Goal: Task Accomplishment & Management: Use online tool/utility

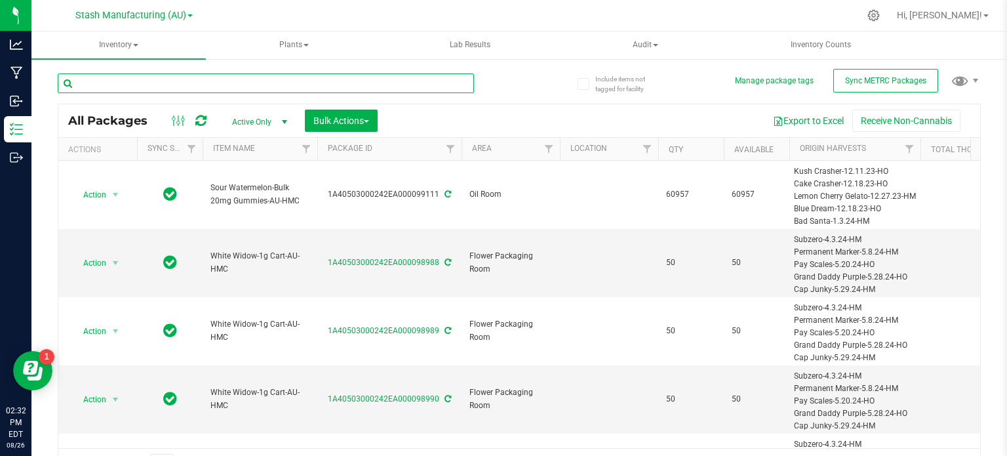
click at [316, 85] on input "text" at bounding box center [266, 83] width 416 height 20
click at [314, 62] on div at bounding box center [289, 83] width 462 height 42
click at [318, 85] on input "text" at bounding box center [266, 83] width 416 height 20
click at [325, 61] on div "All Packages Active Only Active Only Lab Samples Locked All External Internal B…" at bounding box center [519, 270] width 923 height 419
click at [329, 83] on input "text" at bounding box center [266, 83] width 416 height 20
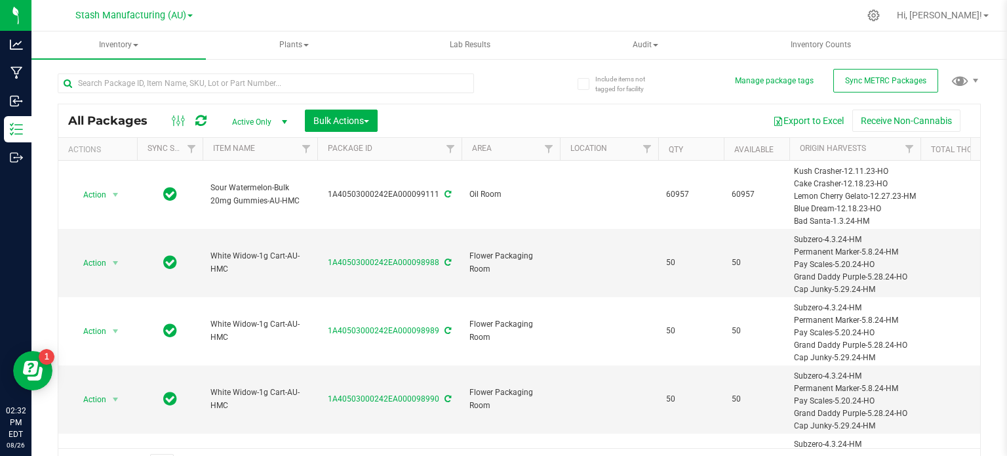
click at [331, 71] on div at bounding box center [289, 83] width 462 height 42
click at [332, 74] on input "text" at bounding box center [266, 83] width 416 height 20
click at [331, 62] on div at bounding box center [289, 83] width 462 height 42
click at [327, 87] on input "text" at bounding box center [266, 83] width 416 height 20
click at [326, 53] on span "Plants" at bounding box center [294, 45] width 173 height 26
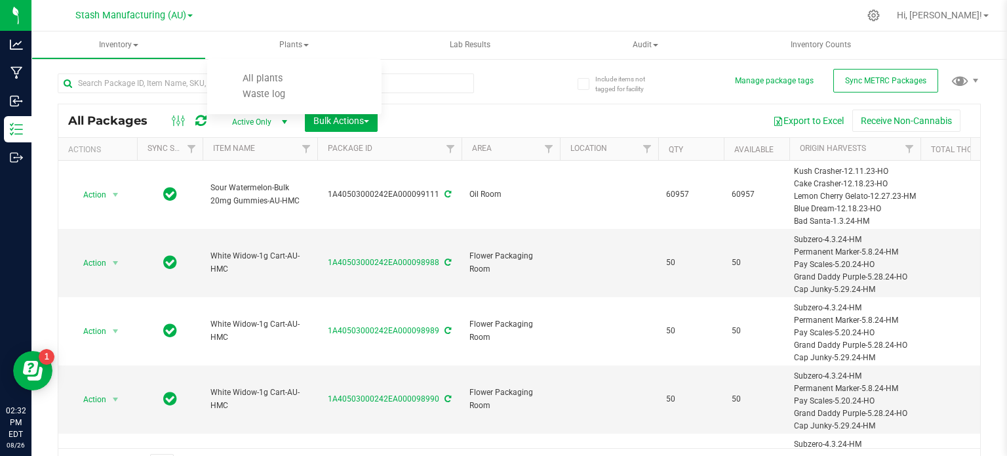
click at [49, 80] on div "Include items not tagged for facility Manage package tags Sync METRC Packages A…" at bounding box center [518, 258] width 975 height 400
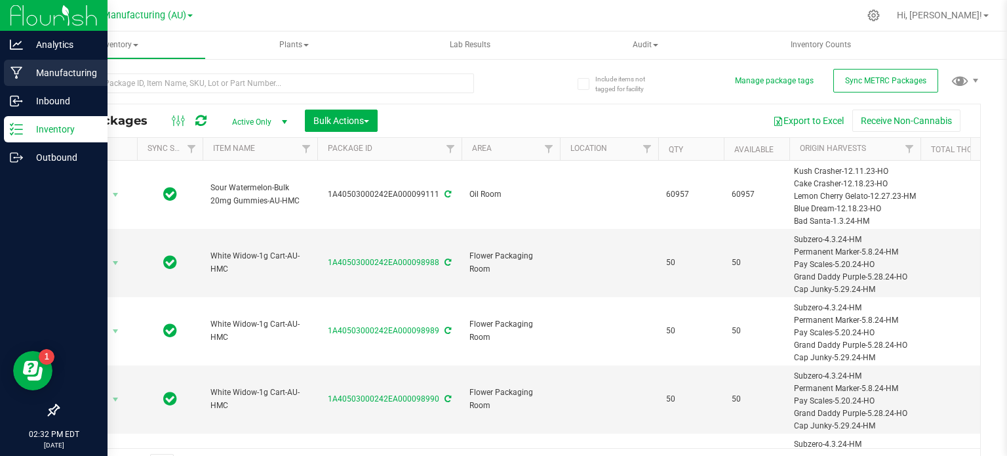
click at [28, 70] on p "Manufacturing" at bounding box center [62, 73] width 79 height 16
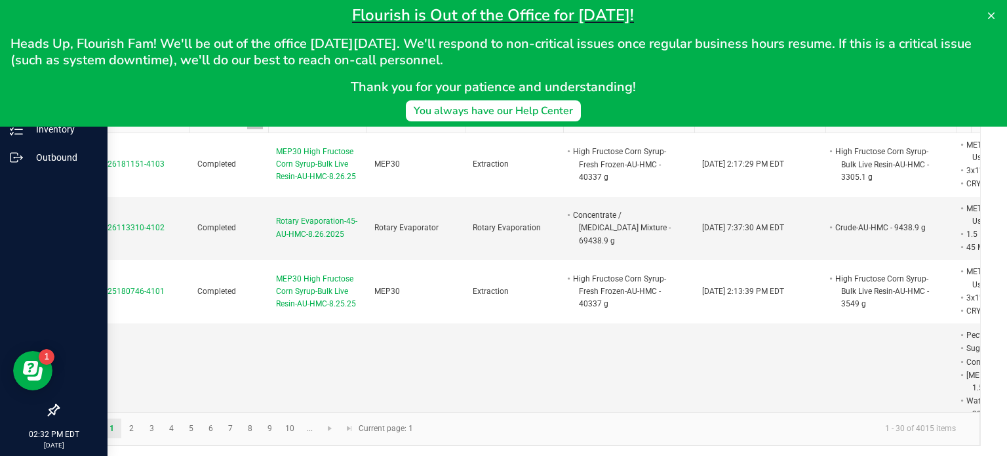
click at [859, 94] on h2 "Thank you for your patience and understanding!" at bounding box center [492, 87] width 965 height 16
click at [987, 20] on icon at bounding box center [991, 15] width 10 height 10
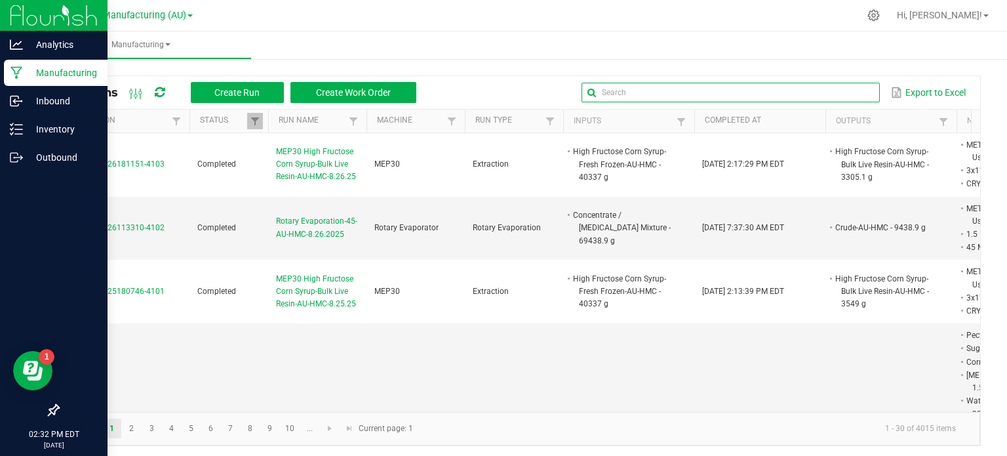
click at [840, 89] on input "text" at bounding box center [730, 93] width 298 height 20
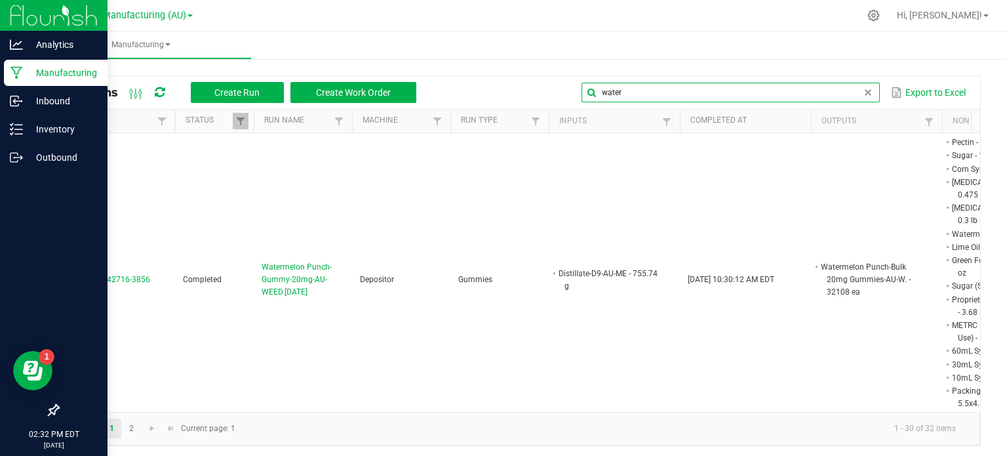
scroll to position [0, 15]
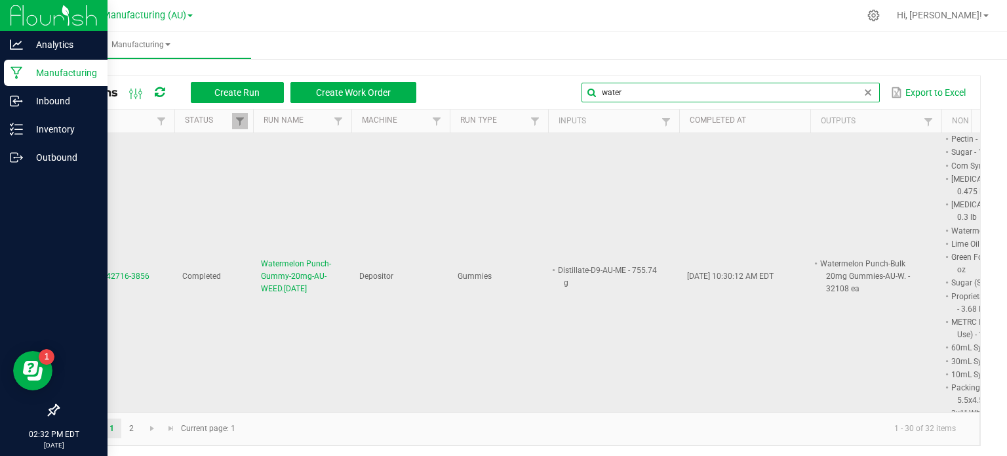
type input "water"
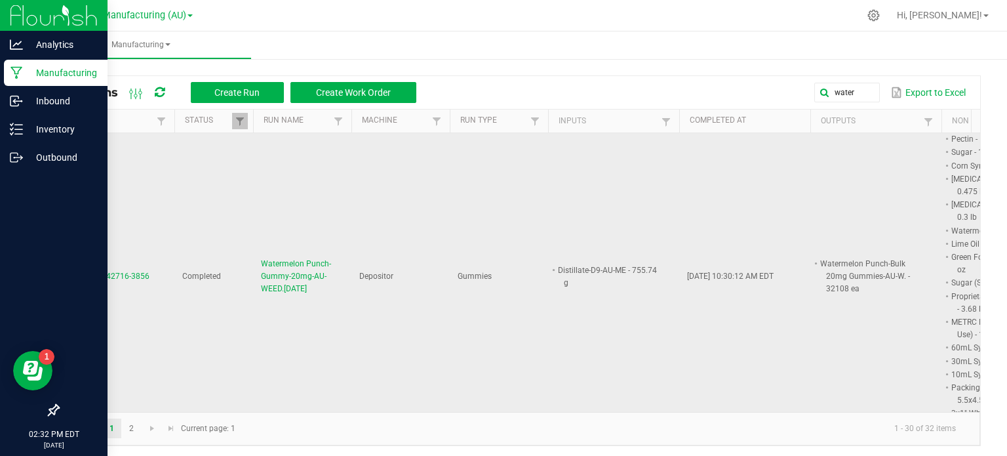
drag, startPoint x: 334, startPoint y: 247, endPoint x: 255, endPoint y: 220, distance: 83.1
click at [255, 220] on td "Watermelon Punch-Gummy-20mg-AU-WEED.[DATE]" at bounding box center [302, 276] width 98 height 298
copy span "Watermelon Punch-Gummy-20mg-AU-WEED.[DATE]"
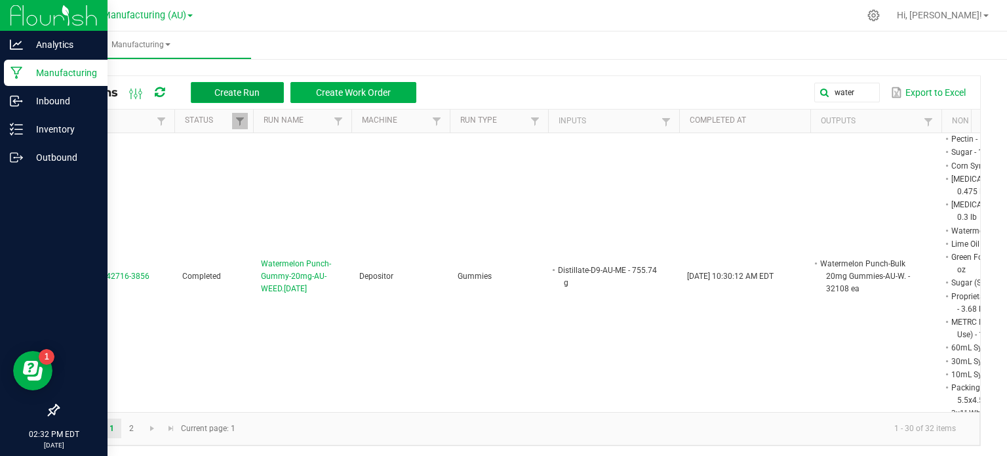
click at [276, 88] on button "Create Run" at bounding box center [237, 92] width 93 height 21
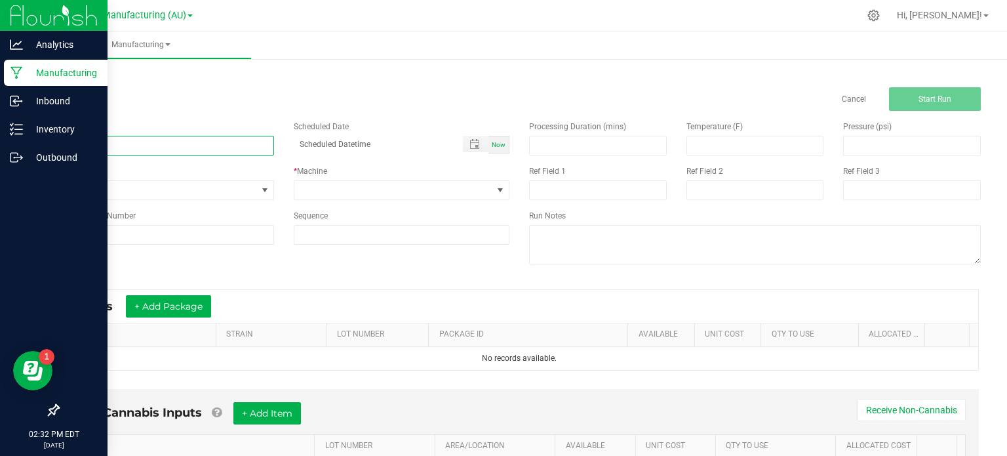
click at [217, 149] on input at bounding box center [166, 146] width 216 height 20
paste input "Watermelon Punch-Gummy-20mg-AU-WEED.[DATE]"
click at [228, 146] on input "Watermelon Punch-Gummy-20mg-AU-WEED.[DATE]" at bounding box center [166, 146] width 216 height 20
type input "Watermelon Punch-Gummy-20mg-AU-WEED.[DATE]"
click at [492, 146] on span "Now" at bounding box center [499, 144] width 14 height 7
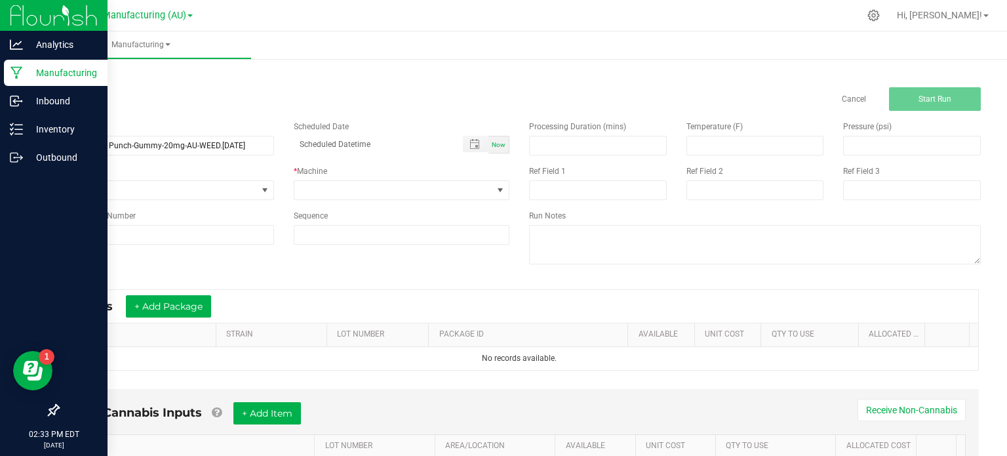
type input "[DATE] 2:33 PM"
click at [414, 191] on span at bounding box center [393, 190] width 199 height 18
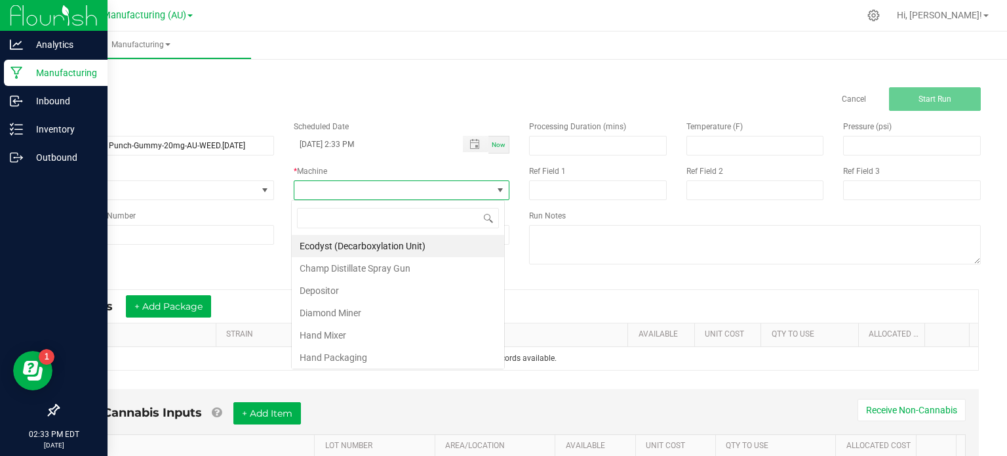
scroll to position [19, 213]
click at [364, 298] on li "Depositor" at bounding box center [398, 290] width 212 height 22
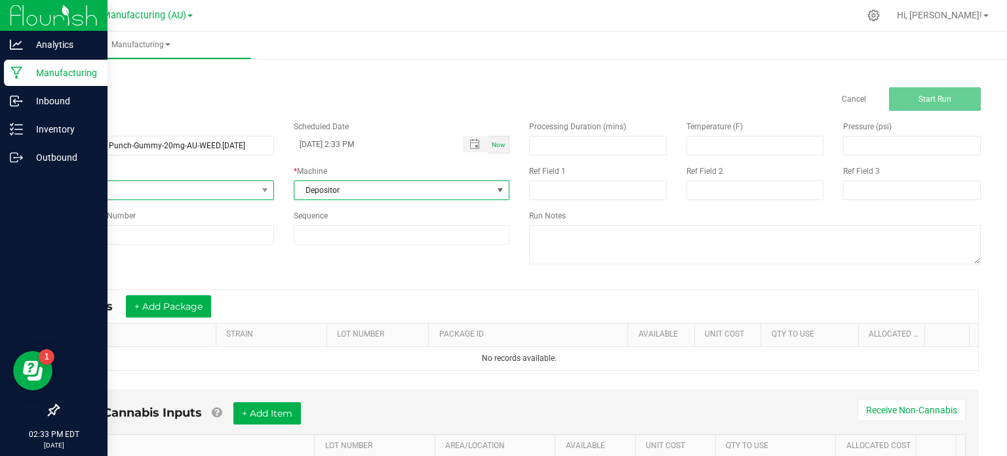
click at [234, 197] on span "None" at bounding box center [157, 190] width 199 height 18
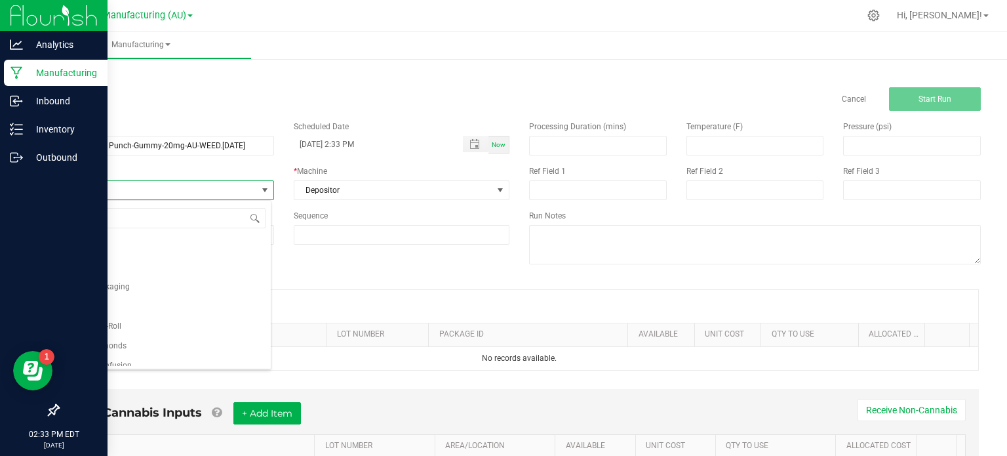
scroll to position [115, 0]
drag, startPoint x: 199, startPoint y: 310, endPoint x: 152, endPoint y: 294, distance: 49.8
click at [152, 294] on li "Flower Packaging" at bounding box center [164, 287] width 212 height 20
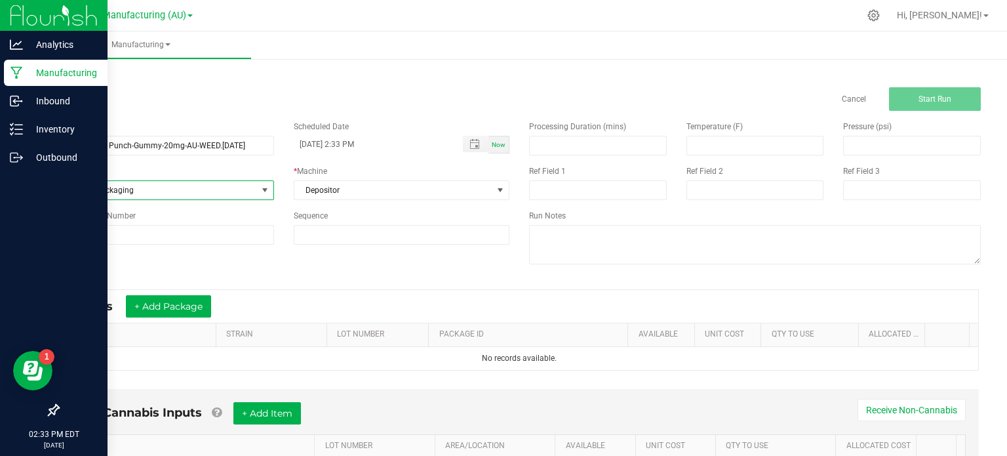
click at [186, 184] on span "Flower Packaging" at bounding box center [157, 190] width 199 height 18
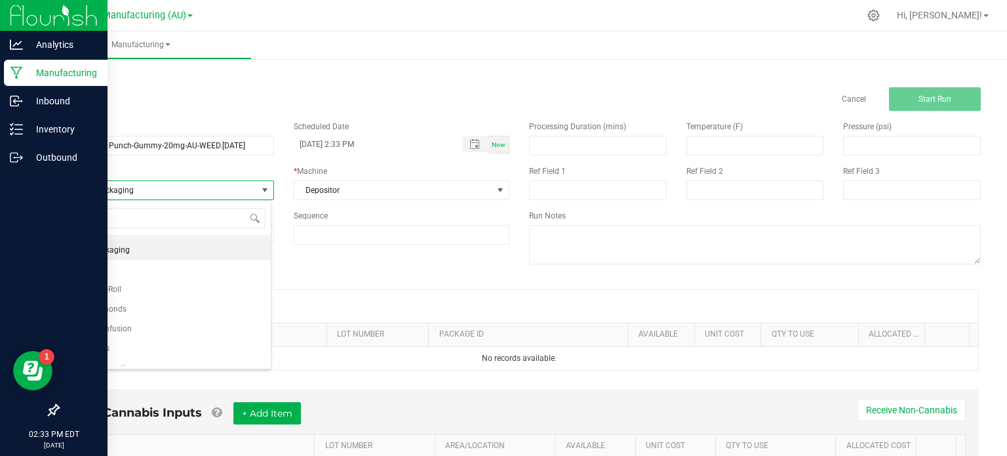
scroll to position [153, 0]
click at [155, 264] on li "Gummies" at bounding box center [164, 269] width 212 height 20
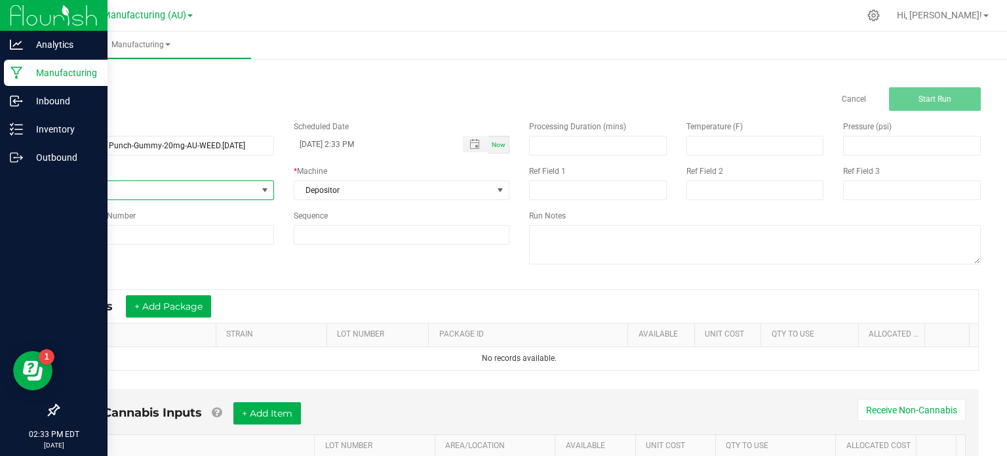
click at [347, 254] on div "Name Watermelon Punch-Gummy-20mg-AU-WEED.[DATE] Scheduled Date [DATE] 2:33 PM N…" at bounding box center [283, 183] width 471 height 144
click at [162, 312] on button "+ Add Package" at bounding box center [168, 306] width 85 height 22
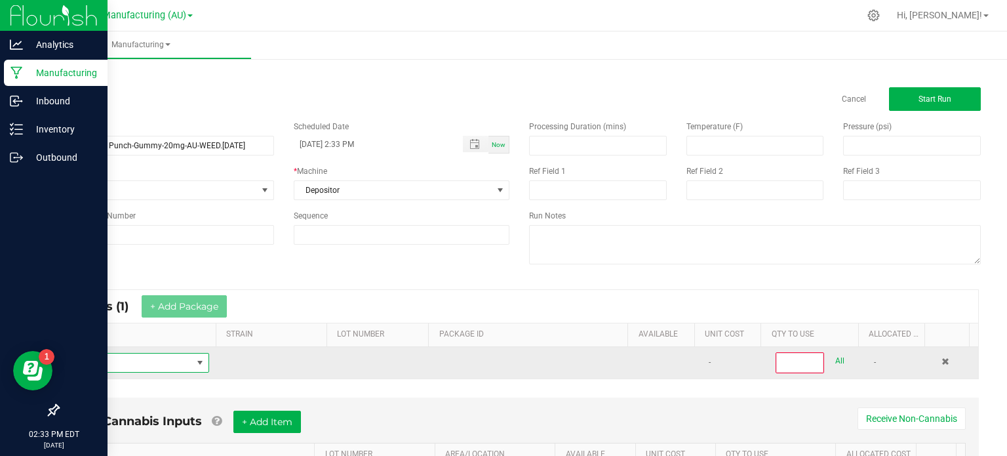
click at [139, 365] on span "NO DATA FOUND" at bounding box center [130, 362] width 123 height 18
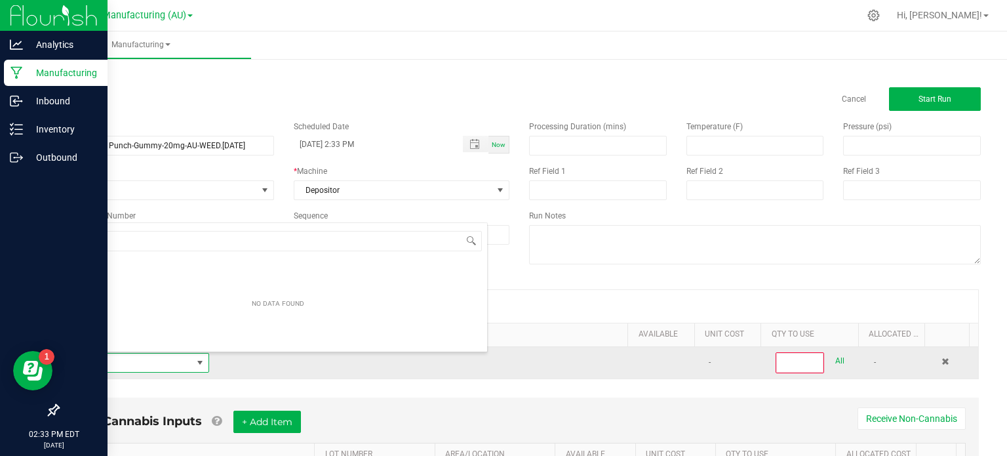
scroll to position [19, 136]
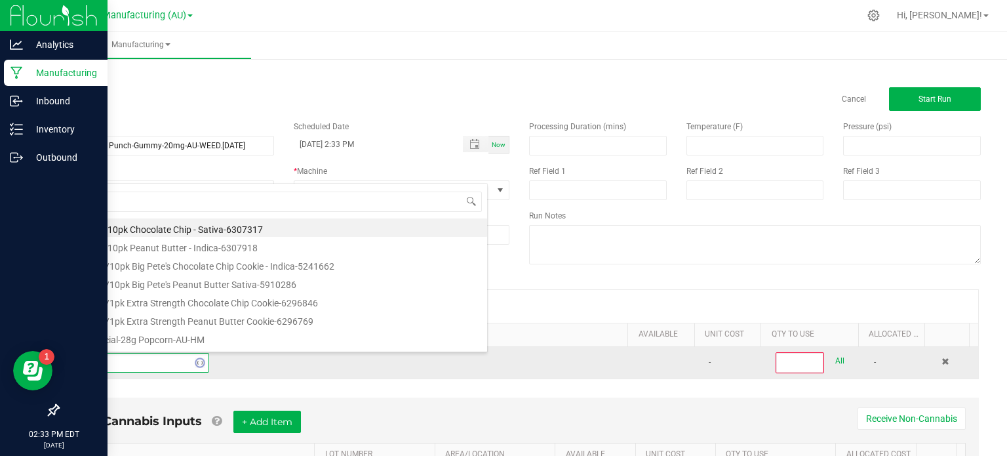
type input "distill"
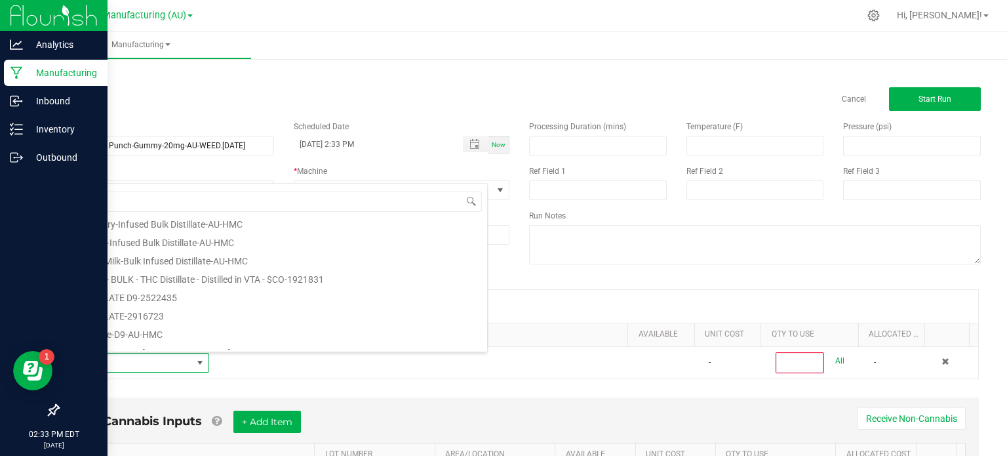
scroll to position [153, 0]
click at [159, 324] on li "Distillate-D9-AU-HMC" at bounding box center [278, 331] width 418 height 18
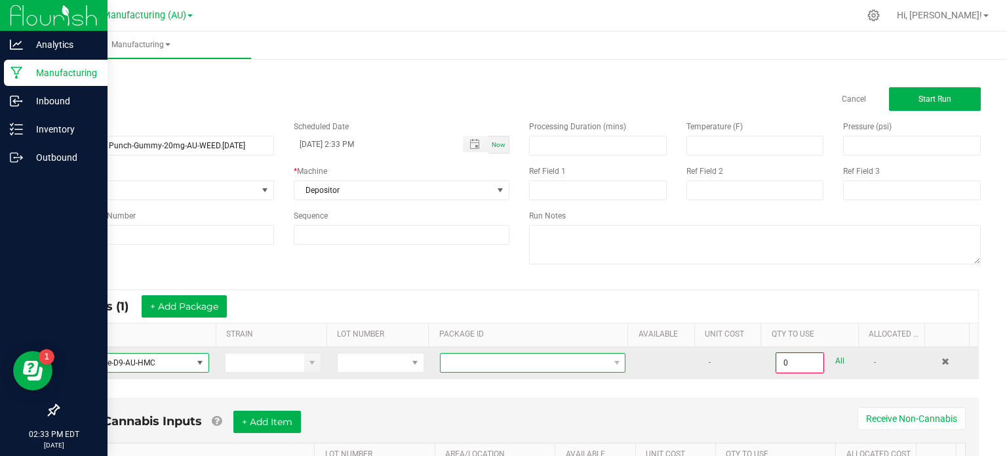
click at [465, 365] on span at bounding box center [525, 362] width 168 height 18
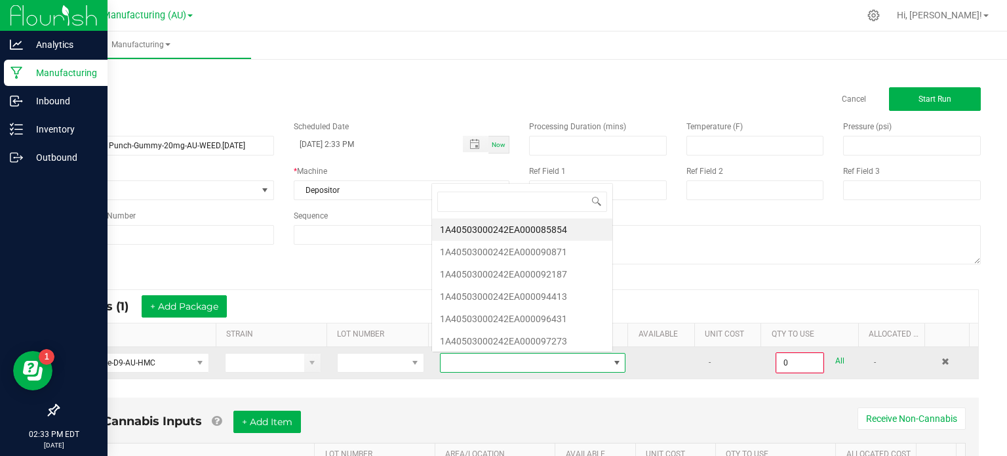
scroll to position [19, 178]
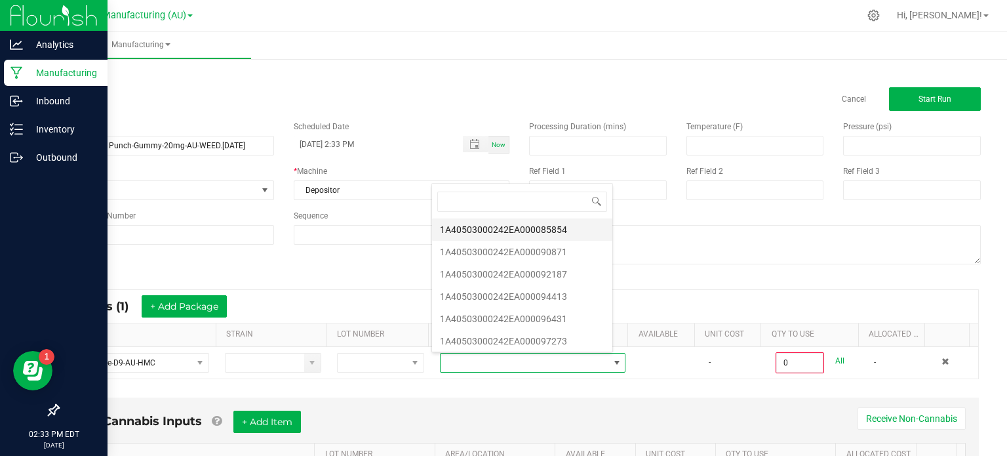
click at [482, 227] on li "1A40503000242EA000085854" at bounding box center [522, 229] width 180 height 22
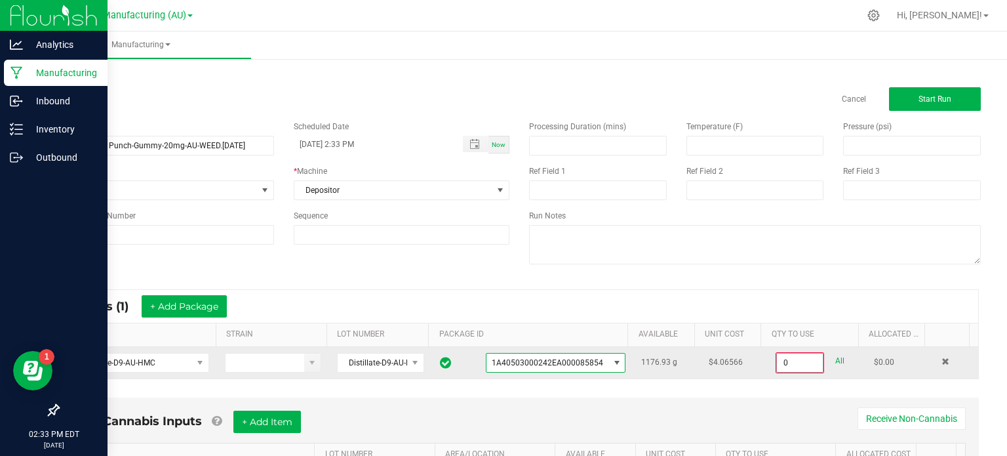
click at [779, 361] on input "0" at bounding box center [800, 362] width 46 height 18
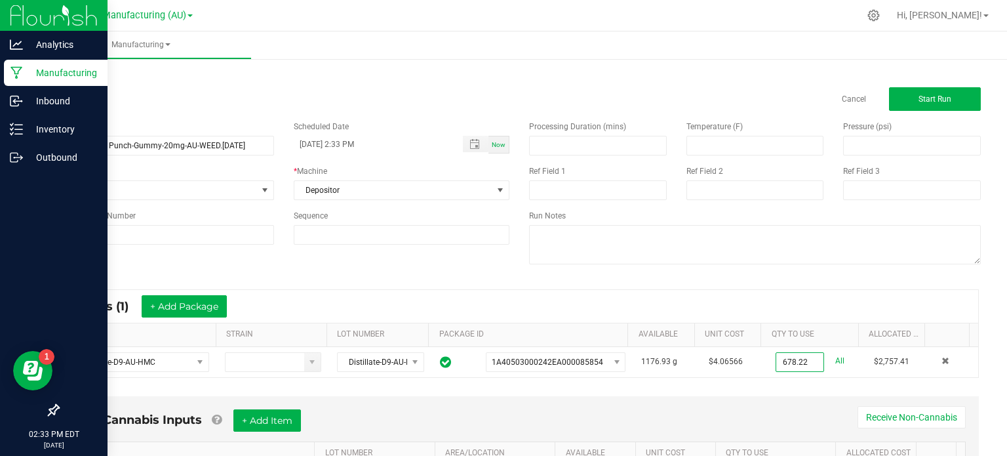
type input "678.2200 g"
click at [725, 304] on div "* Inputs (1) + Add Package" at bounding box center [519, 306] width 918 height 33
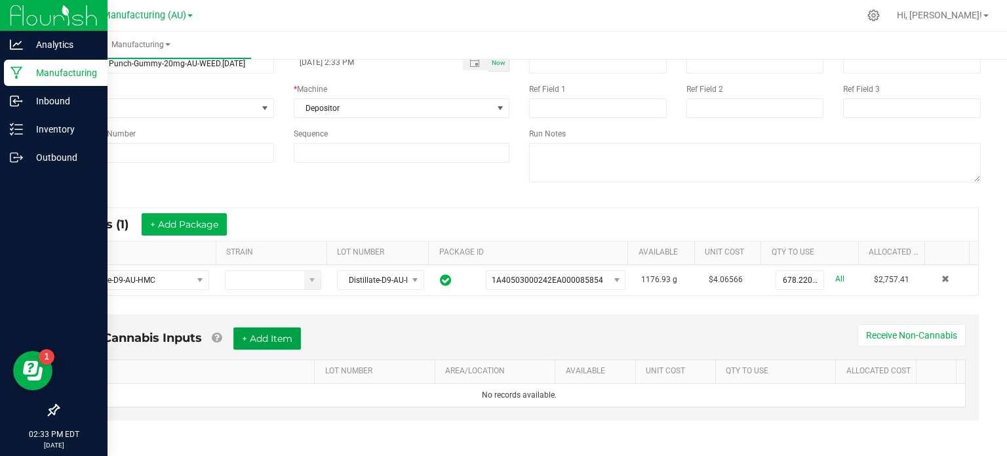
click at [280, 336] on button "+ Add Item" at bounding box center [267, 338] width 68 height 22
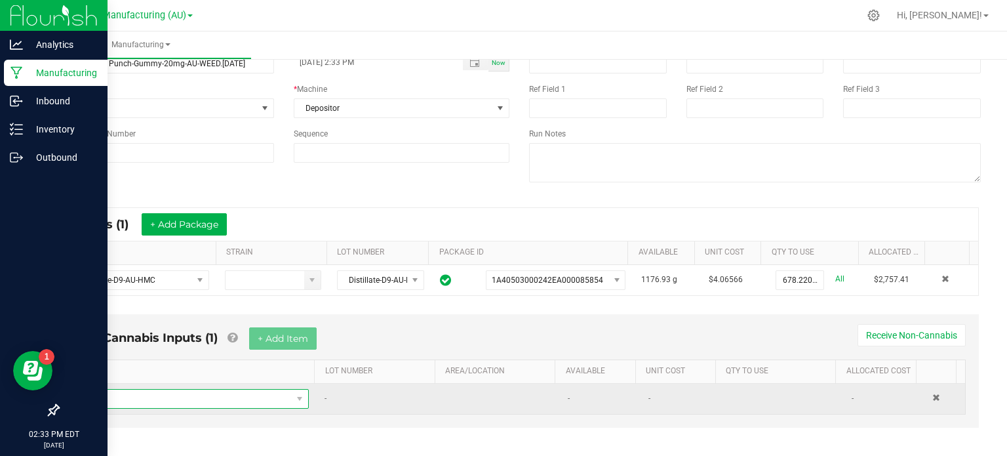
click at [243, 398] on span "NO DATA FOUND" at bounding box center [187, 398] width 210 height 18
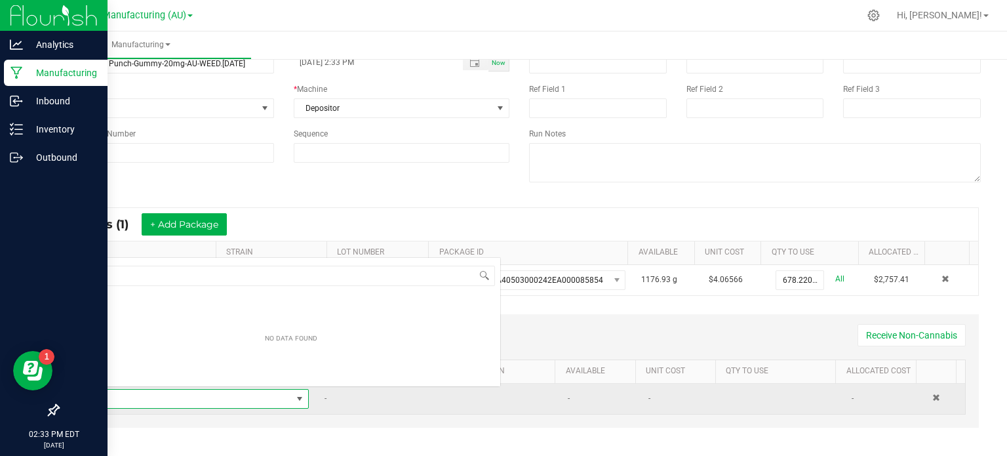
scroll to position [19, 219]
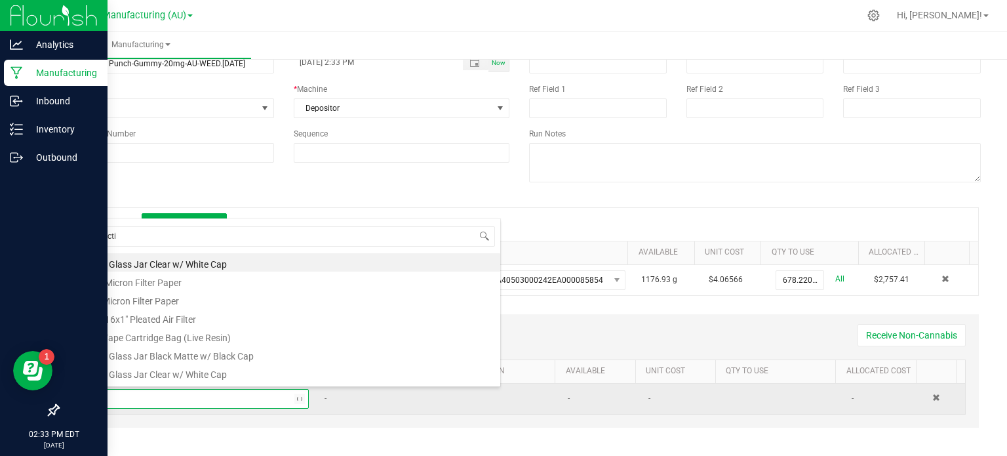
type input "pectin"
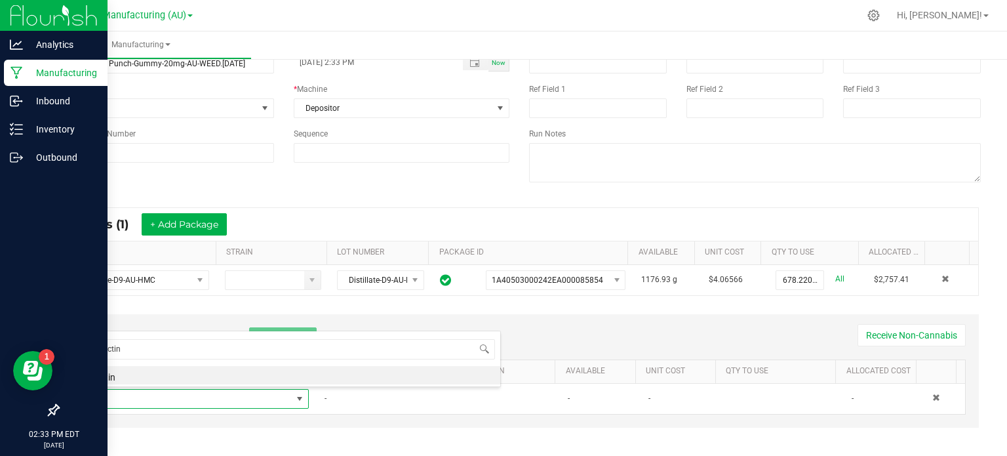
click at [227, 384] on div "pectin Pectin" at bounding box center [291, 358] width 420 height 56
click at [226, 377] on li "Pectin" at bounding box center [291, 375] width 418 height 18
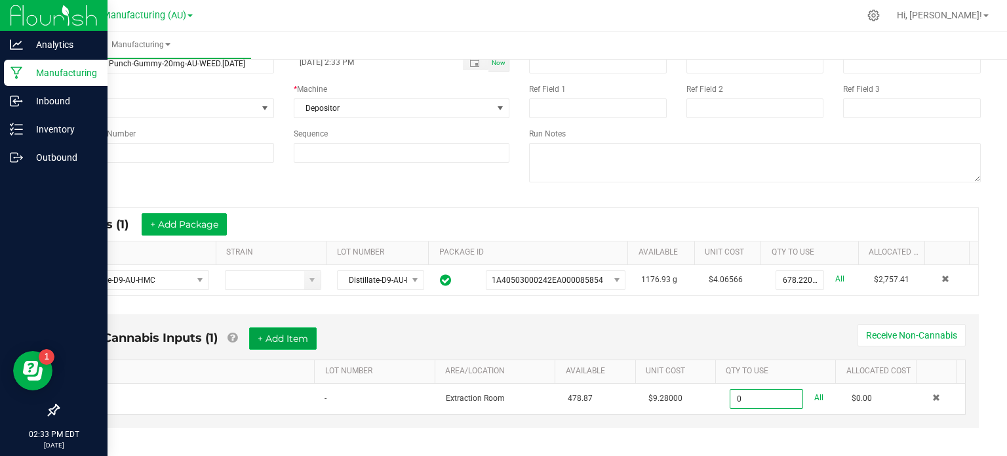
type input "0.0000 lb"
click at [260, 343] on button "+ Add Item" at bounding box center [283, 338] width 68 height 22
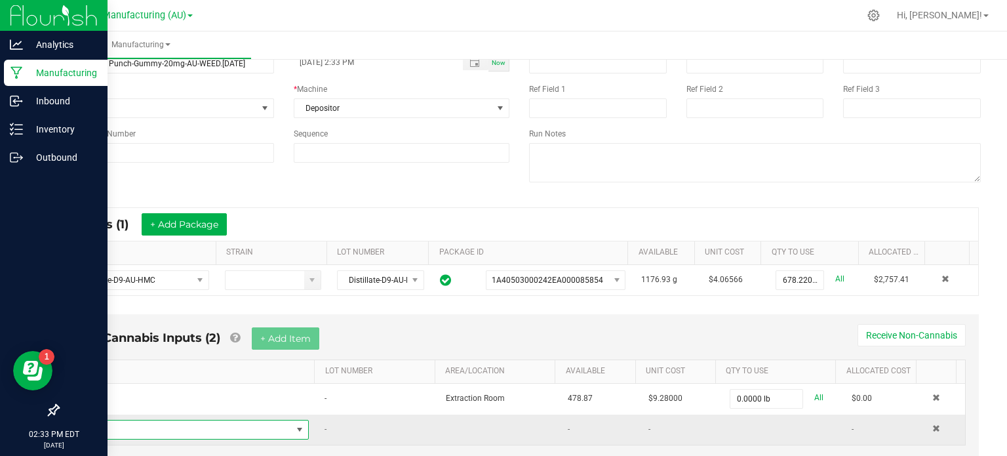
click at [201, 429] on span "NO DATA FOUND" at bounding box center [187, 429] width 210 height 18
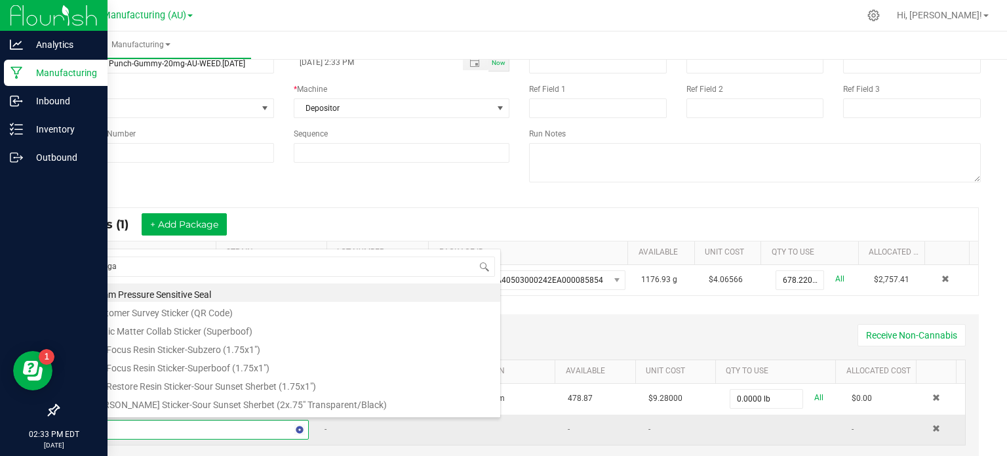
type input "sugar"
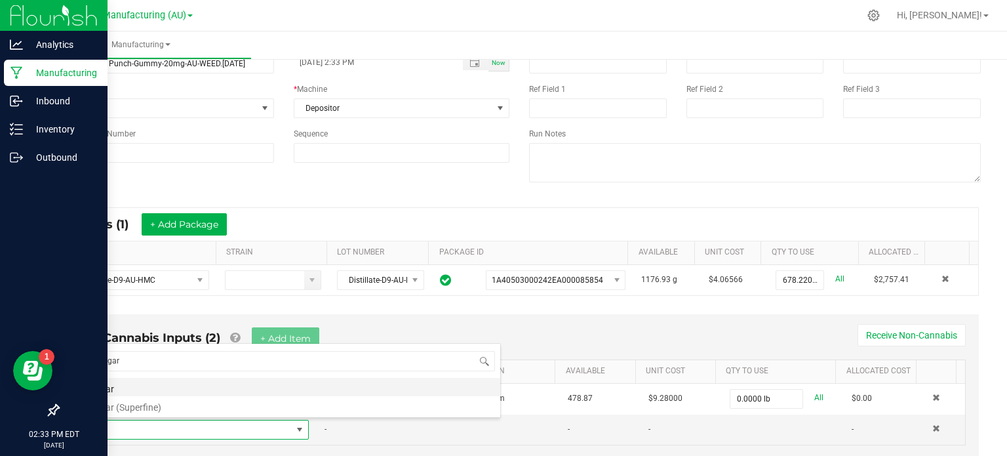
click at [180, 390] on li "Sugar" at bounding box center [291, 387] width 418 height 18
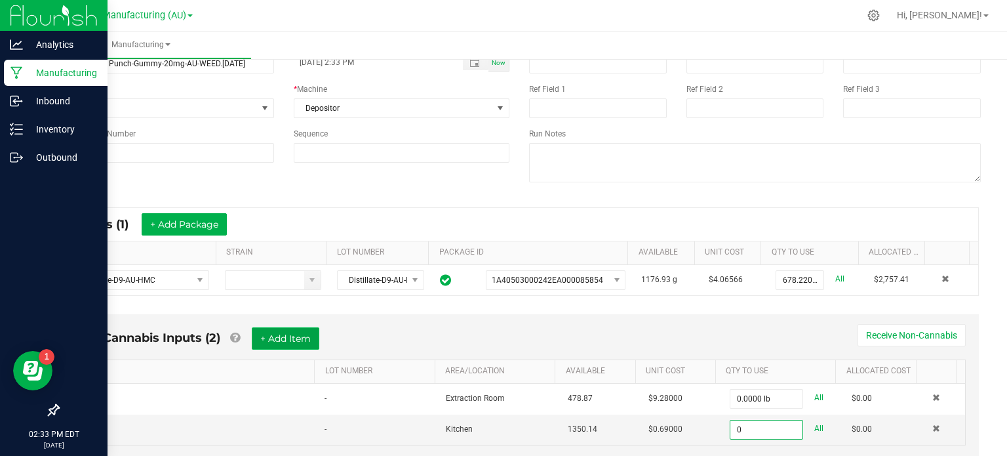
type input "0.0000 lb"
click at [275, 338] on button "+ Add Item" at bounding box center [286, 338] width 68 height 22
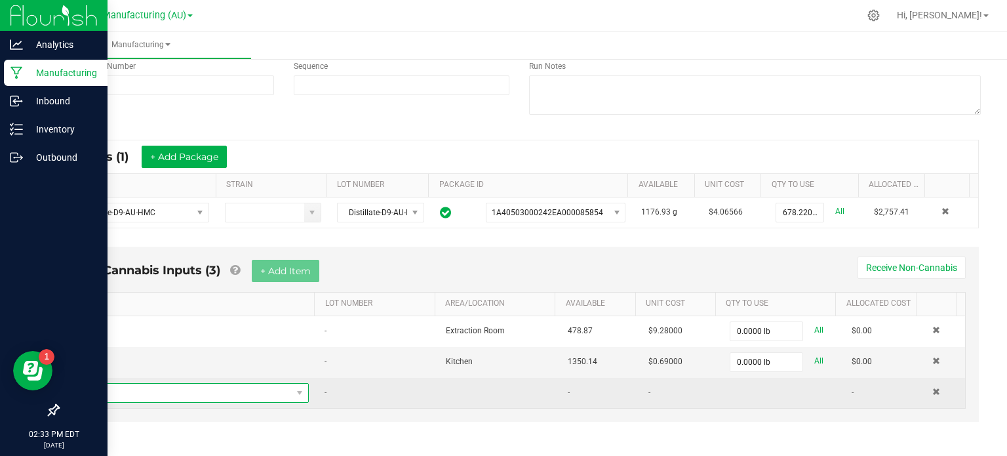
click at [219, 391] on span "NO DATA FOUND" at bounding box center [187, 392] width 210 height 18
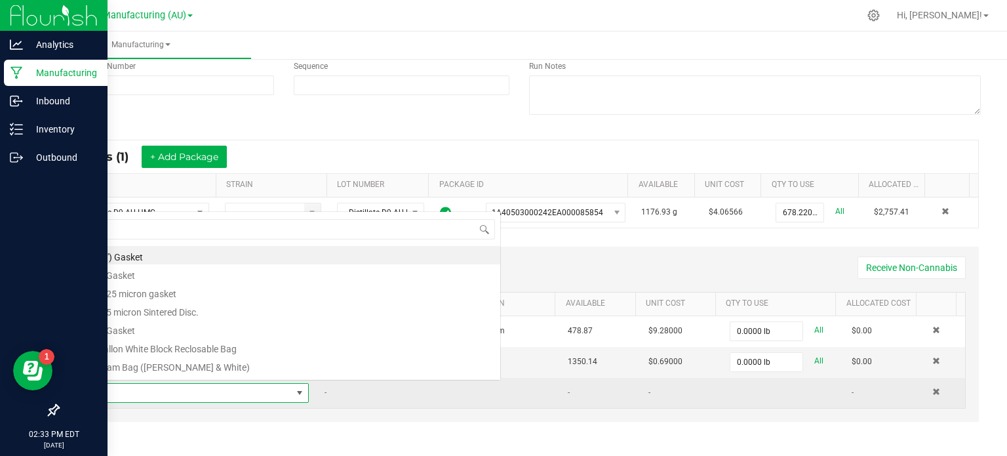
scroll to position [19, 219]
type input "corn"
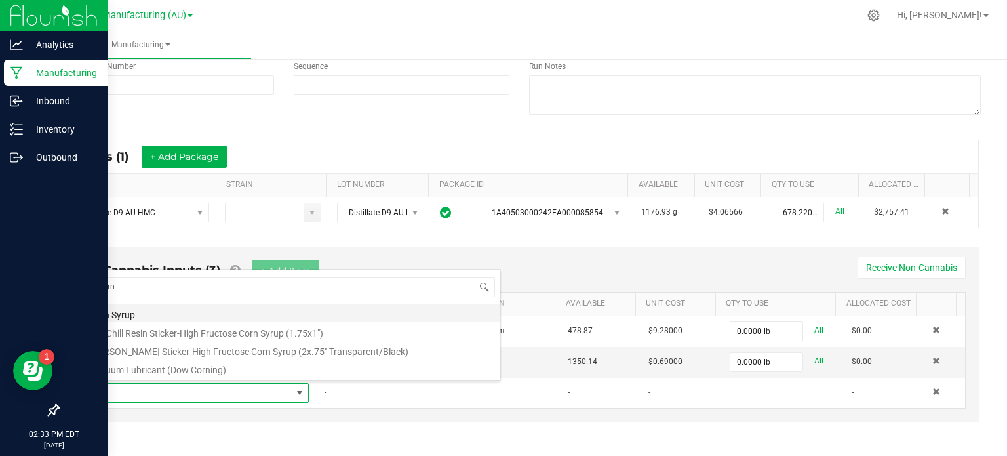
click at [166, 314] on li "Corn Syrup" at bounding box center [291, 313] width 418 height 18
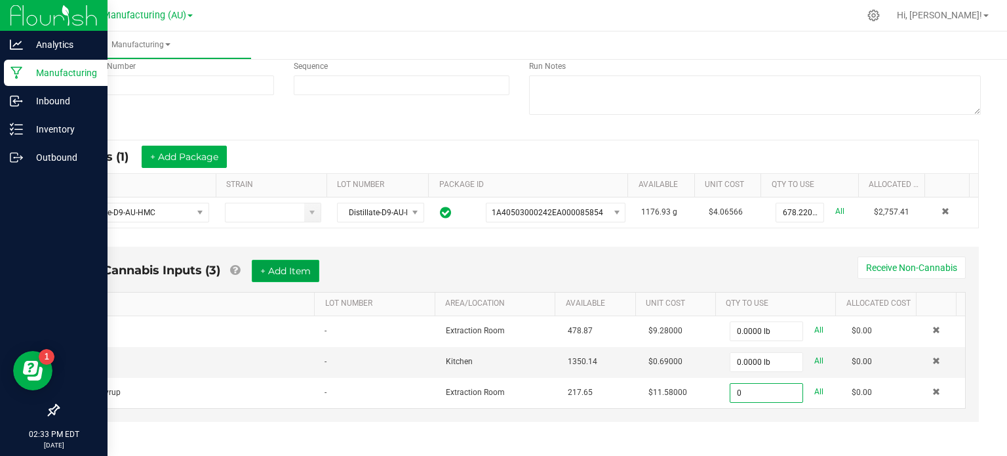
type input "0.0000 gal"
click at [281, 267] on button "+ Add Item" at bounding box center [286, 271] width 68 height 22
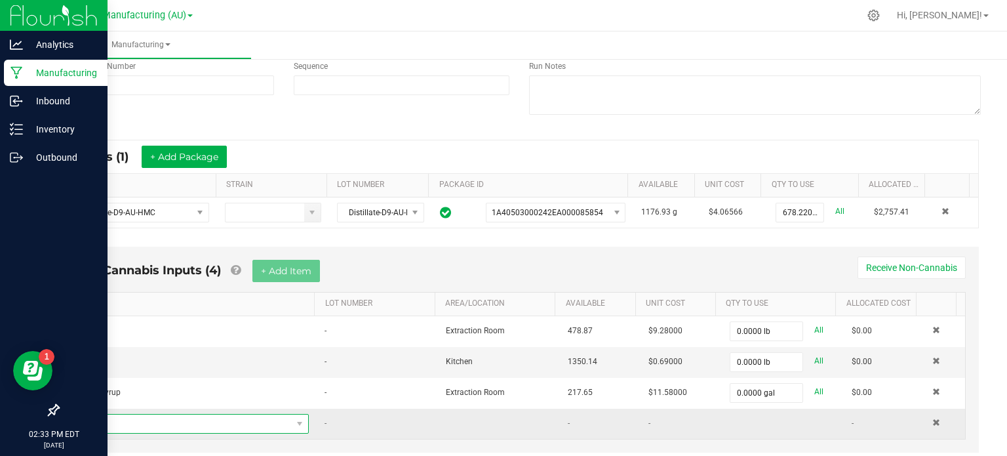
click at [196, 423] on span "NO DATA FOUND" at bounding box center [187, 423] width 210 height 18
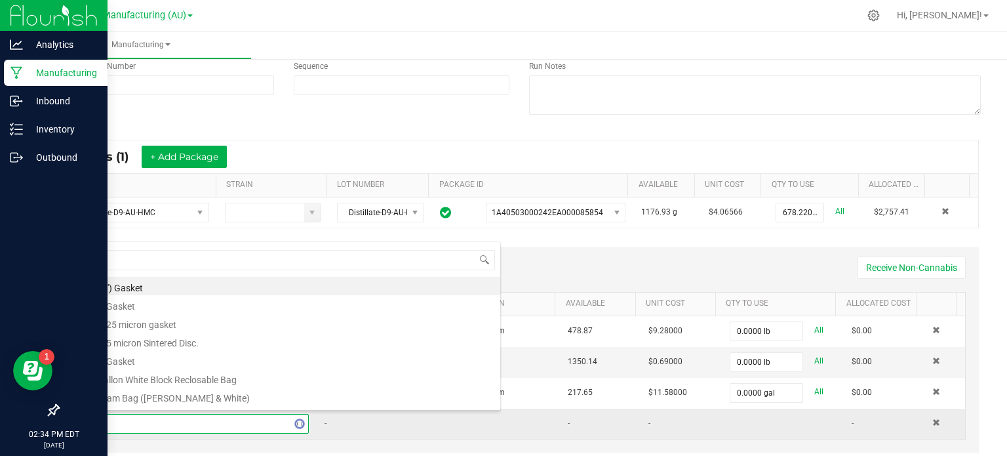
type input "citr"
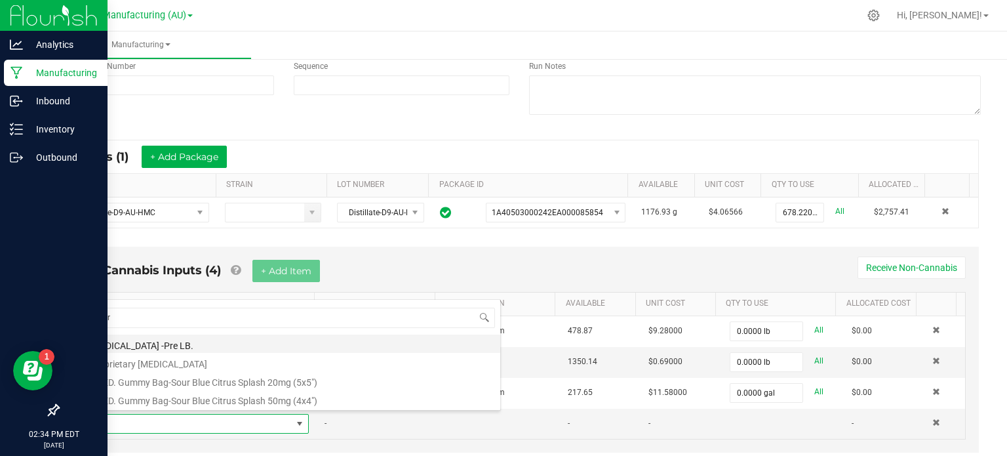
click at [149, 340] on li "[MEDICAL_DATA] -Pre LB." at bounding box center [291, 343] width 418 height 18
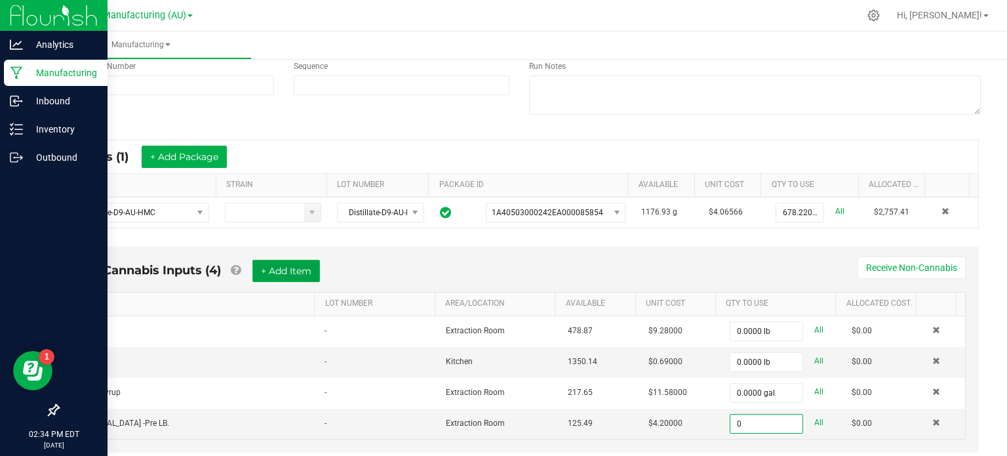
type input "0.0000 lb"
click at [278, 272] on button "+ Add Item" at bounding box center [286, 271] width 68 height 22
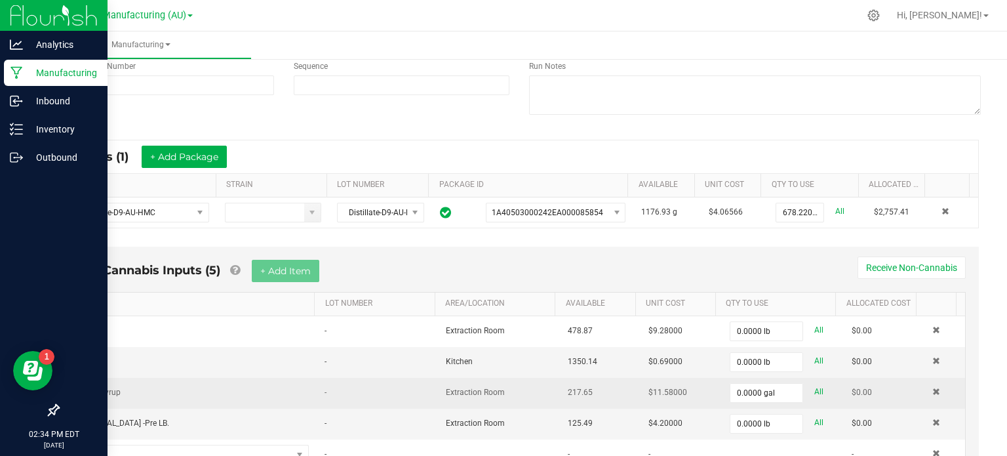
scroll to position [210, 0]
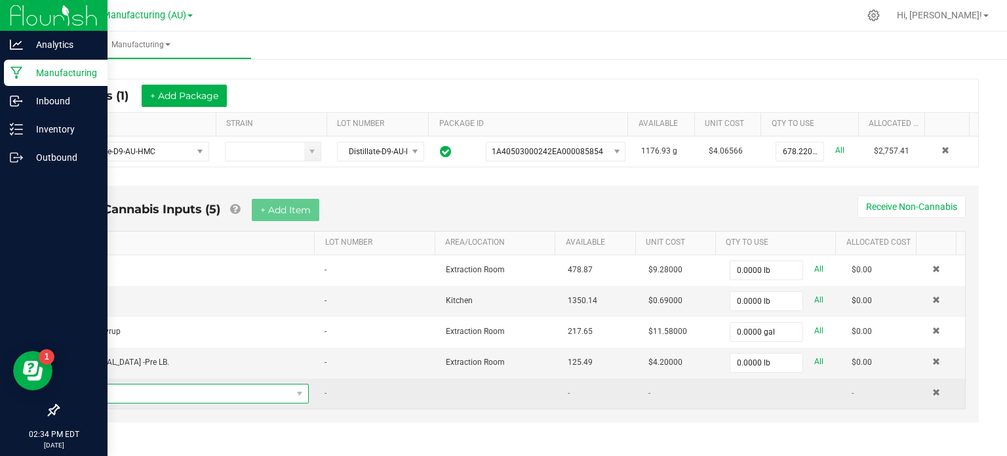
click at [231, 388] on span "NO DATA FOUND" at bounding box center [187, 393] width 210 height 18
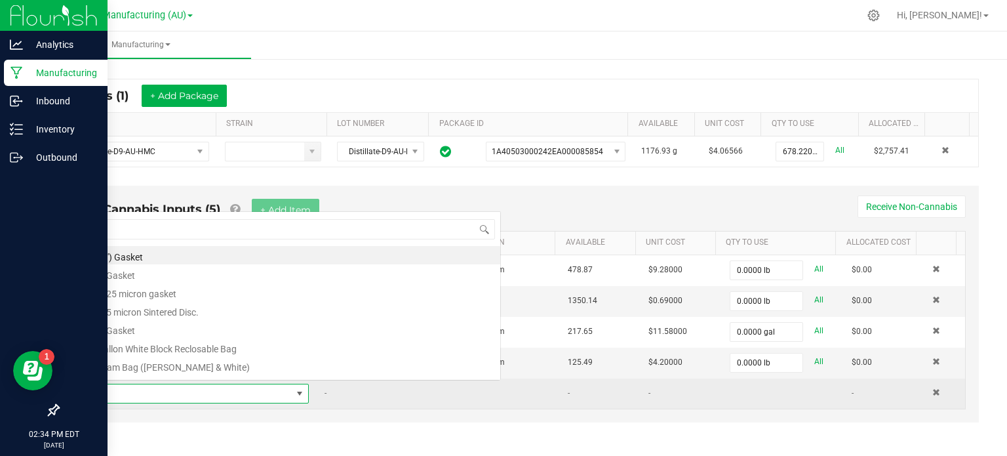
scroll to position [19, 219]
type input "watermel"
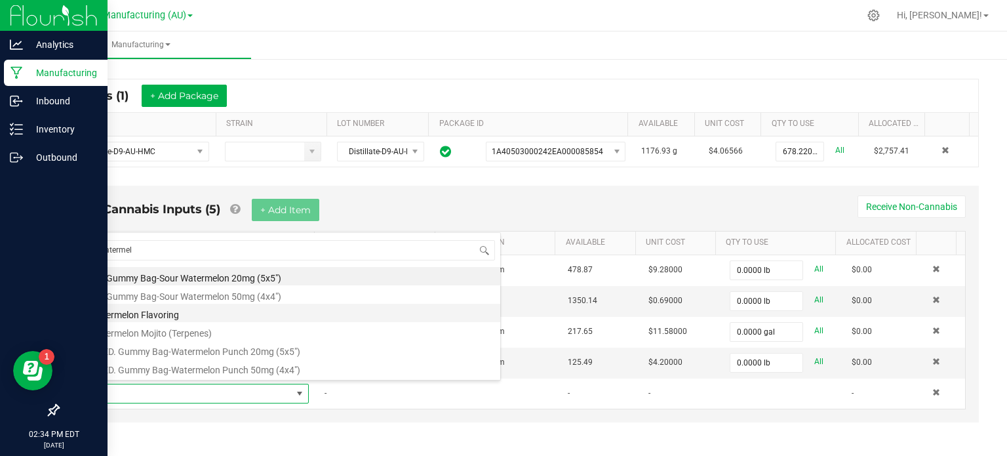
click at [147, 311] on li "Watermelon Flavoring" at bounding box center [291, 313] width 418 height 18
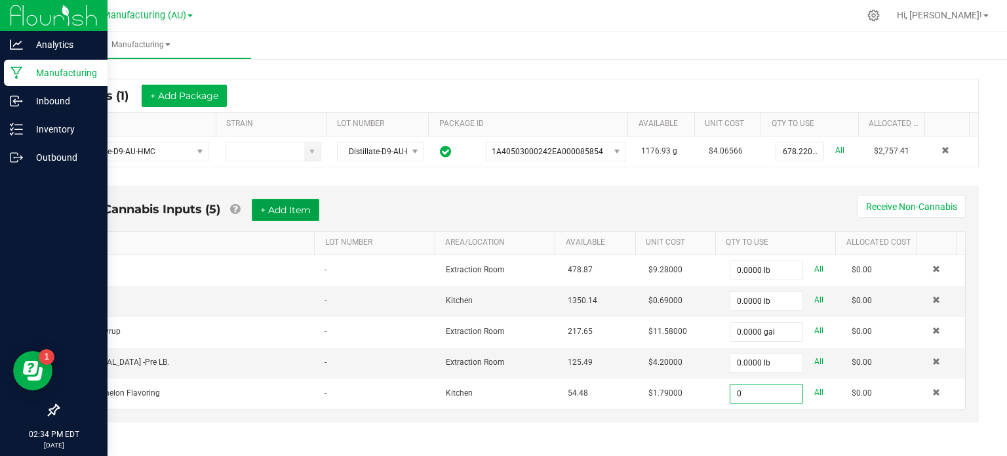
type input "0.0000 oz"
click at [275, 206] on button "+ Add Item" at bounding box center [286, 210] width 68 height 22
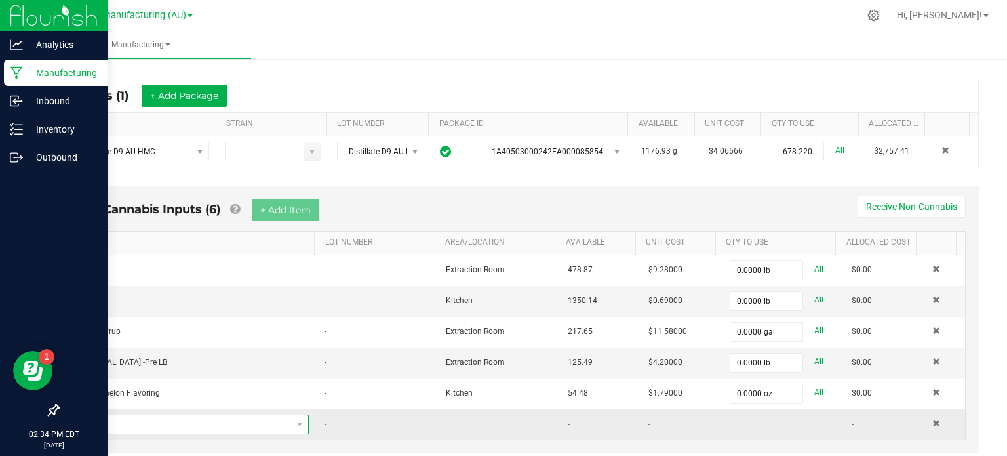
click at [184, 421] on span "NO DATA FOUND" at bounding box center [187, 424] width 210 height 18
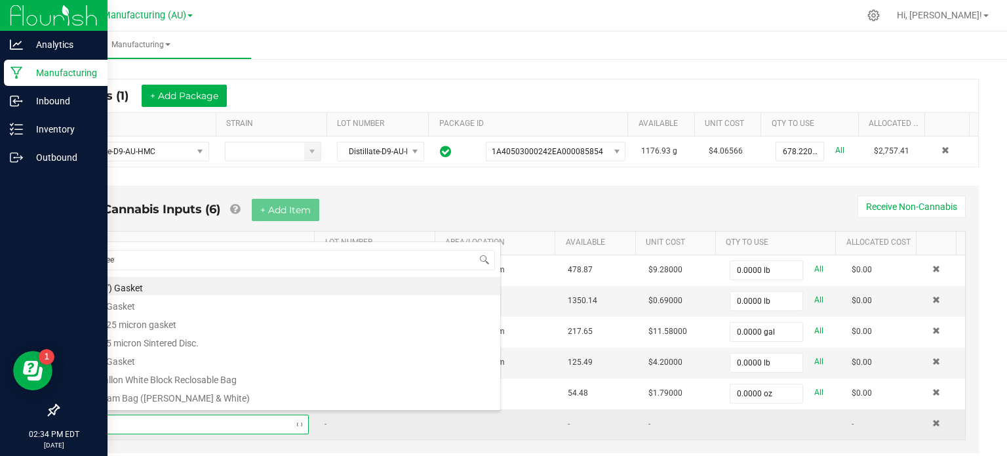
type input "green"
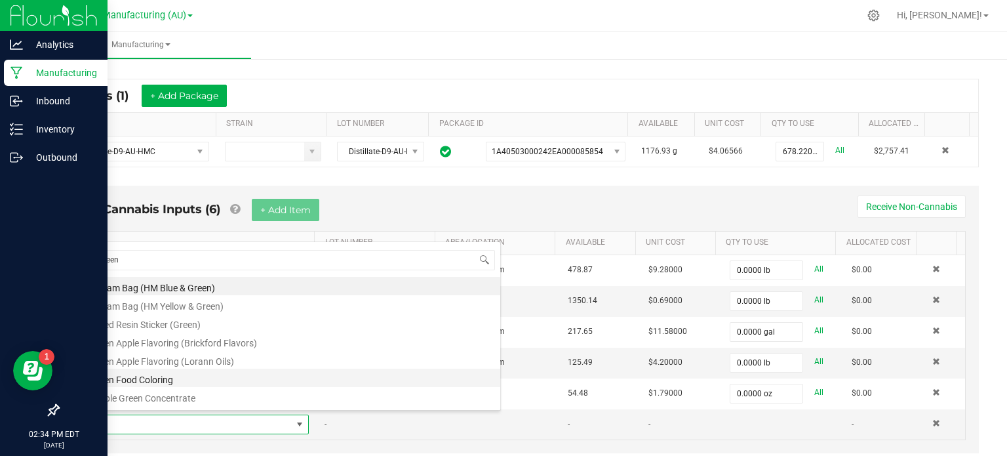
click at [144, 376] on li "Green Food Coloring" at bounding box center [291, 377] width 418 height 18
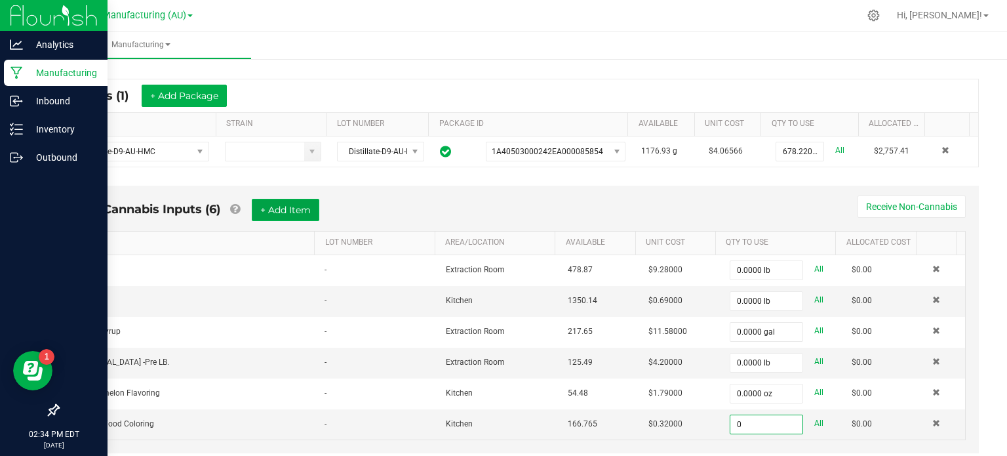
type input "0.0000 oz"
click at [273, 204] on button "+ Add Item" at bounding box center [286, 210] width 68 height 22
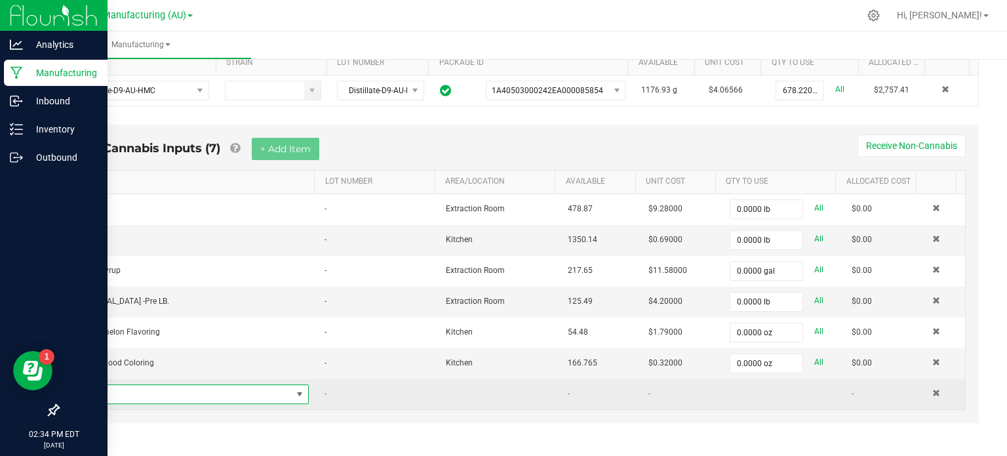
click at [199, 393] on span "NO DATA FOUND" at bounding box center [187, 394] width 210 height 18
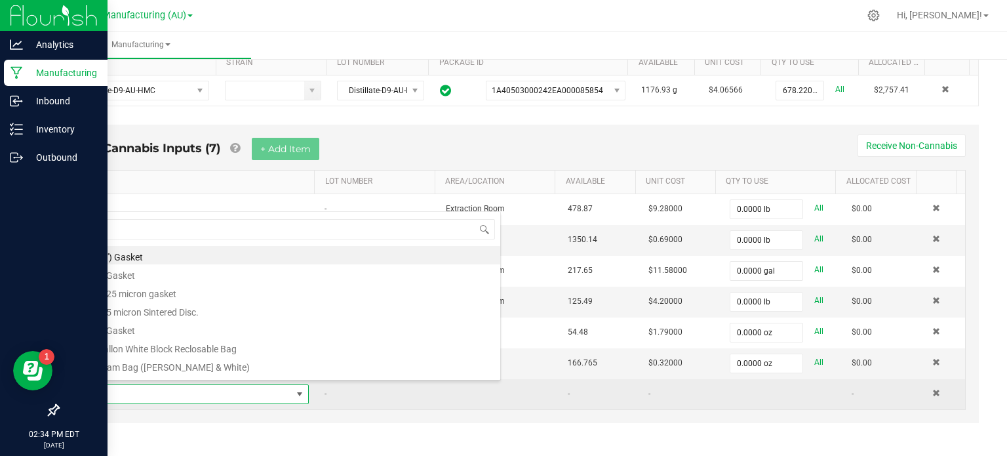
scroll to position [19, 219]
type input "prop"
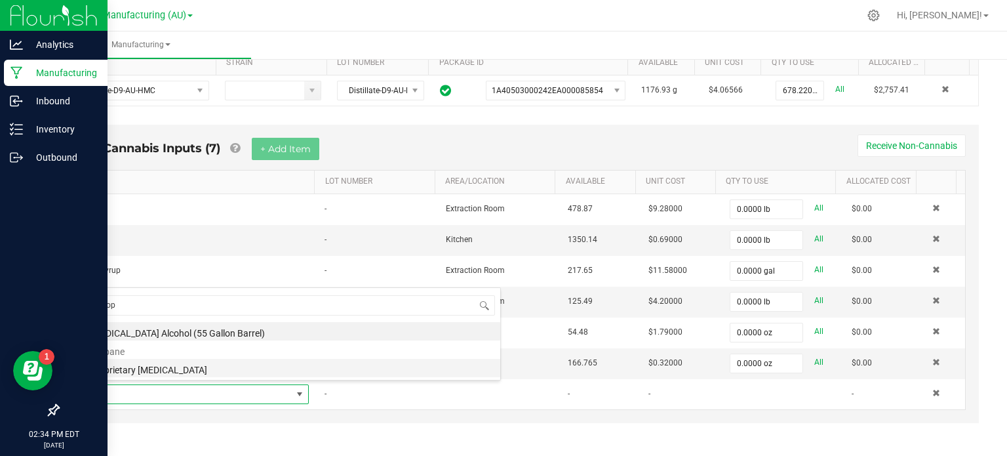
click at [144, 366] on li "Proprietary [MEDICAL_DATA]" at bounding box center [291, 368] width 418 height 18
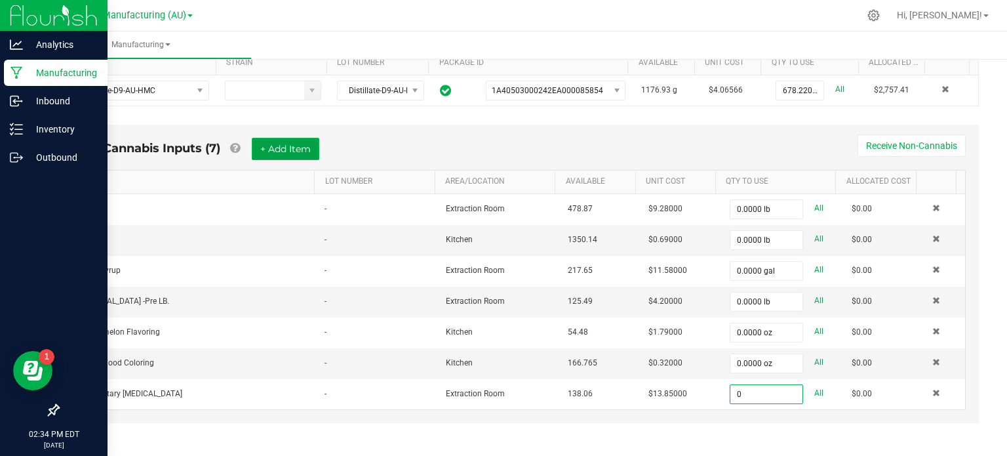
type input "0.0000 lb"
click at [304, 148] on button "+ Add Item" at bounding box center [286, 149] width 68 height 22
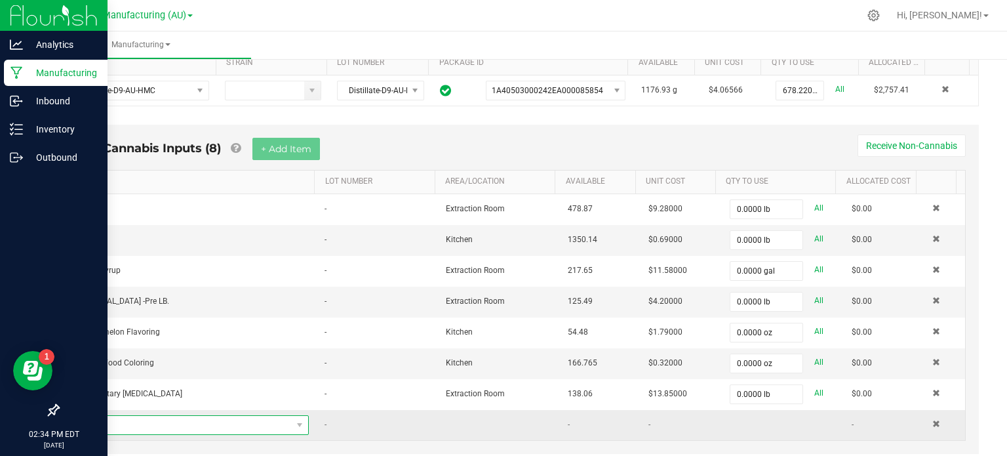
click at [168, 422] on span "NO DATA FOUND" at bounding box center [187, 425] width 210 height 18
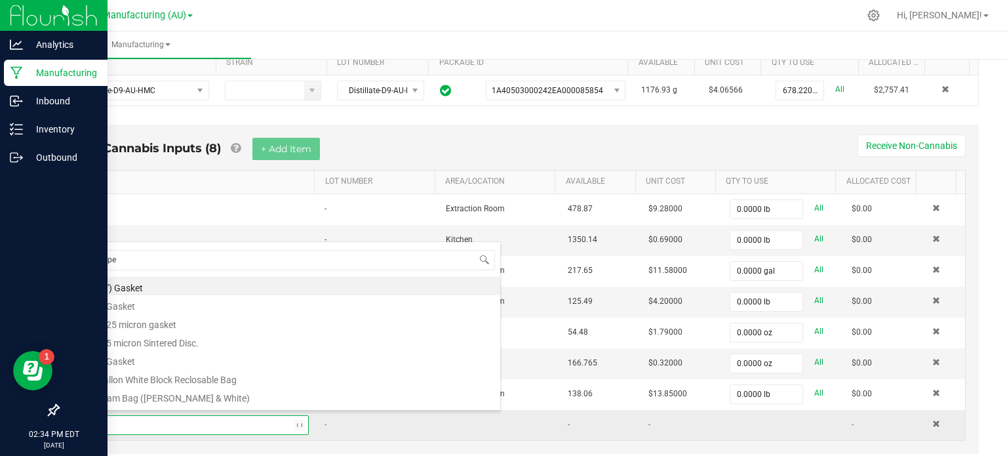
type input "super"
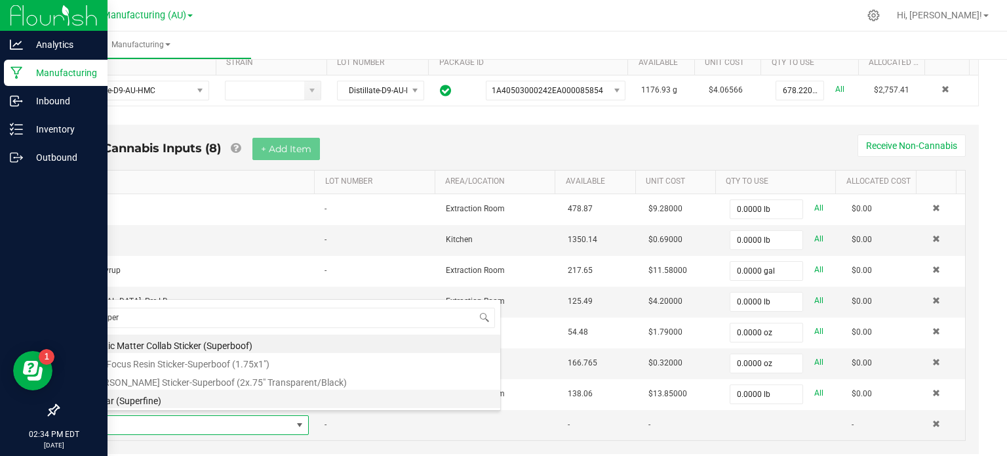
click at [126, 401] on li "Sugar (Superfine)" at bounding box center [291, 398] width 418 height 18
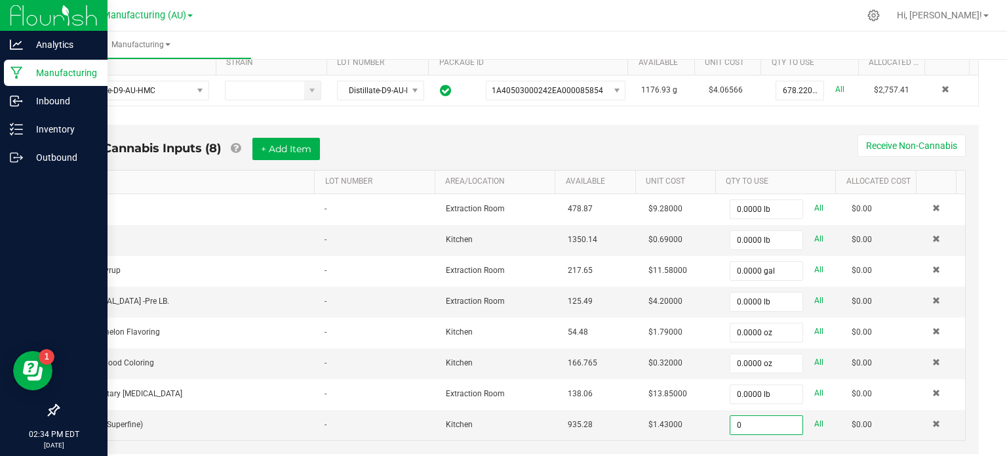
type input "0.0000 lb"
click at [57, 426] on div "Non-Cannabis Inputs (8) + Add Item Receive Non-Cannabis ITEM LOT NUMBER AREA/LO…" at bounding box center [519, 298] width 943 height 361
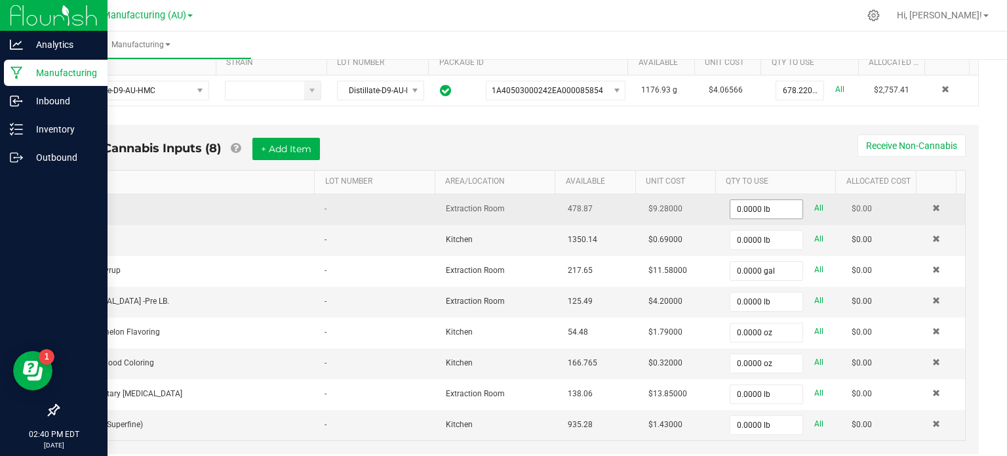
type input "0"
click at [730, 201] on input "0" at bounding box center [766, 209] width 72 height 18
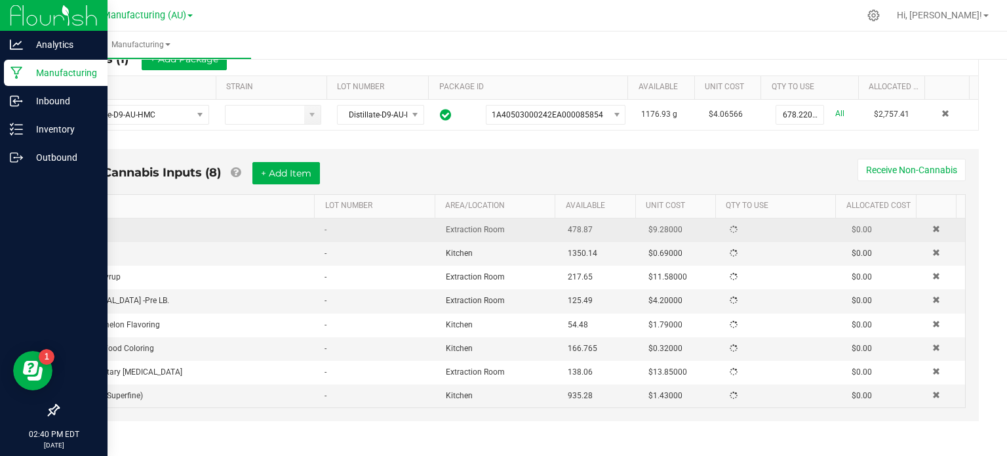
scroll to position [271, 0]
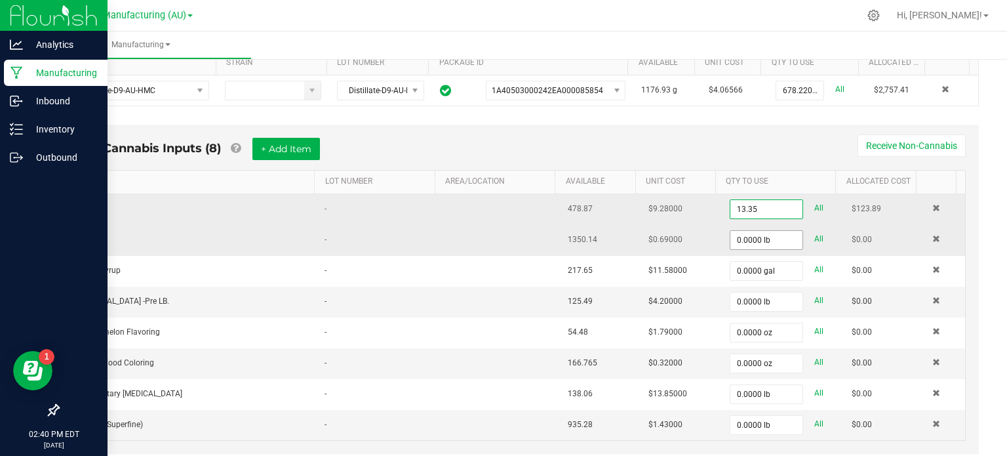
type input "13.3500 lb"
click at [740, 241] on input "0" at bounding box center [766, 240] width 72 height 18
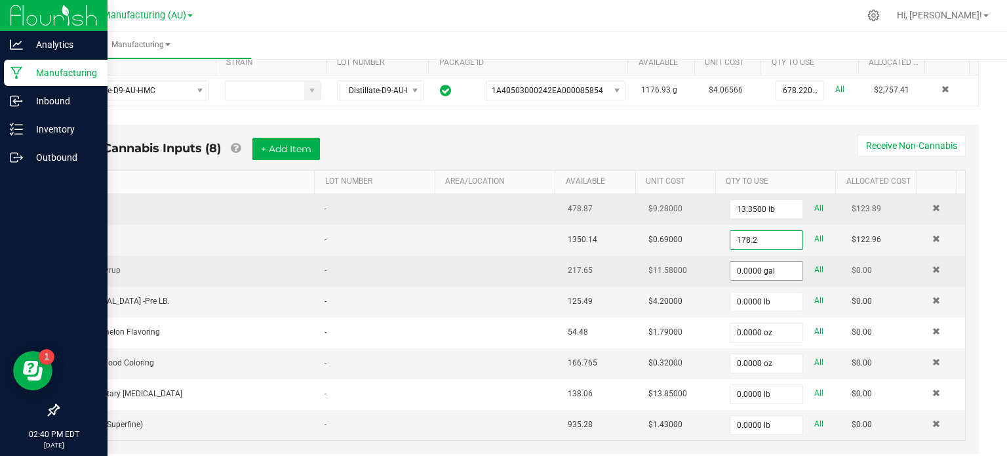
type input "178.2000 lb"
click at [736, 262] on input "0" at bounding box center [766, 271] width 72 height 18
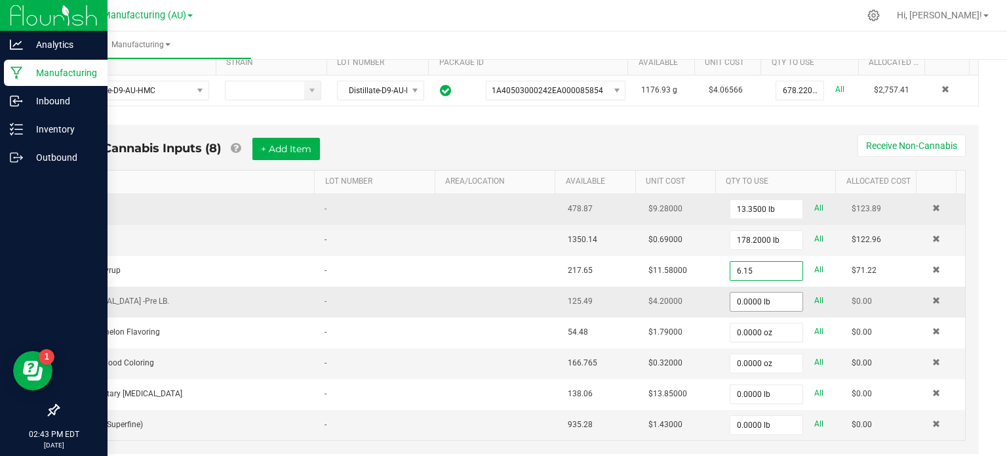
type input "6.1500 gal"
click at [732, 306] on input "0" at bounding box center [766, 301] width 72 height 18
type input "0."
click at [732, 306] on input "0.7" at bounding box center [766, 301] width 72 height 18
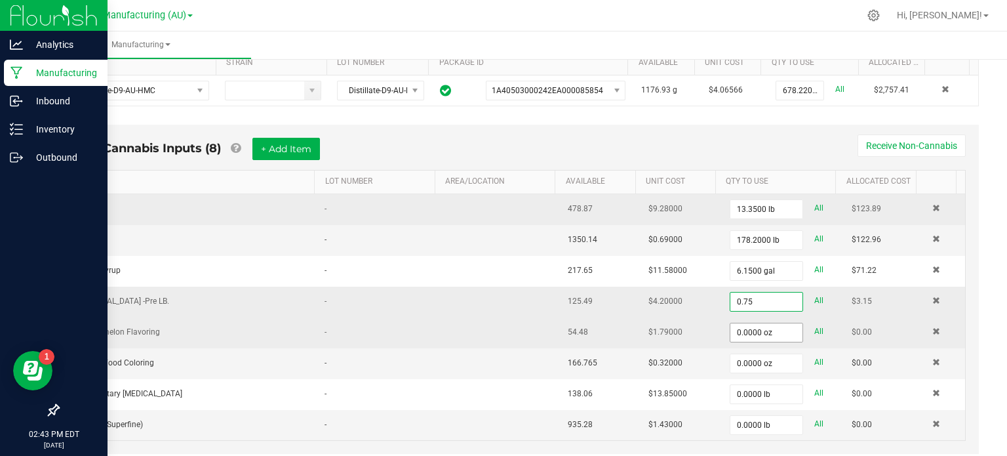
type input "0.7500 lb"
click at [732, 331] on input "0" at bounding box center [766, 332] width 72 height 18
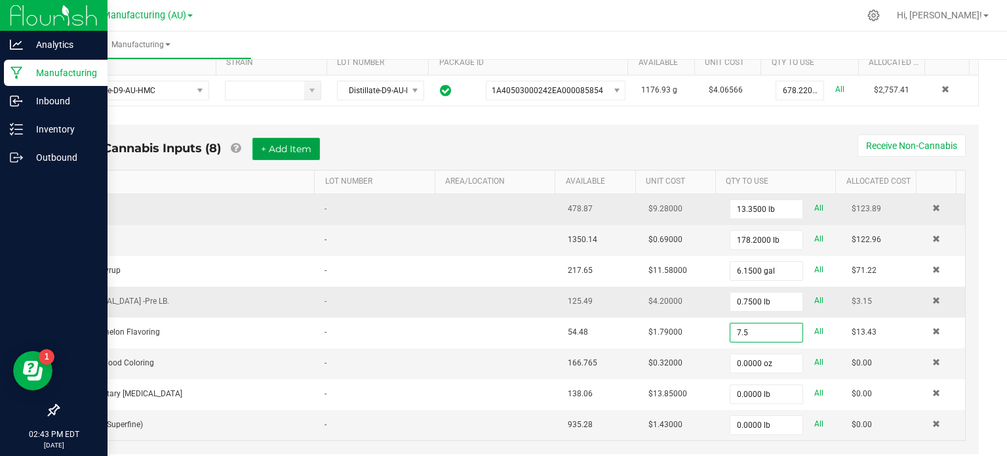
type input "7.5000 oz"
click at [271, 146] on button "+ Add Item" at bounding box center [286, 149] width 68 height 22
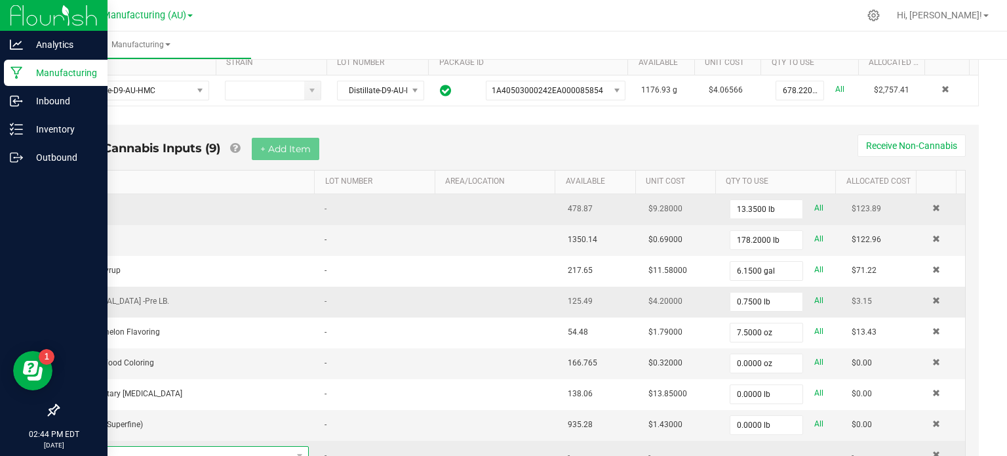
click at [192, 446] on span "NO DATA FOUND" at bounding box center [187, 455] width 210 height 18
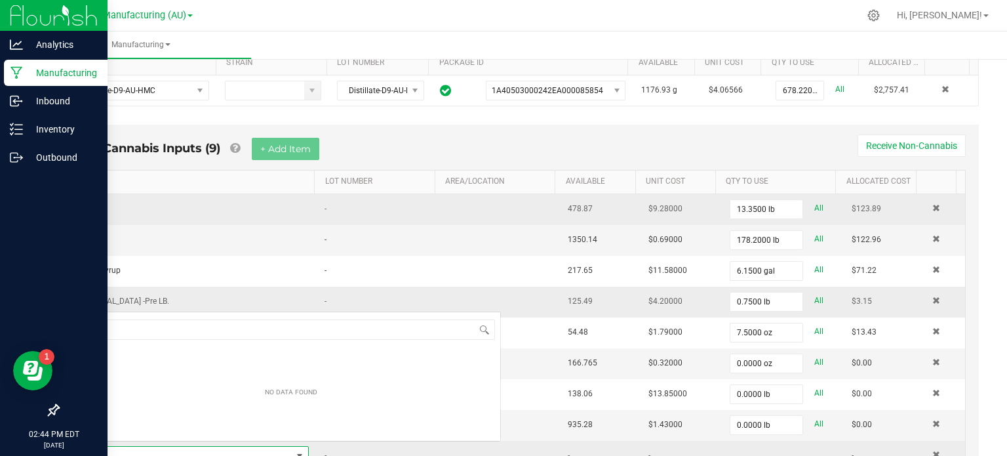
scroll to position [19, 219]
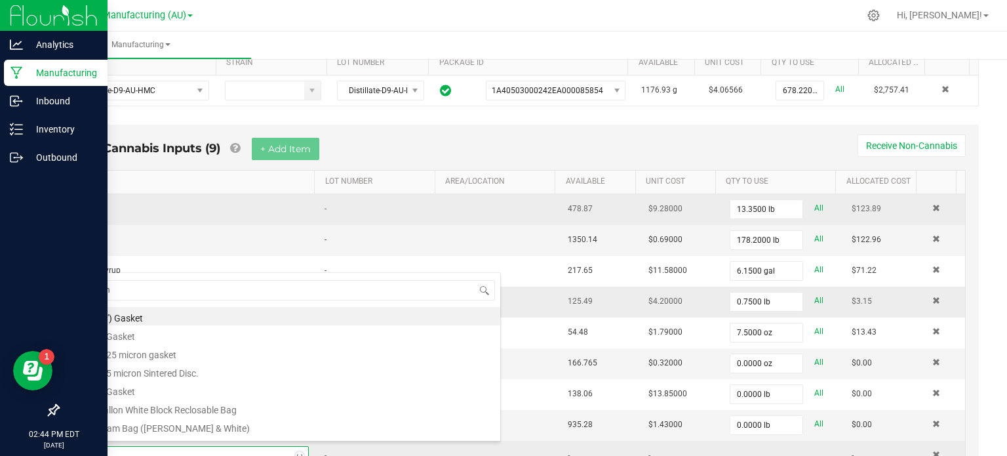
type input "lime"
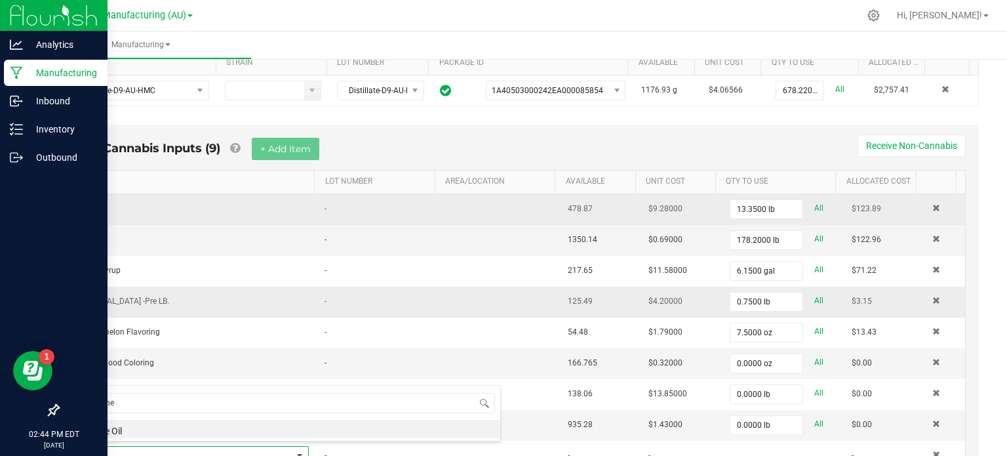
click at [165, 438] on div "lime Lime Oil" at bounding box center [291, 413] width 420 height 56
click at [168, 432] on li "Lime Oil" at bounding box center [291, 429] width 418 height 18
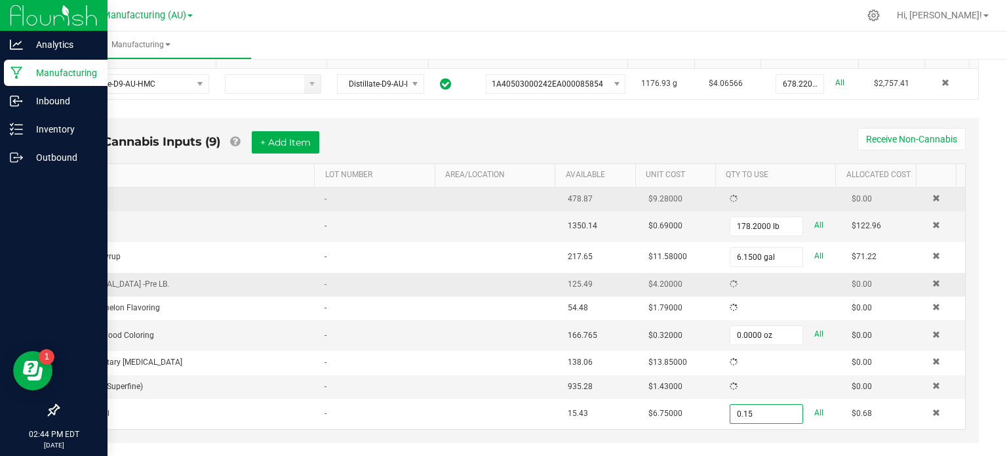
scroll to position [305, 0]
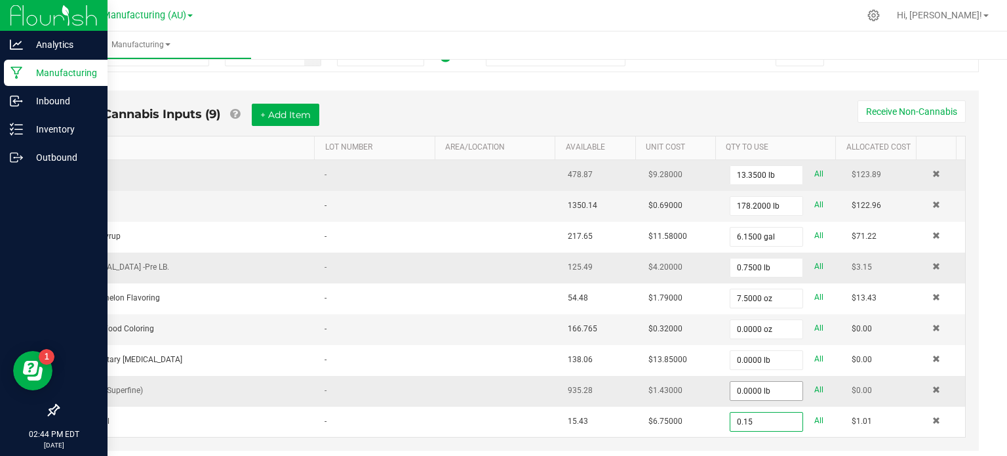
type input "0.1500 oz"
click at [736, 385] on input "0" at bounding box center [766, 391] width 72 height 18
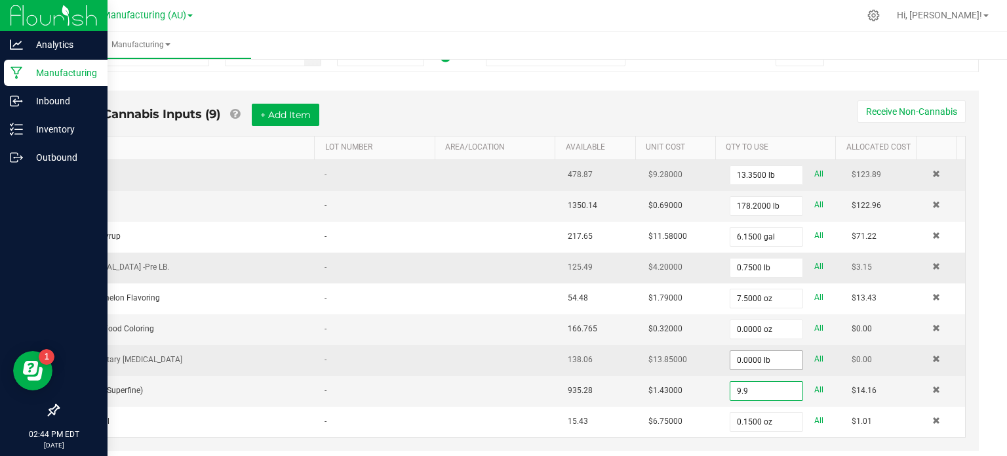
type input "9.9"
type input "0"
type input "9.9000 lb"
click at [734, 355] on input "0" at bounding box center [766, 360] width 72 height 18
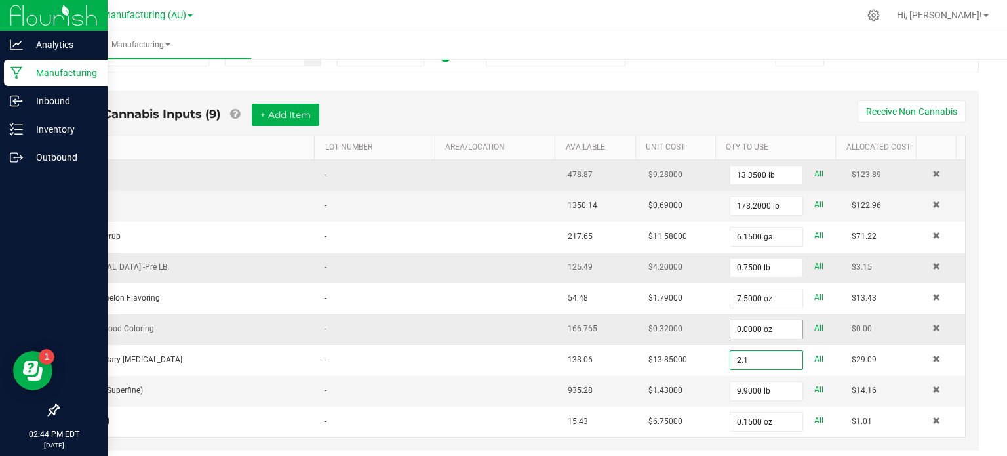
type input "2.1"
type input "0"
type input "2.1000 lb"
click at [741, 322] on input "0" at bounding box center [766, 329] width 72 height 18
type input "0."
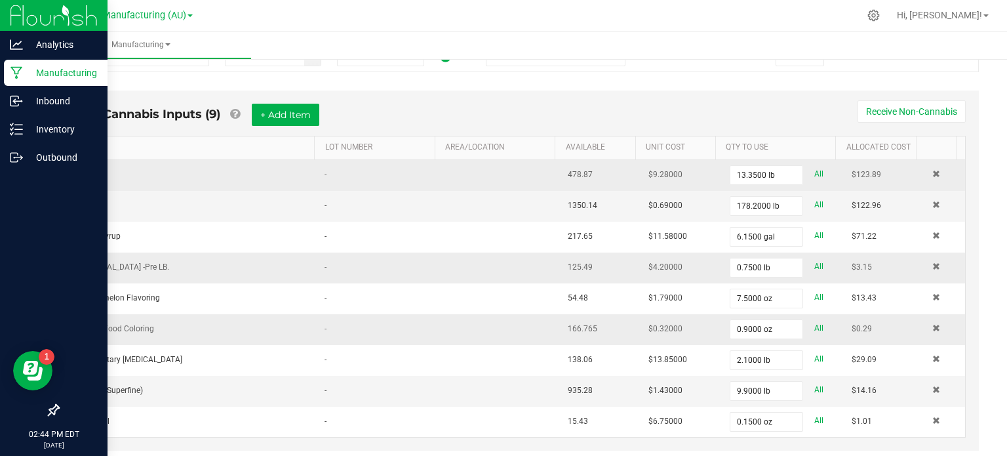
click at [977, 260] on div "Non-Cannabis Inputs (9) + Add Item Receive Non-Cannabis ITEM LOT NUMBER AREA/LO…" at bounding box center [519, 279] width 943 height 391
click at [291, 119] on button "+ Add Item" at bounding box center [286, 115] width 68 height 22
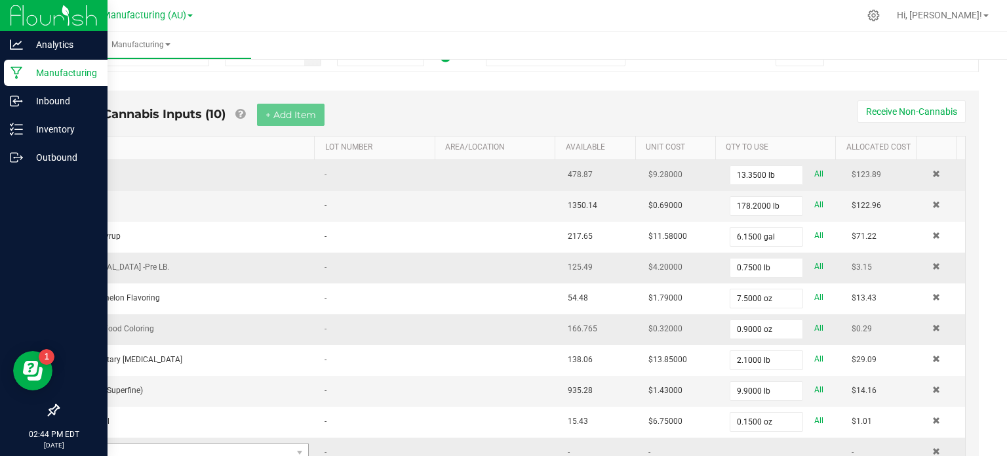
scroll to position [363, 0]
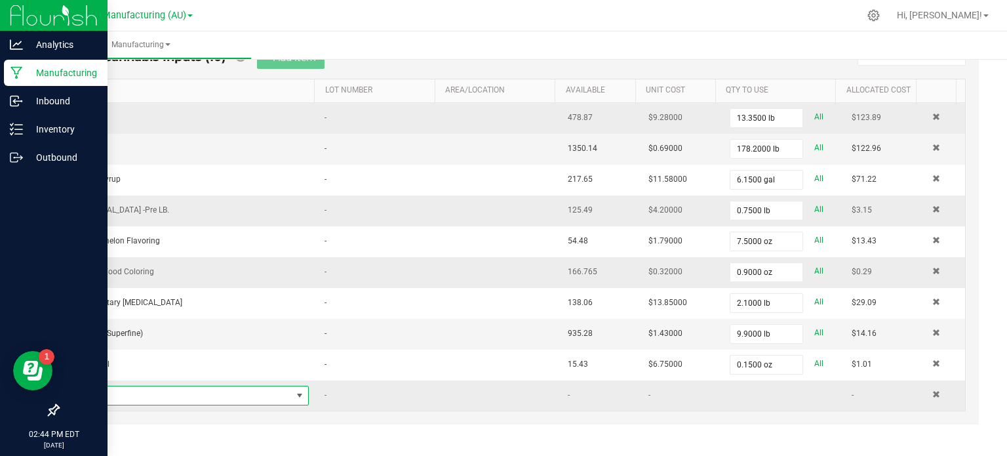
click at [230, 392] on span "NO DATA FOUND" at bounding box center [187, 395] width 210 height 18
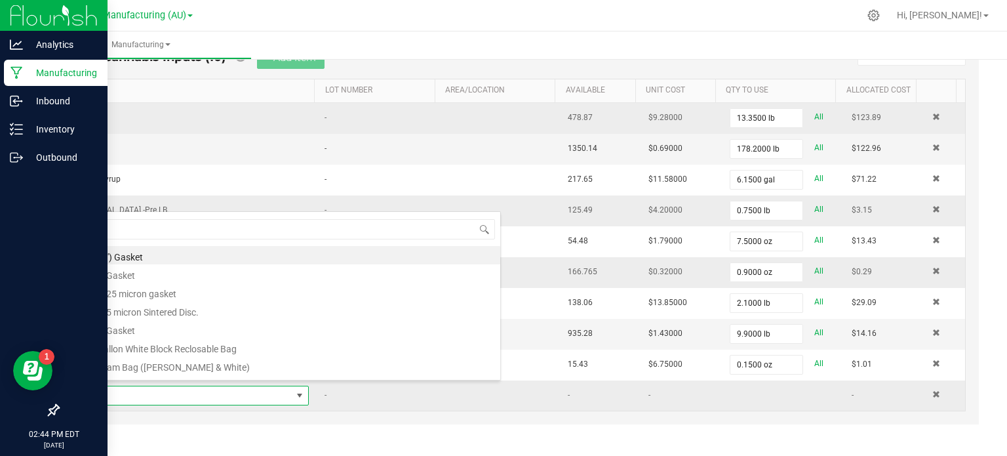
scroll to position [19, 219]
type input "60ml"
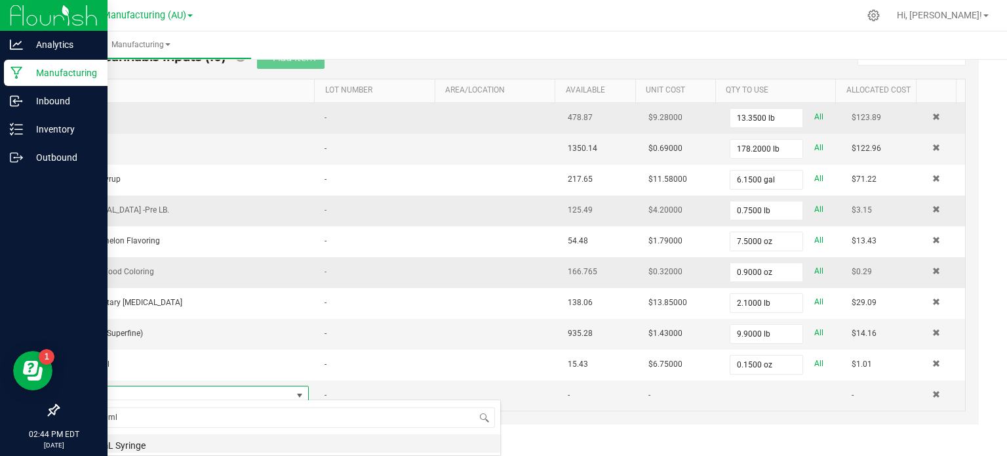
click at [213, 442] on li "60mL Syringe" at bounding box center [291, 443] width 418 height 18
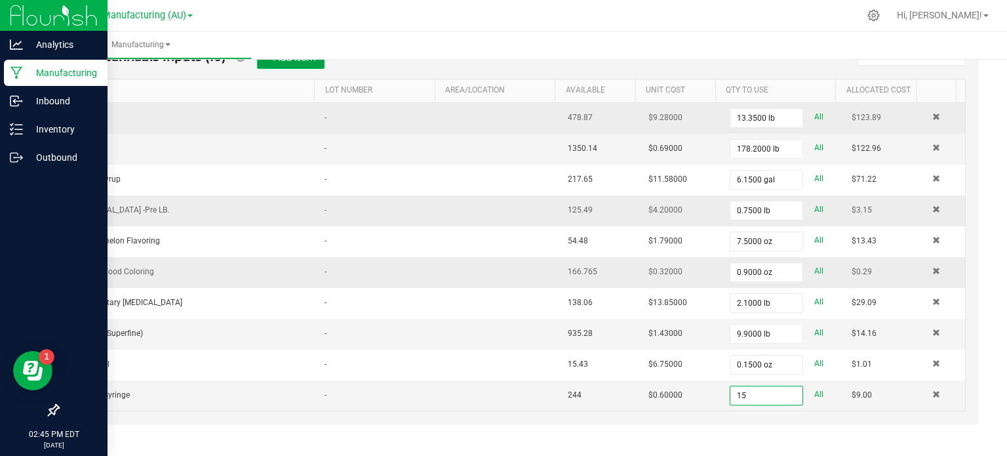
type input "15 ea"
click at [301, 63] on button "+ Add Item" at bounding box center [291, 58] width 68 height 22
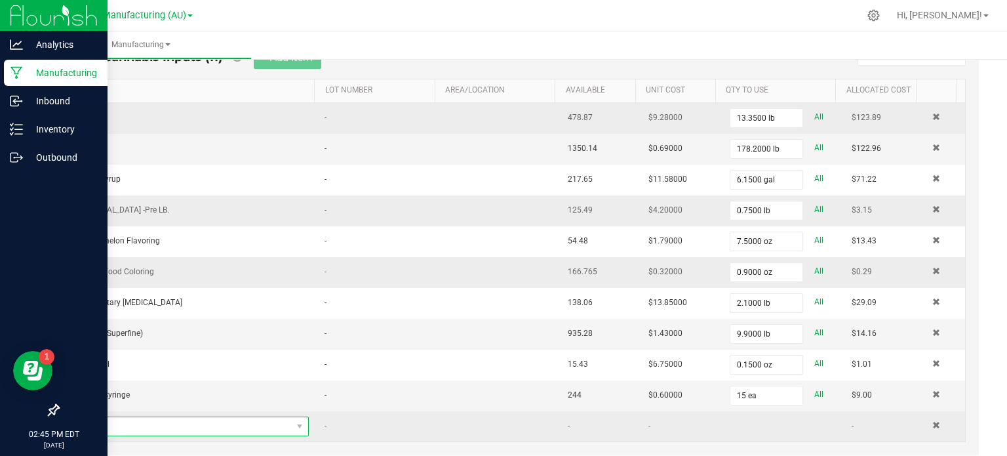
click at [229, 419] on span "NO DATA FOUND" at bounding box center [187, 426] width 210 height 18
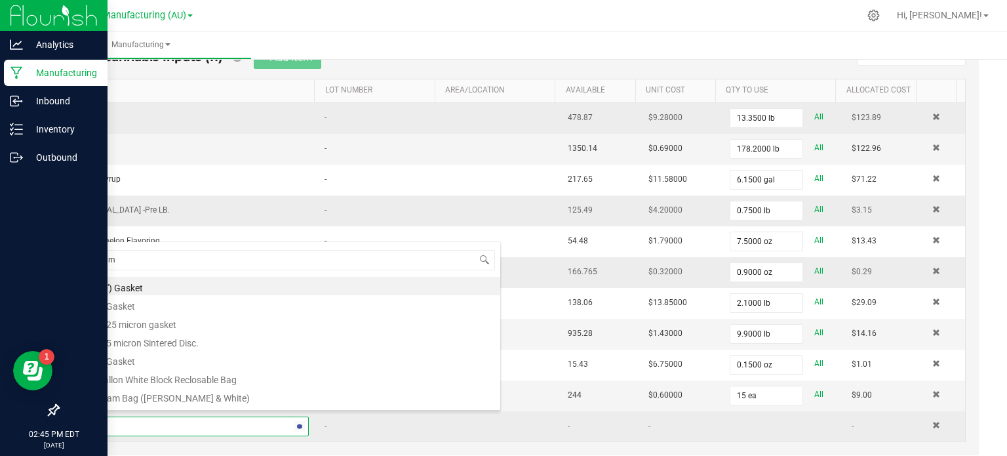
type input "30ml"
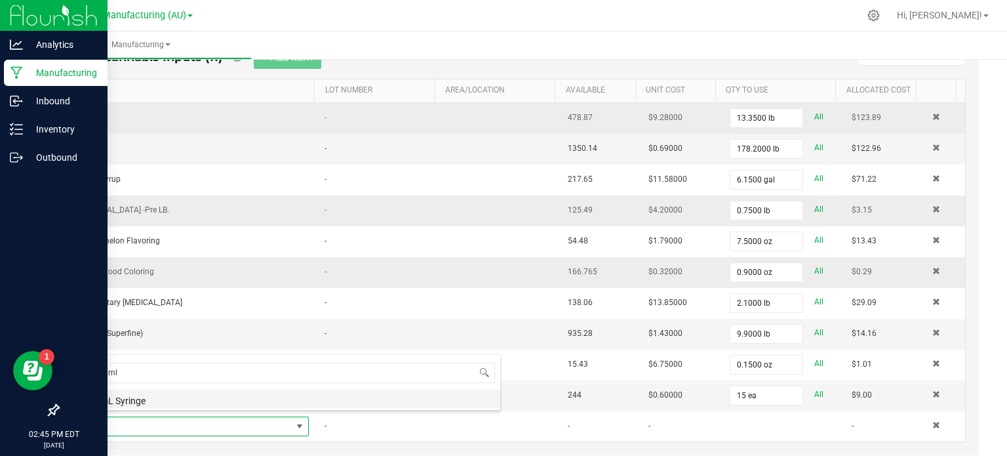
click at [171, 392] on li "30mL Syringe" at bounding box center [291, 398] width 418 height 18
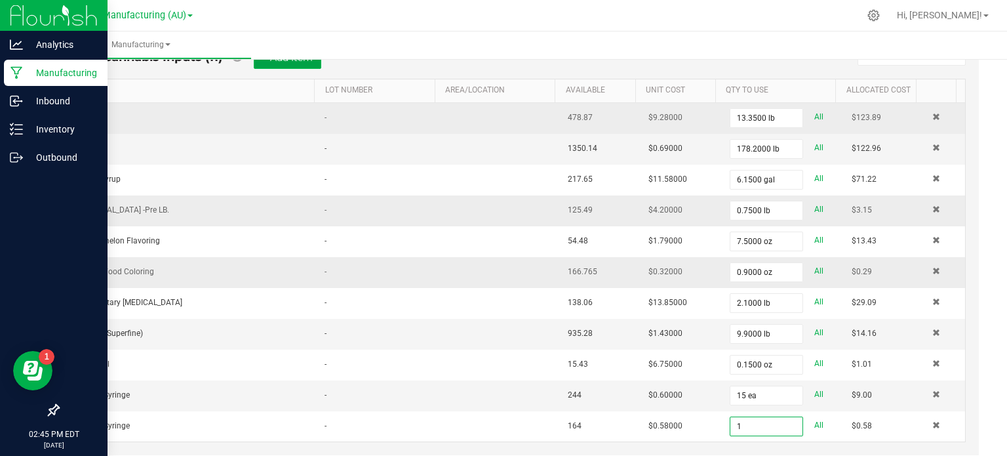
type input "1 ea"
click at [285, 62] on button "+ Add Item" at bounding box center [288, 58] width 68 height 22
click at [142, 448] on span "NO DATA FOUND" at bounding box center [187, 457] width 210 height 18
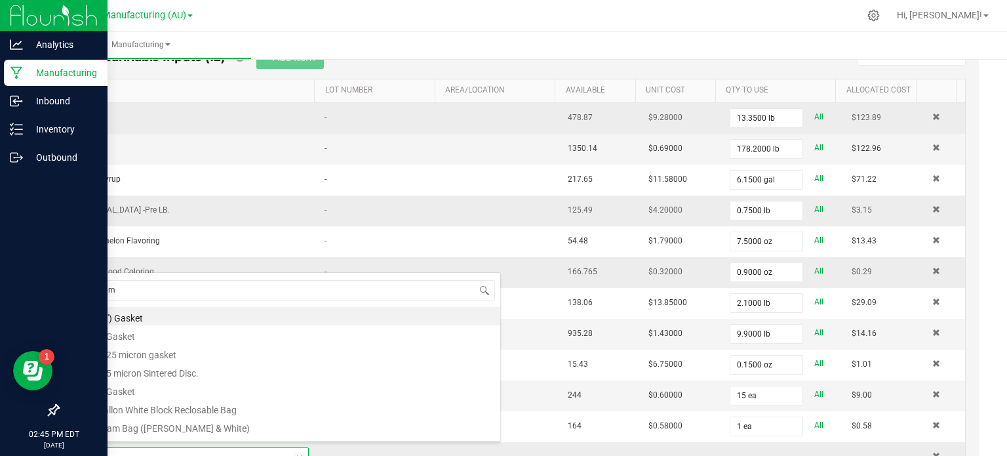
type input "10ml"
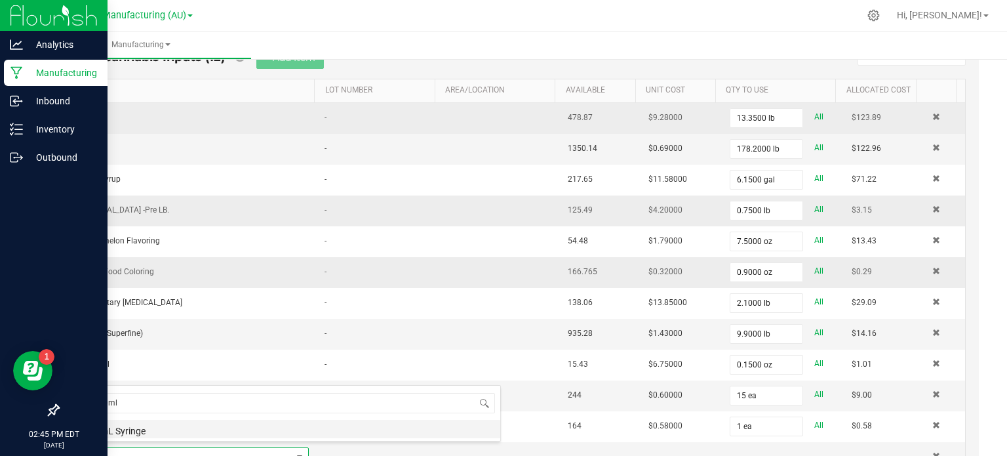
click at [142, 432] on li "10mL Syringe" at bounding box center [291, 429] width 418 height 18
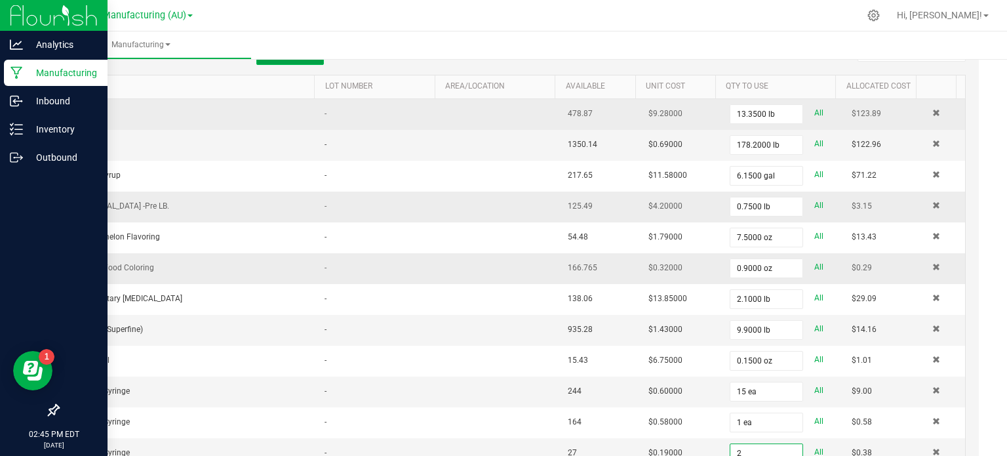
type input "2 ea"
click at [289, 62] on button "+ Add Item" at bounding box center [290, 54] width 68 height 22
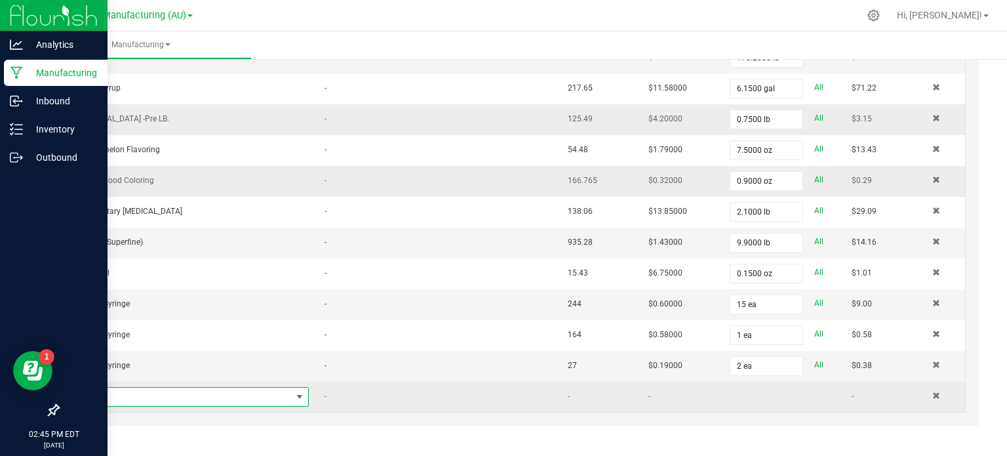
click at [148, 389] on span "NO DATA FOUND" at bounding box center [187, 396] width 210 height 18
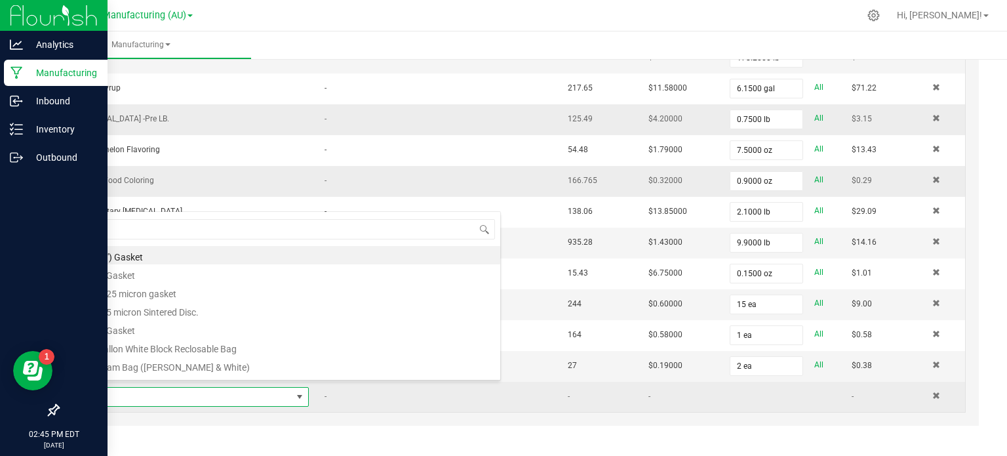
scroll to position [19, 219]
type input "metrc"
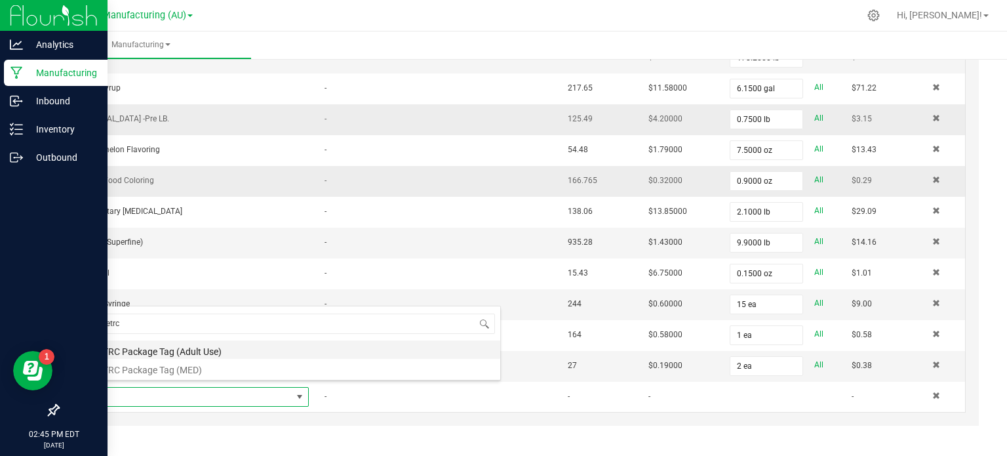
click at [132, 349] on li "METRC Package Tag (Adult Use)" at bounding box center [291, 349] width 418 height 18
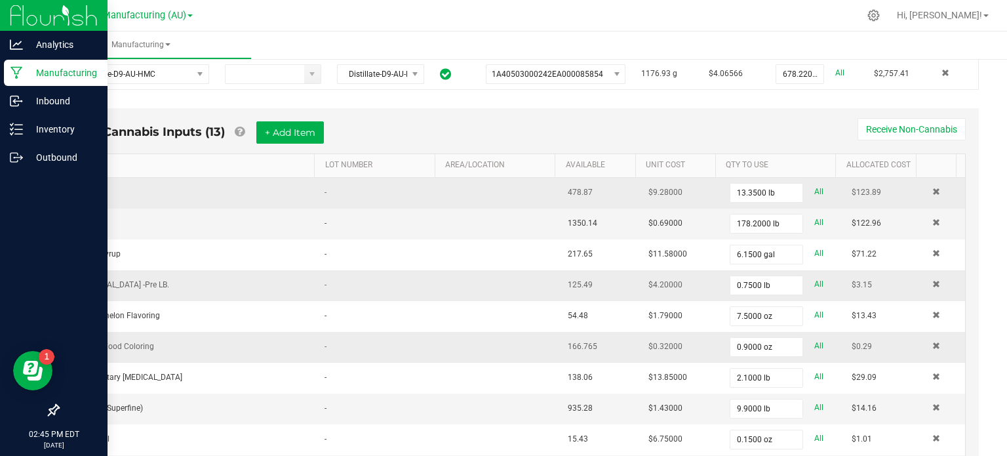
scroll to position [278, 0]
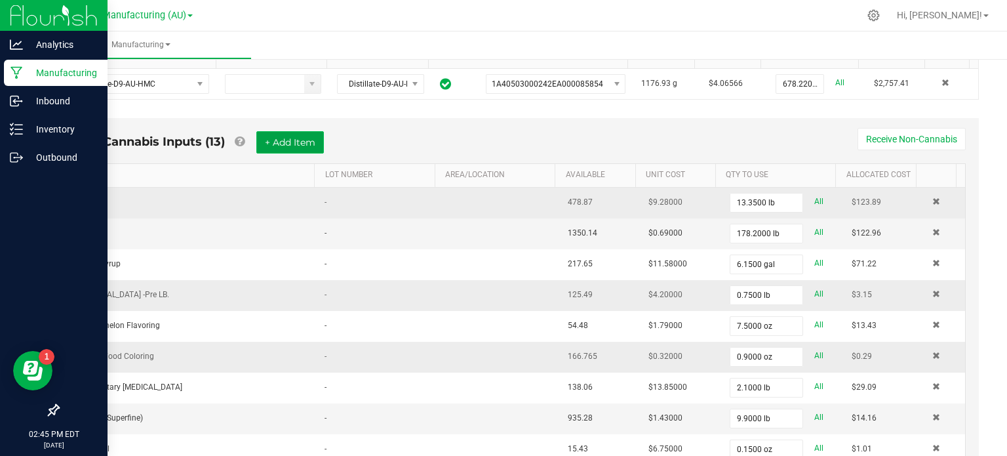
type input "1 ea"
click at [262, 140] on button "+ Add Item" at bounding box center [290, 142] width 68 height 22
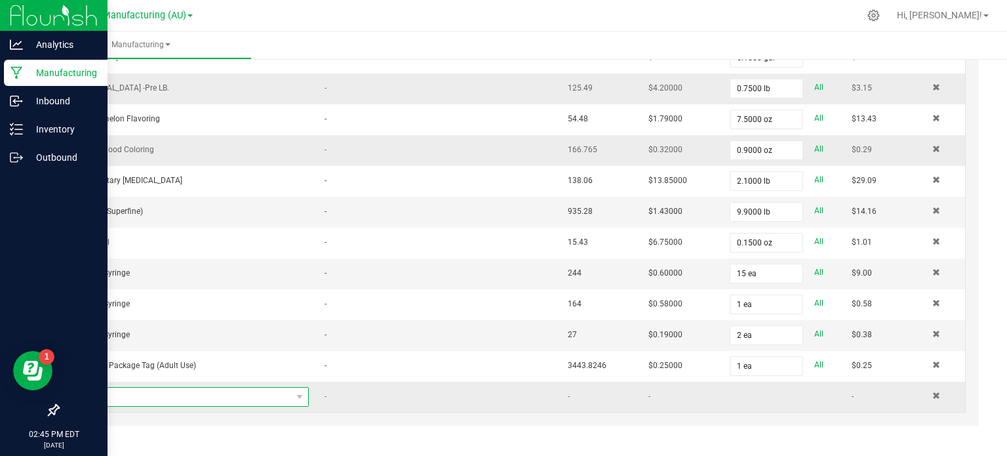
click at [155, 387] on span "NO DATA FOUND" at bounding box center [187, 396] width 210 height 18
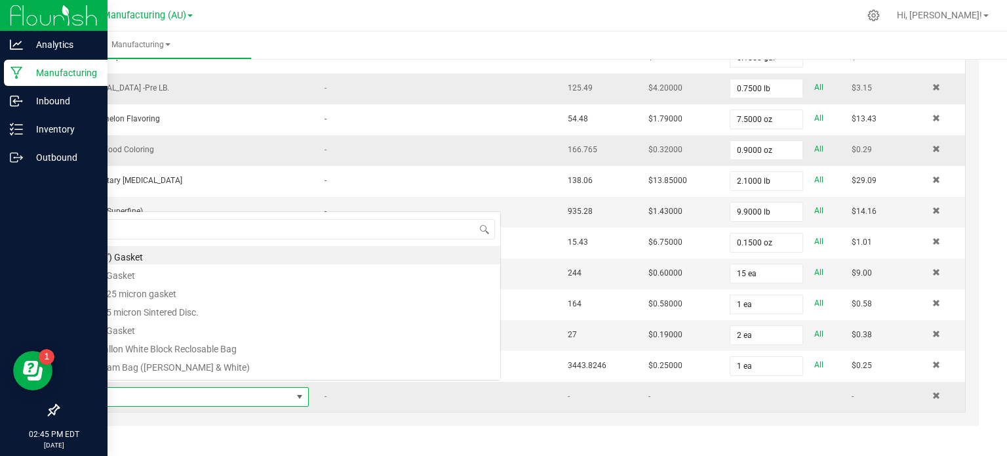
scroll to position [19, 219]
type input "packing"
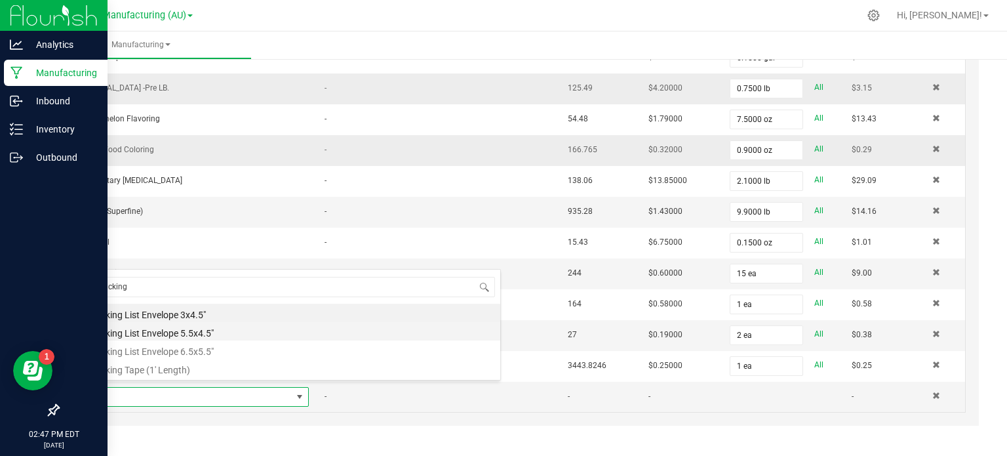
click at [155, 336] on li "Packing List Envelope 5.5x4.5"" at bounding box center [291, 331] width 418 height 18
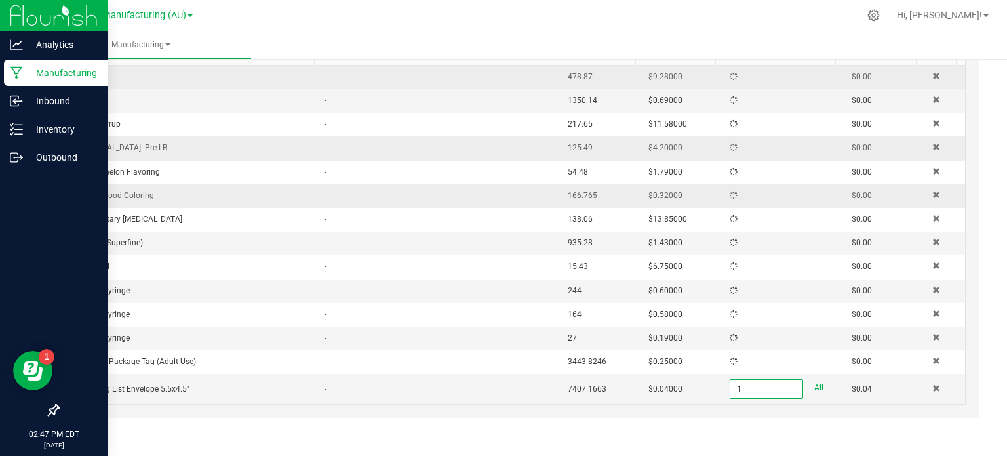
scroll to position [484, 0]
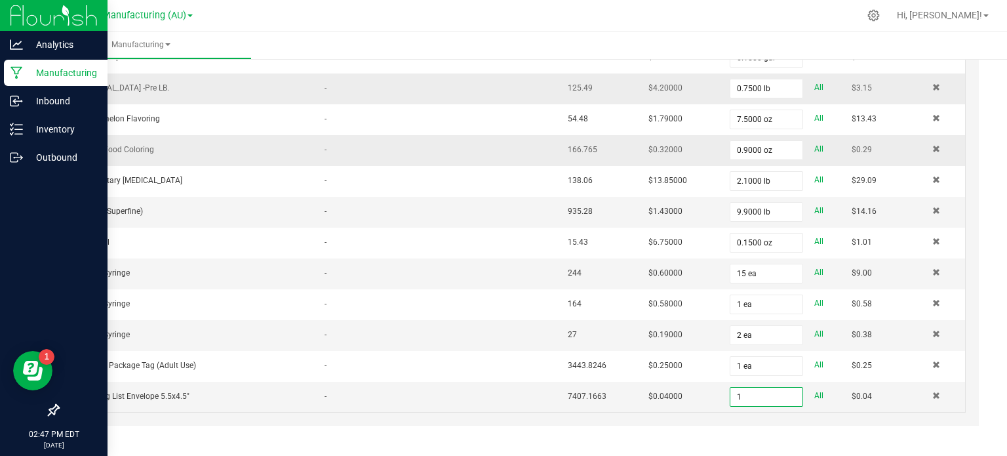
type input "1 ea"
click at [46, 296] on div "< All Runs Cancel Start Run Name Watermelon Punch-Gummy-20mg-AU-WEED.[DATE] Sch…" at bounding box center [518, 17] width 975 height 892
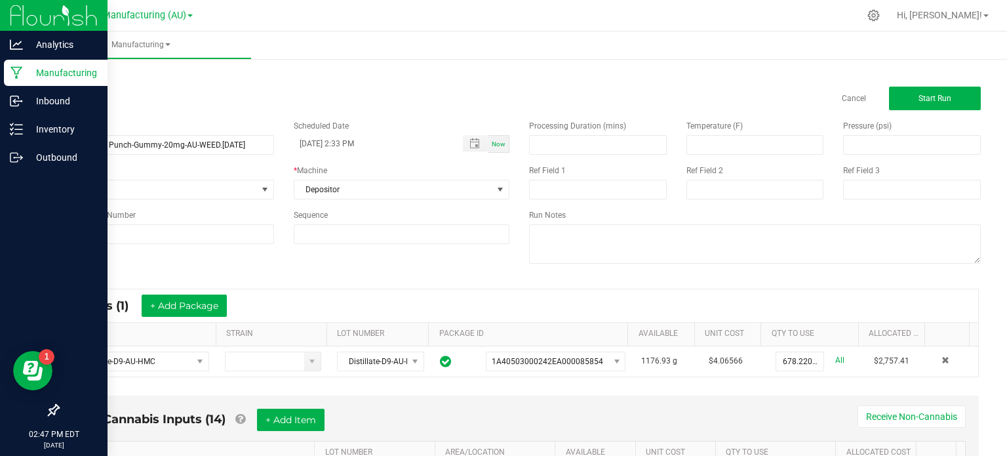
scroll to position [0, 0]
click at [927, 94] on span "Start Run" at bounding box center [934, 98] width 33 height 9
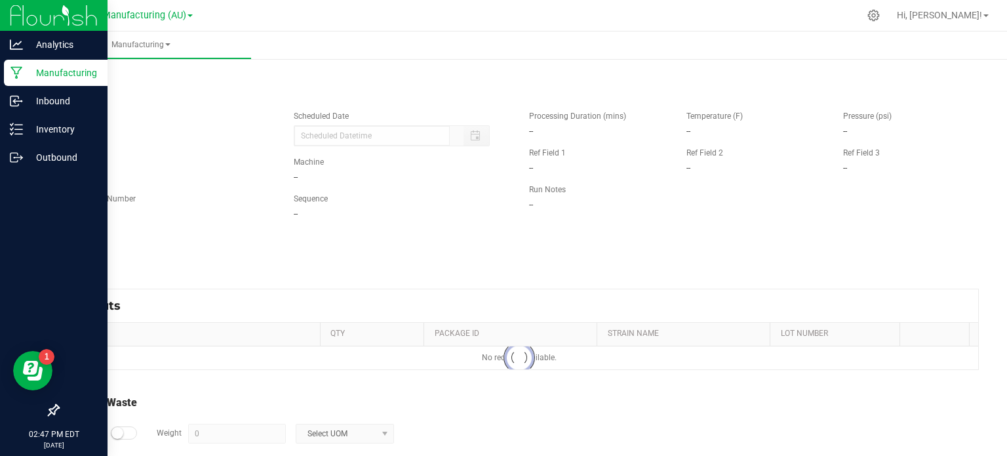
type input "[DATE] 2:33 PM"
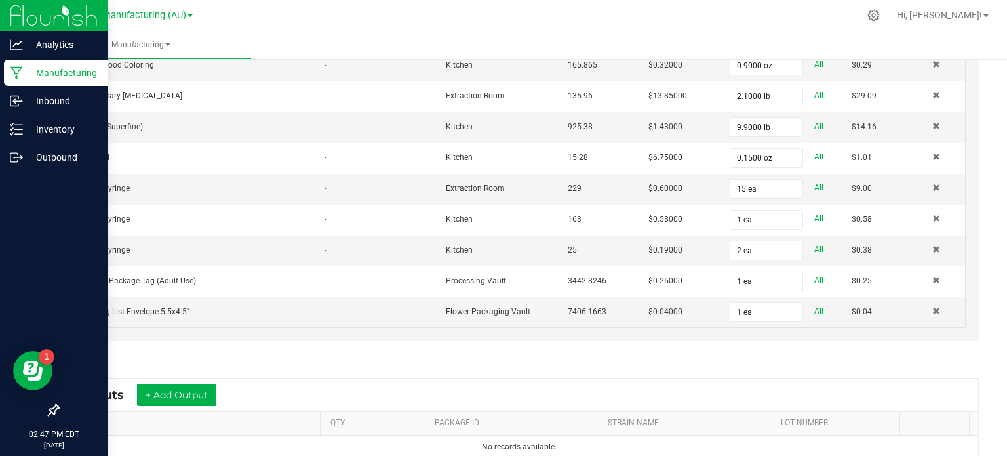
scroll to position [603, 0]
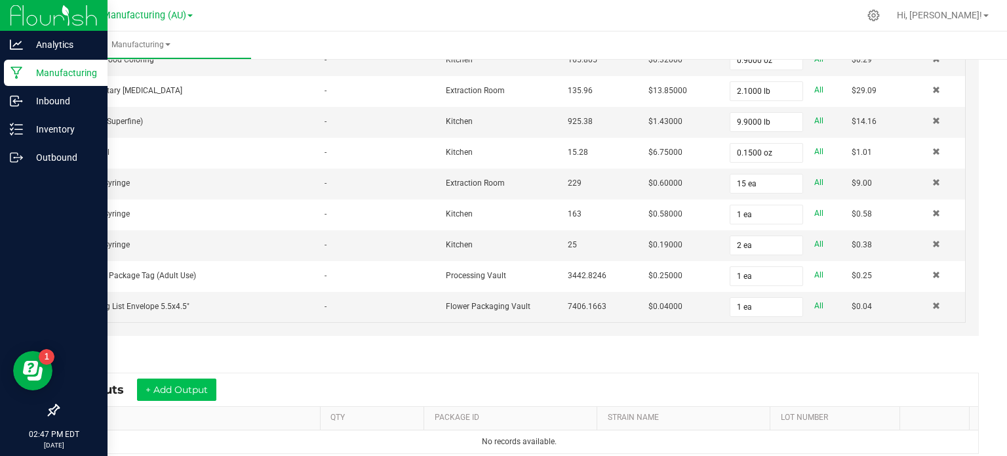
drag, startPoint x: 299, startPoint y: 357, endPoint x: 194, endPoint y: 378, distance: 107.1
click at [194, 378] on div "* Outputs + Add Output ITEM QTY PACKAGE ID STRAIN NAME LOT NUMBER No records av…" at bounding box center [519, 413] width 943 height 105
click at [194, 378] on button "+ Add Output" at bounding box center [176, 389] width 79 height 22
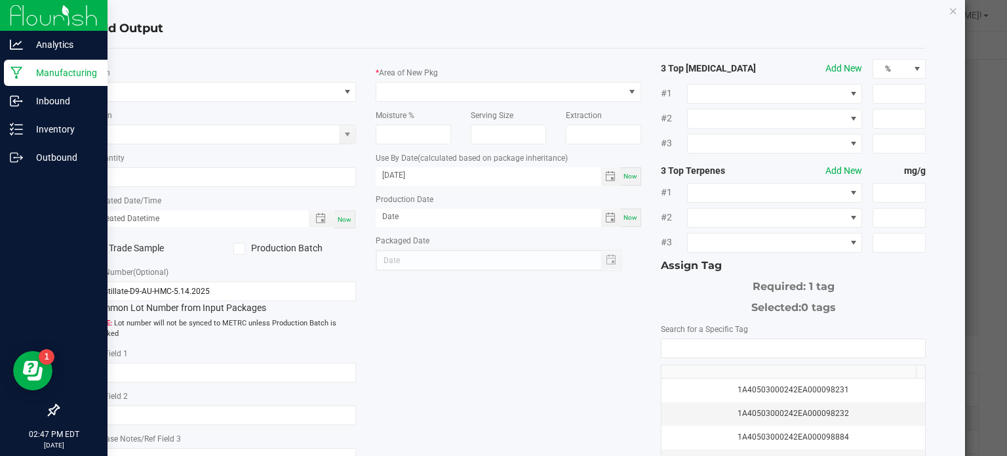
scroll to position [28, 0]
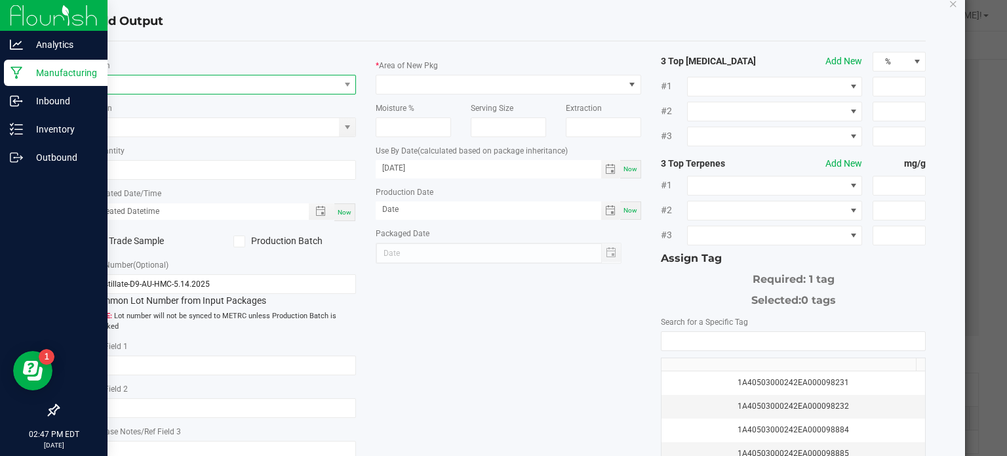
click at [117, 75] on span "NO DATA FOUND" at bounding box center [223, 85] width 265 height 20
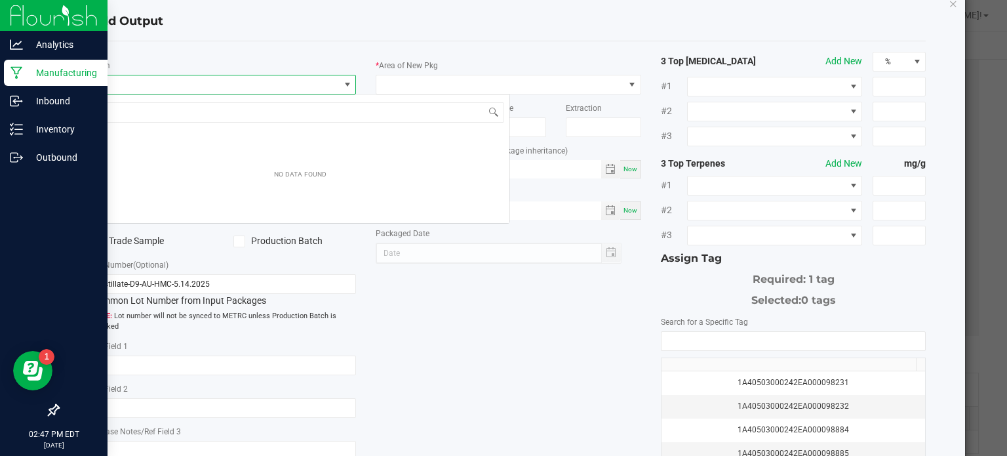
scroll to position [19, 262]
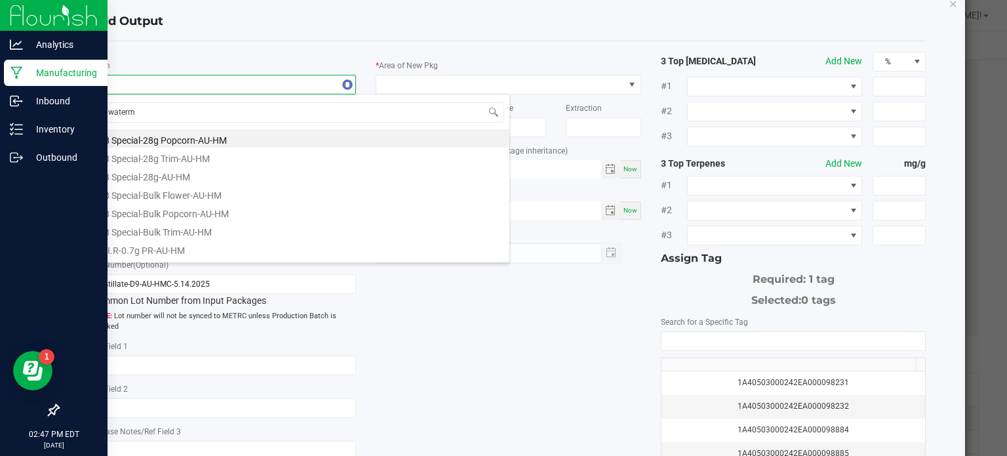
type input "waterme"
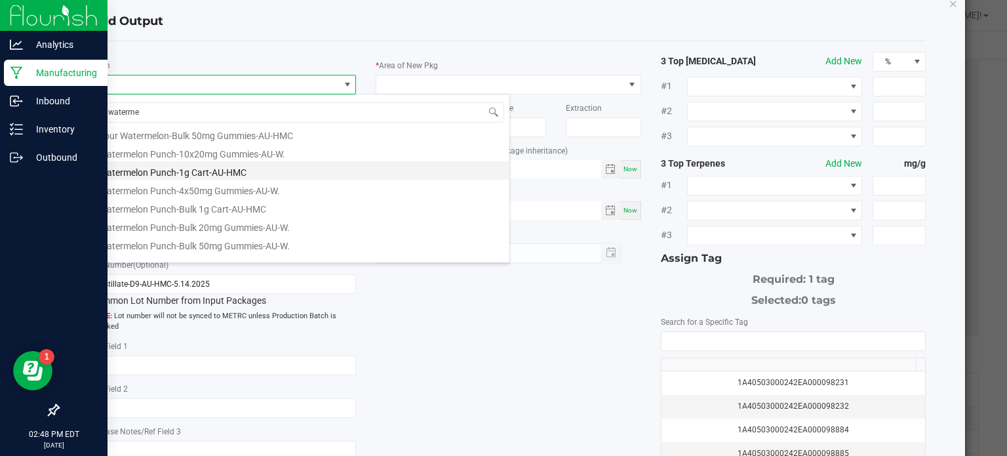
scroll to position [89, 0]
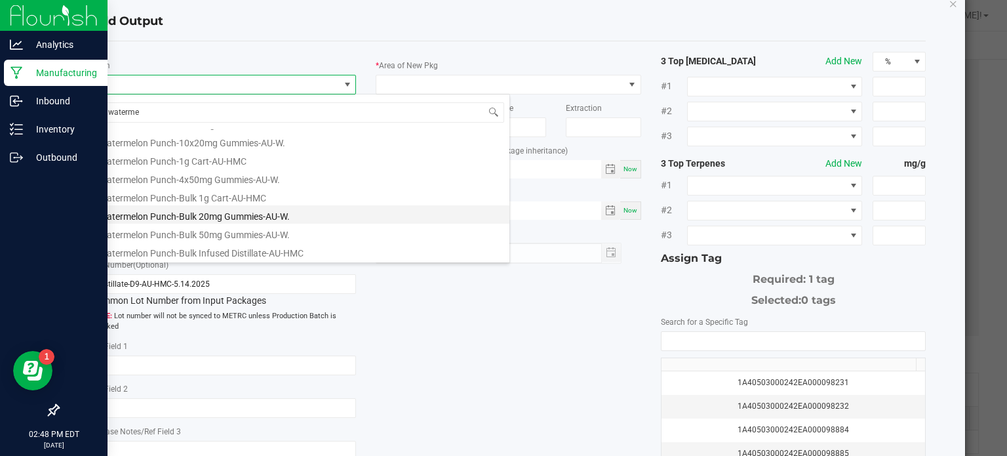
click at [165, 217] on li "Watermelon Punch-Bulk 20mg Gummies-AU-W." at bounding box center [300, 214] width 418 height 18
type input "0 ea"
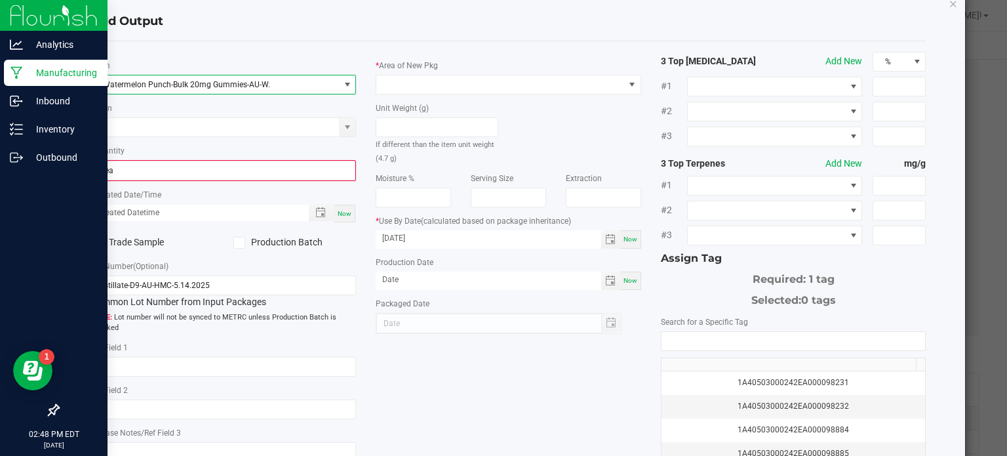
click at [346, 206] on div "Now" at bounding box center [344, 214] width 21 height 18
type input "[DATE] 2:48 PM"
type input "[DATE]"
click at [238, 243] on icon at bounding box center [239, 243] width 9 height 0
click at [0, 0] on input "Production Batch" at bounding box center [0, 0] width 0 height 0
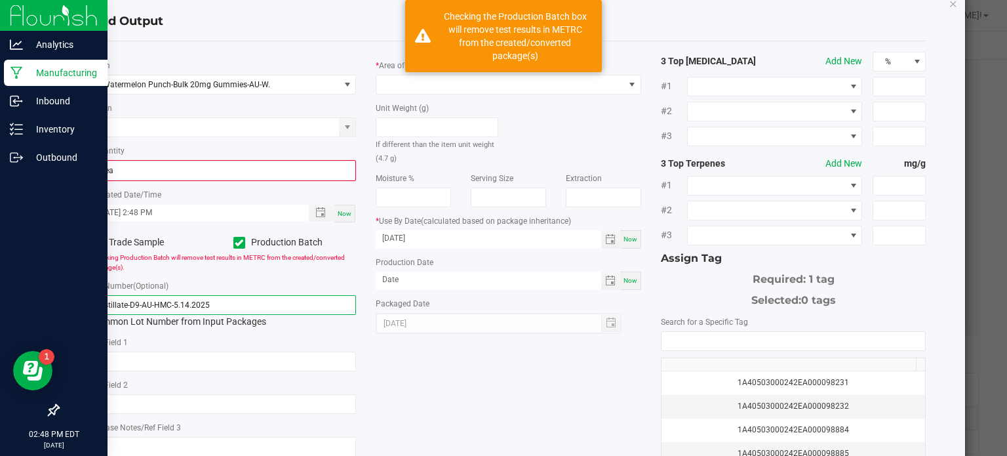
drag, startPoint x: 220, startPoint y: 303, endPoint x: 157, endPoint y: 307, distance: 63.7
click at [157, 307] on input "Distillate-D9-AU-HMC-5.14.2025" at bounding box center [223, 305] width 265 height 20
type input "D"
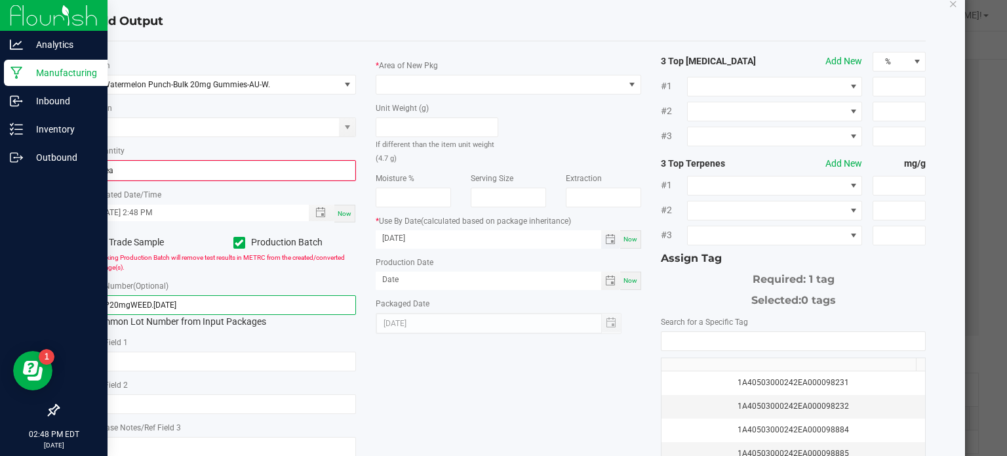
type input "WP20mgWEED.[DATE]"
click at [422, 240] on input "[DATE]" at bounding box center [489, 238] width 226 height 16
type input "[DATE]"
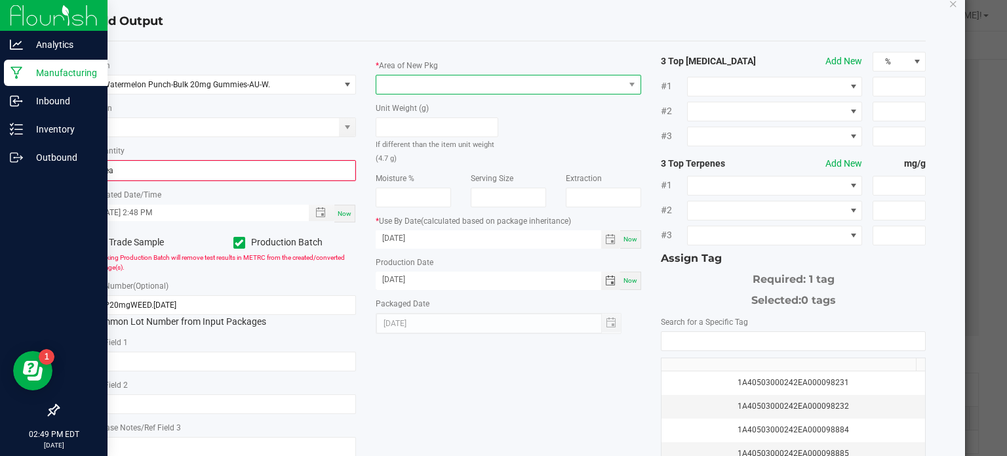
click at [451, 82] on span at bounding box center [500, 84] width 248 height 18
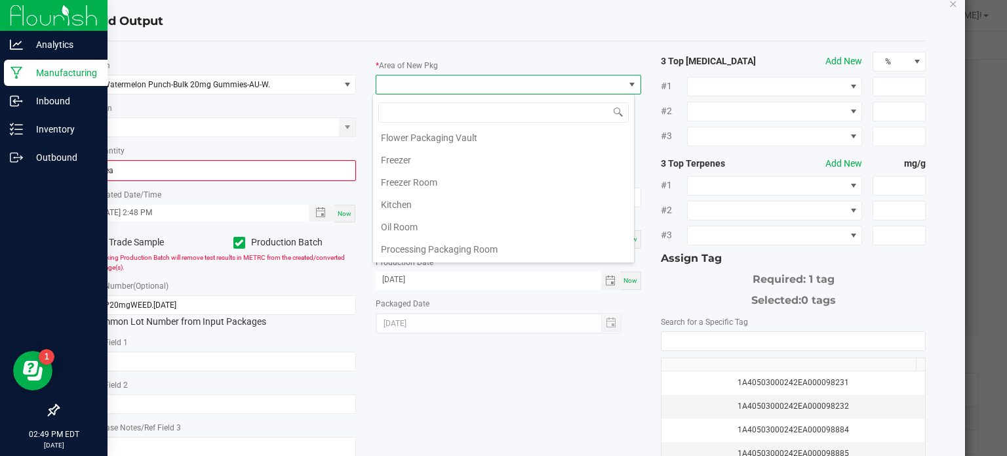
scroll to position [115, 0]
click at [424, 214] on li "Oil Room" at bounding box center [503, 225] width 261 height 22
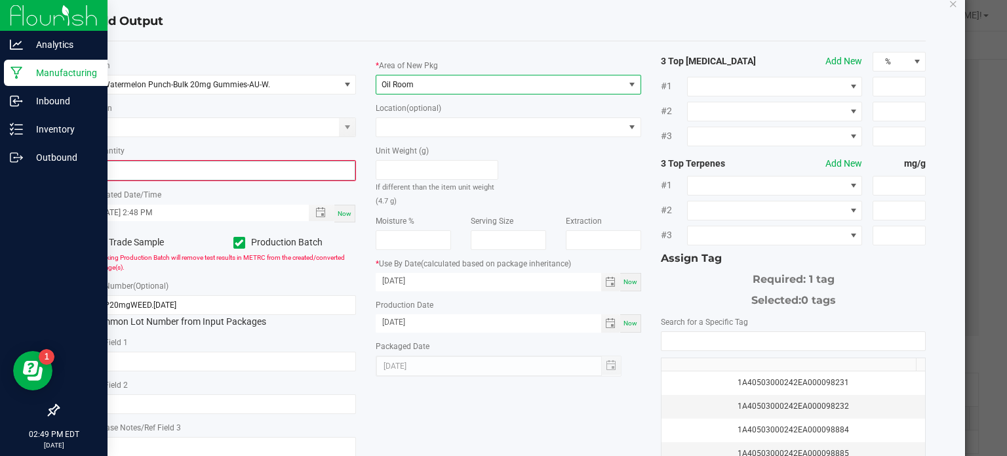
click at [162, 175] on input "0" at bounding box center [223, 170] width 263 height 18
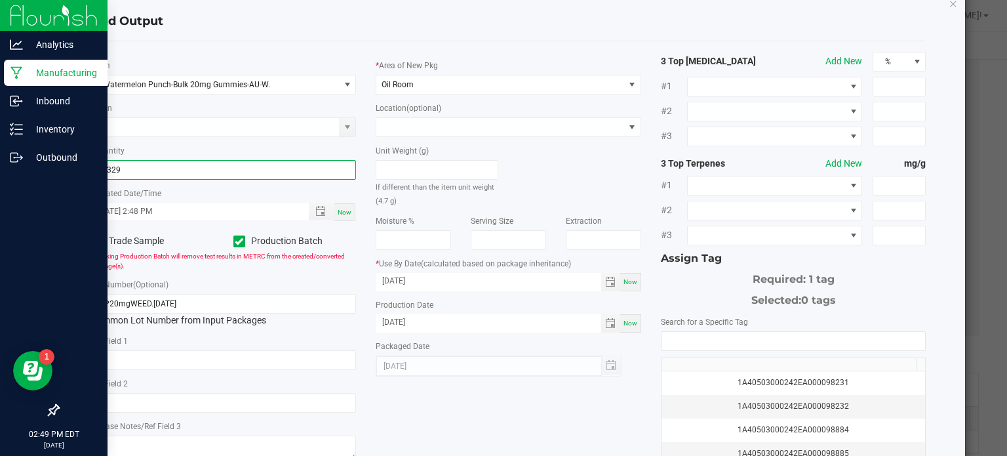
type input "30329 ea"
click at [568, 169] on div "Unit Weight (g) If different than the item unit weight (4.7 g)" at bounding box center [508, 172] width 285 height 70
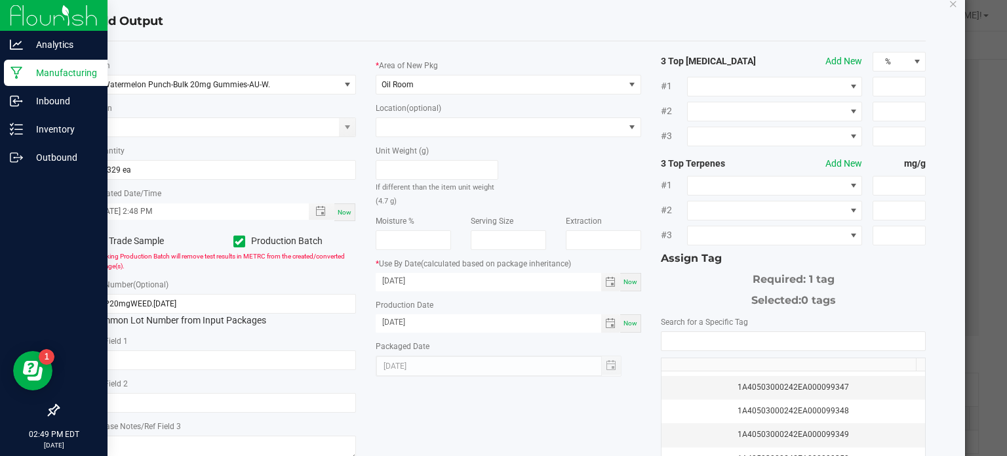
scroll to position [399, 0]
click at [722, 385] on div "1A40503000242EA000099347" at bounding box center [793, 387] width 248 height 12
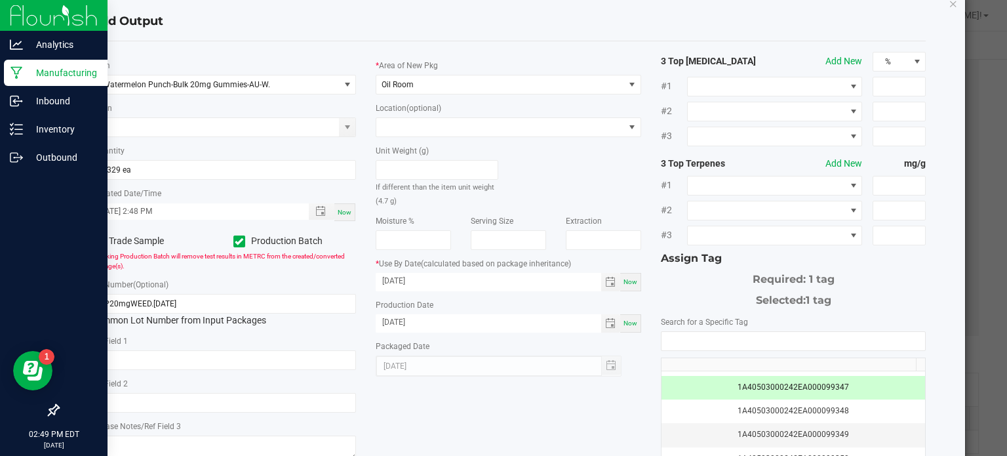
click at [593, 410] on div "* Item Watermelon Punch-Bulk 20mg Gummies-AU-W. Strain * Quantity 30329 ea * Cr…" at bounding box center [508, 287] width 855 height 470
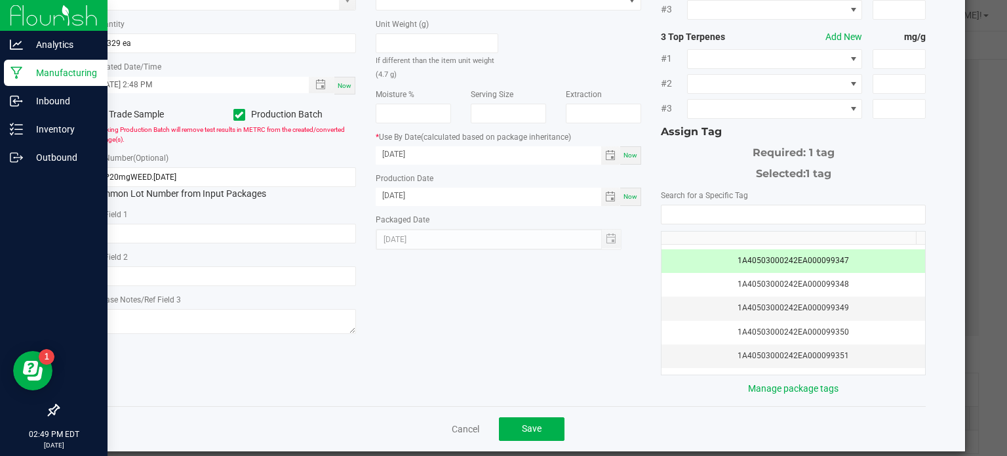
scroll to position [159, 0]
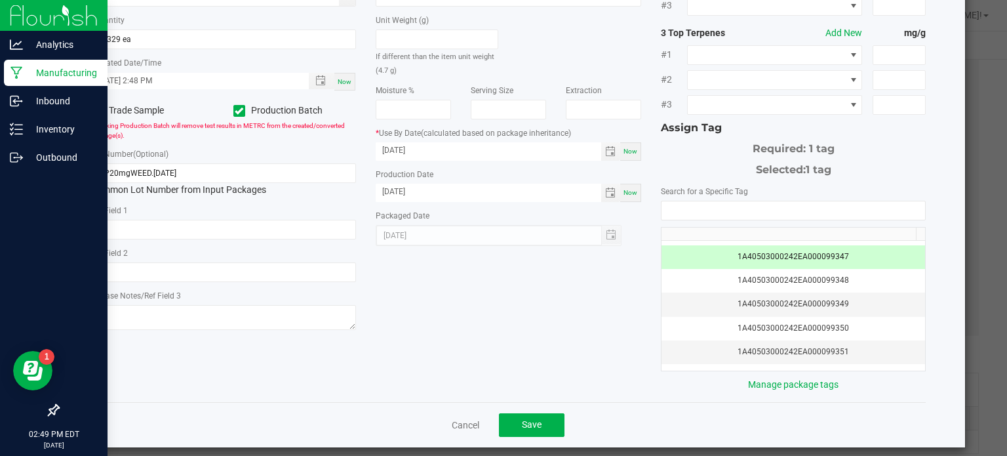
click at [530, 408] on div "Cancel Save" at bounding box center [508, 424] width 835 height 45
click at [528, 423] on span "Save" at bounding box center [532, 424] width 20 height 10
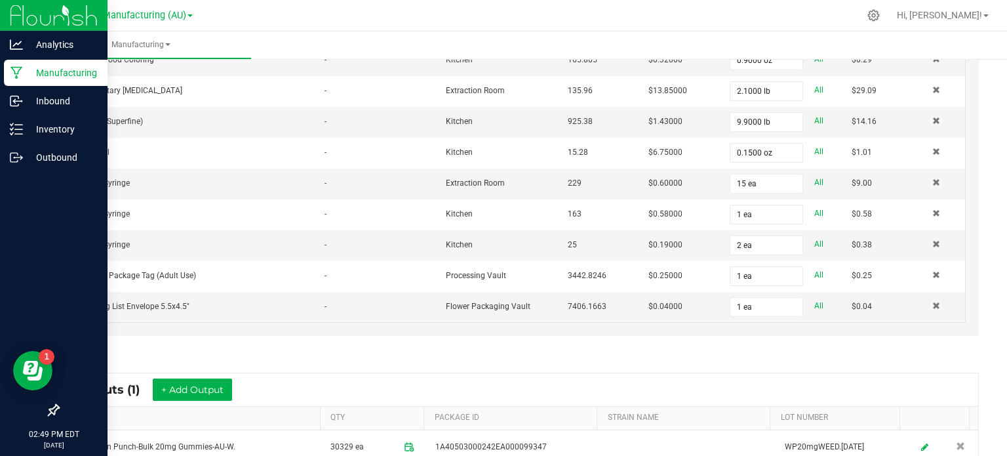
click at [526, 361] on div "* Outputs (1) + Add Output ITEM QTY PACKAGE ID STRAIN NAME LOT NUMBER Watermelo…" at bounding box center [519, 418] width 943 height 115
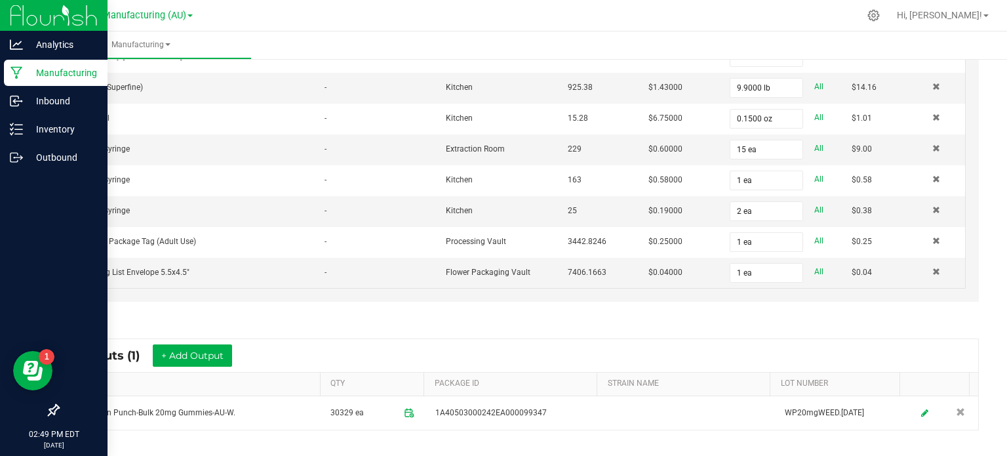
scroll to position [639, 0]
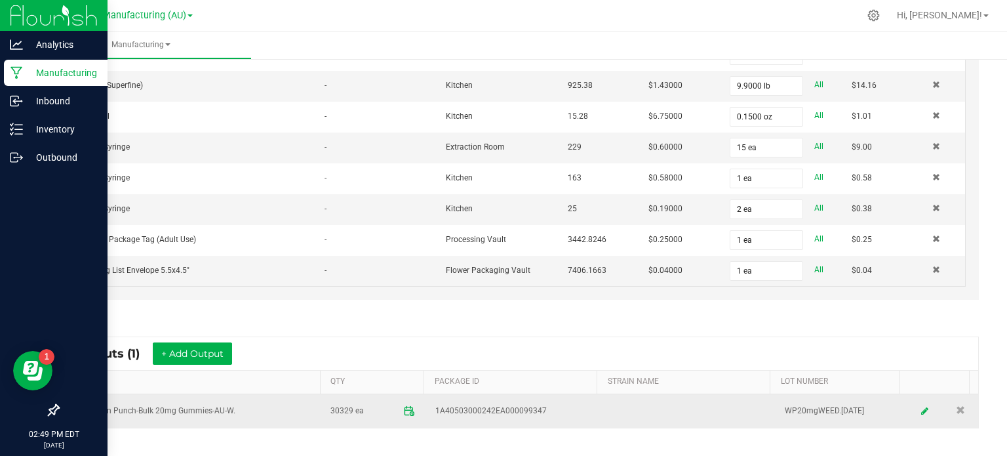
click at [404, 404] on icon at bounding box center [409, 410] width 12 height 12
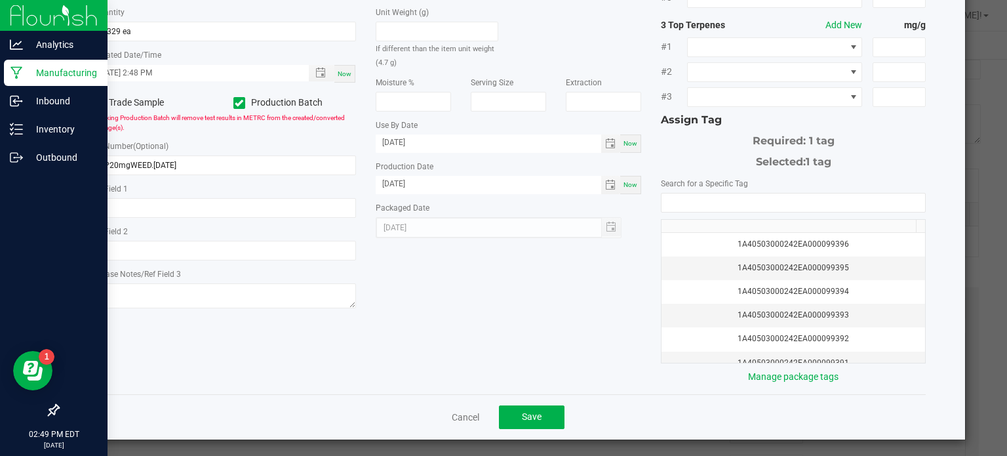
scroll to position [167, 0]
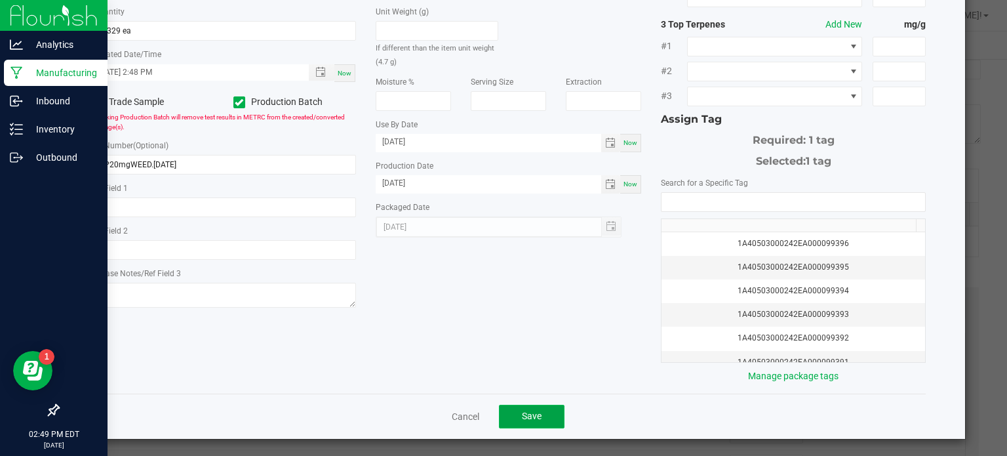
click at [545, 404] on button "Save" at bounding box center [532, 416] width 66 height 24
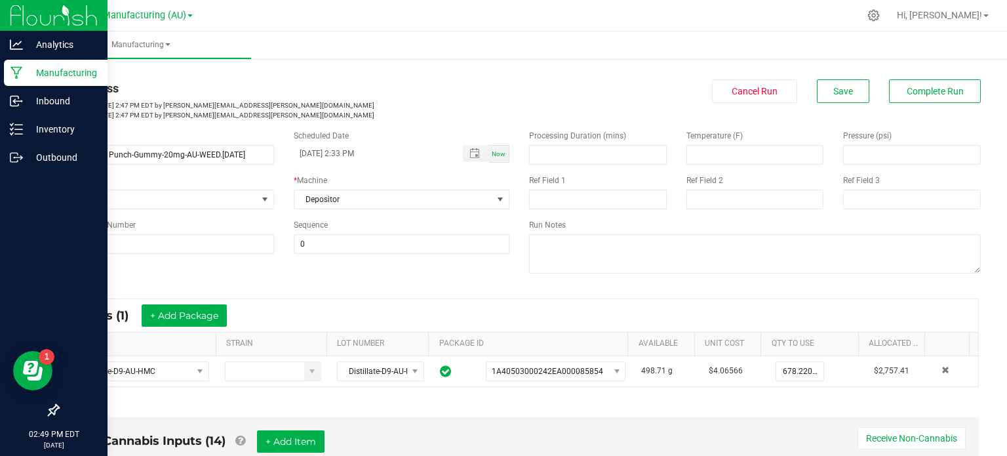
scroll to position [0, 0]
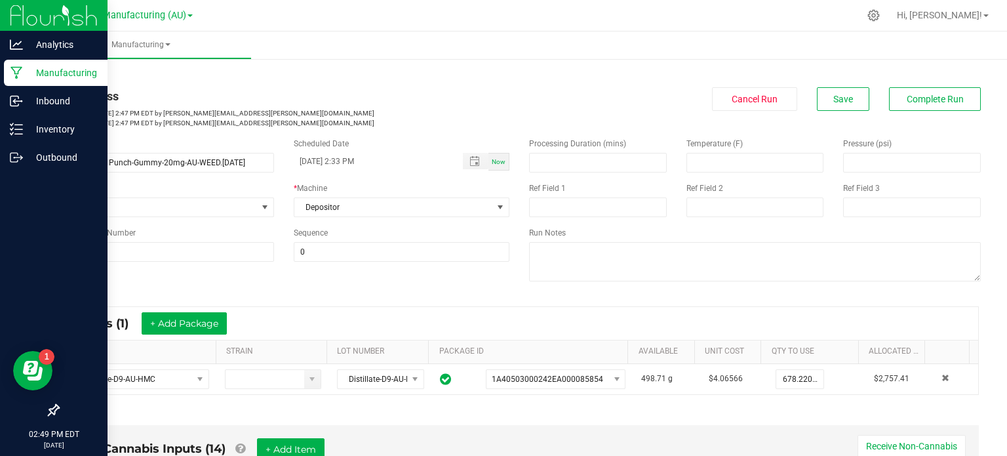
click at [890, 115] on div "In Progress Started: [DATE] 2:47 PM EDT by [PERSON_NAME][EMAIL_ADDRESS][PERSON_…" at bounding box center [519, 107] width 943 height 41
click at [899, 92] on button "Complete Run" at bounding box center [935, 99] width 92 height 24
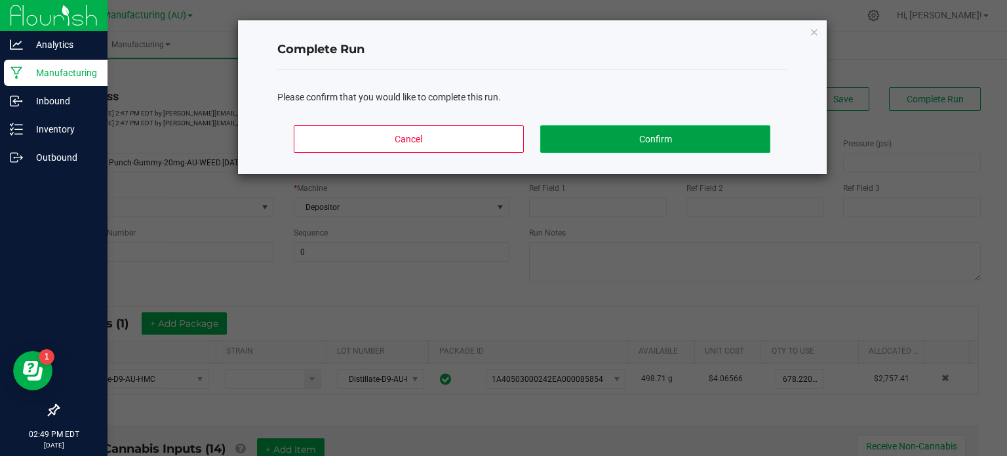
click at [694, 137] on button "Confirm" at bounding box center [654, 139] width 229 height 28
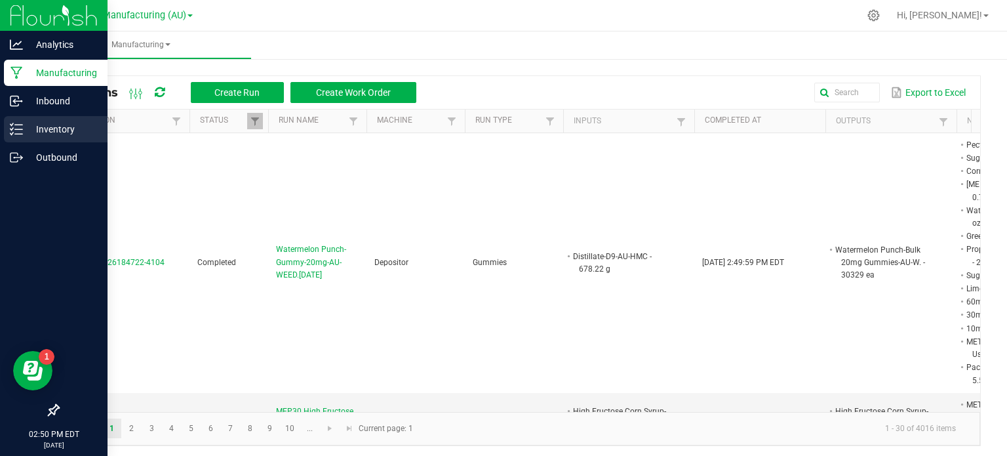
click at [29, 121] on p "Inventory" at bounding box center [62, 129] width 79 height 16
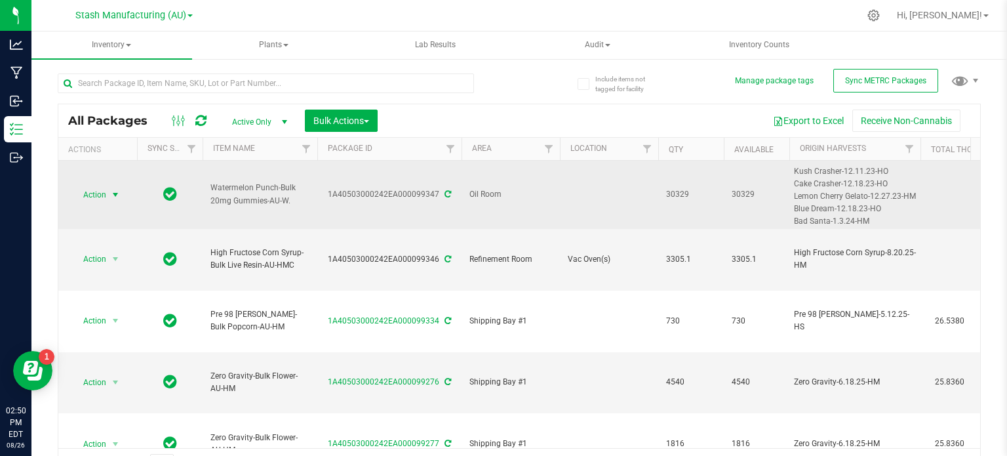
click at [113, 194] on span "select" at bounding box center [115, 194] width 10 height 10
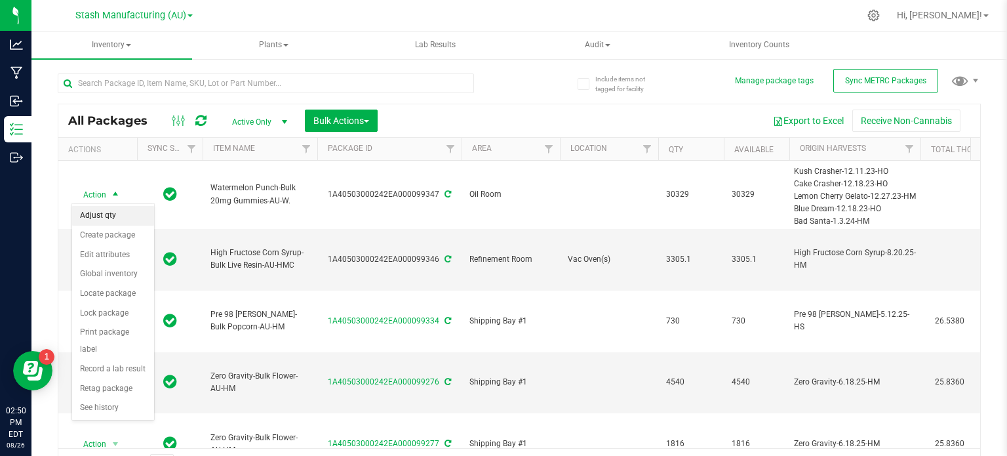
click at [111, 214] on li "Adjust qty" at bounding box center [113, 216] width 82 height 20
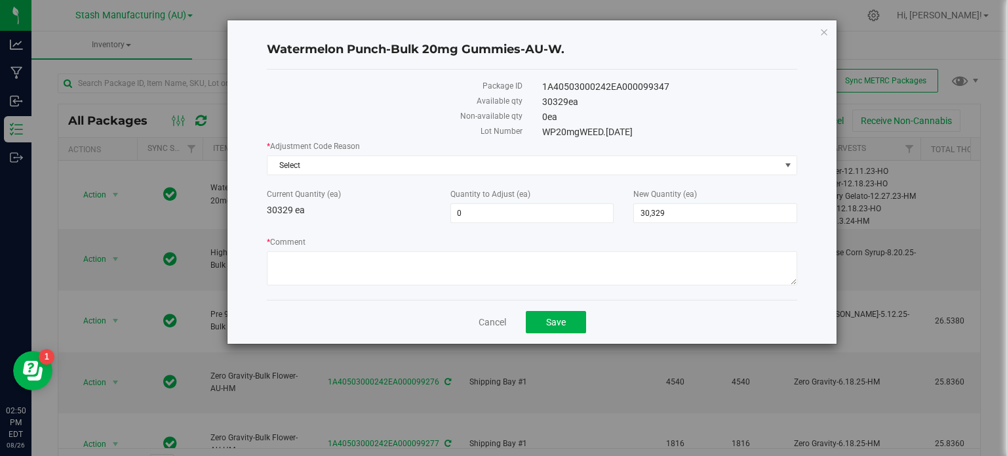
click at [548, 151] on label "* Adjustment Code Reason" at bounding box center [532, 146] width 530 height 12
click at [546, 167] on span "Select" at bounding box center [523, 165] width 513 height 18
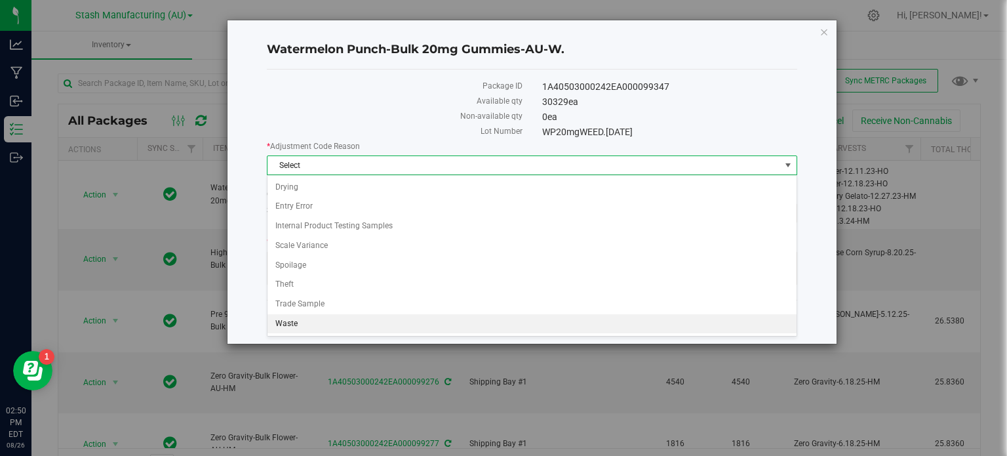
click at [490, 322] on li "Waste" at bounding box center [531, 324] width 529 height 20
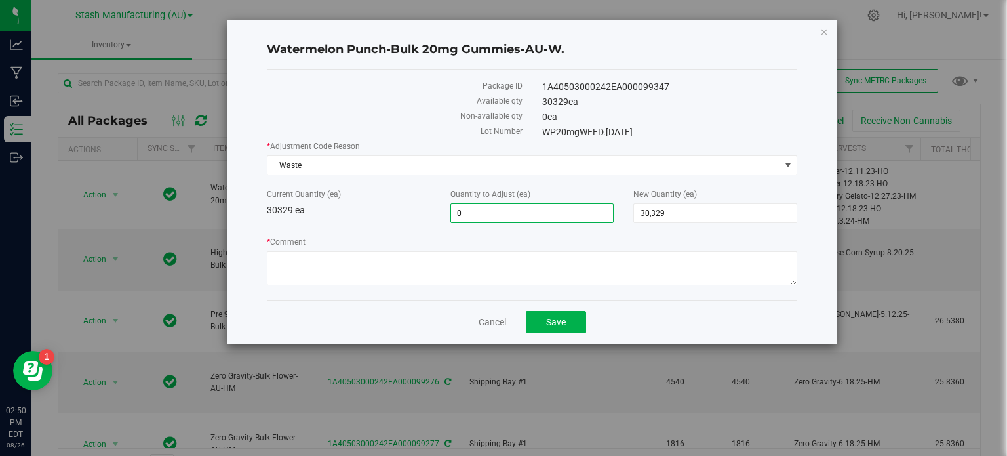
click at [519, 209] on span "0 0" at bounding box center [532, 213] width 164 height 20
type input "-918"
type input "29,411"
click at [507, 271] on textarea "* Comment" at bounding box center [532, 268] width 530 height 34
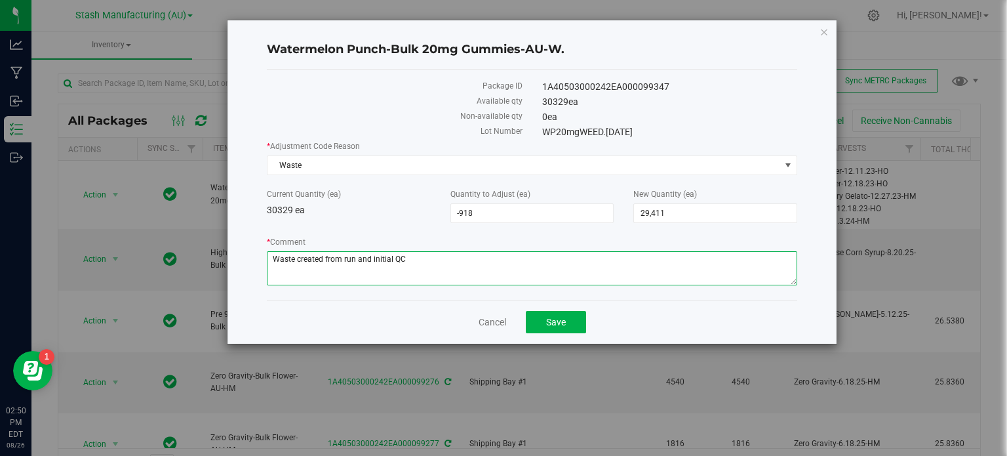
type textarea "Waste created from run and initial QC"
click at [656, 311] on div "Cancel Save" at bounding box center [532, 322] width 530 height 44
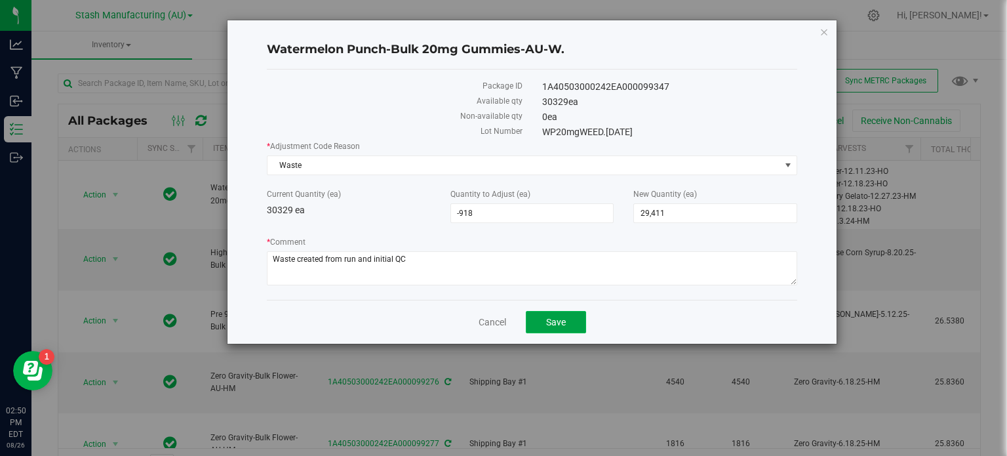
click at [582, 326] on button "Save" at bounding box center [556, 322] width 60 height 22
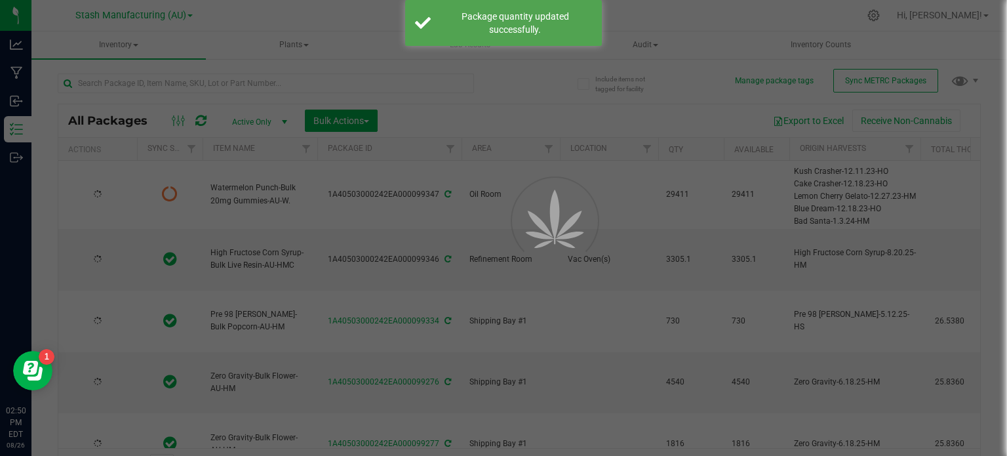
type input "[DATE]"
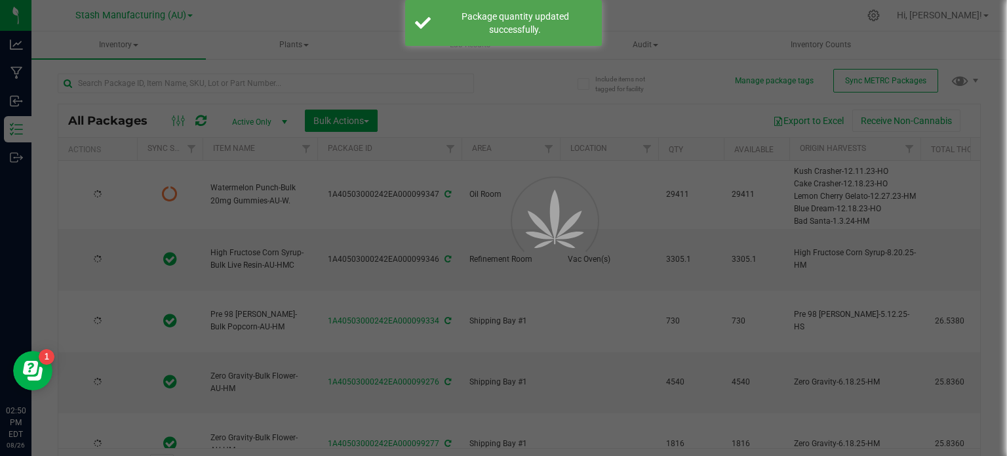
type input "[DATE]"
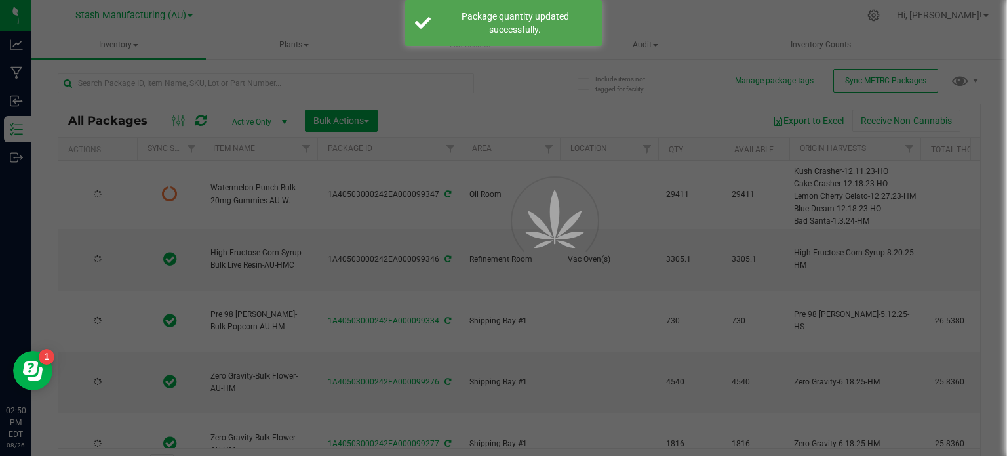
type input "[DATE]"
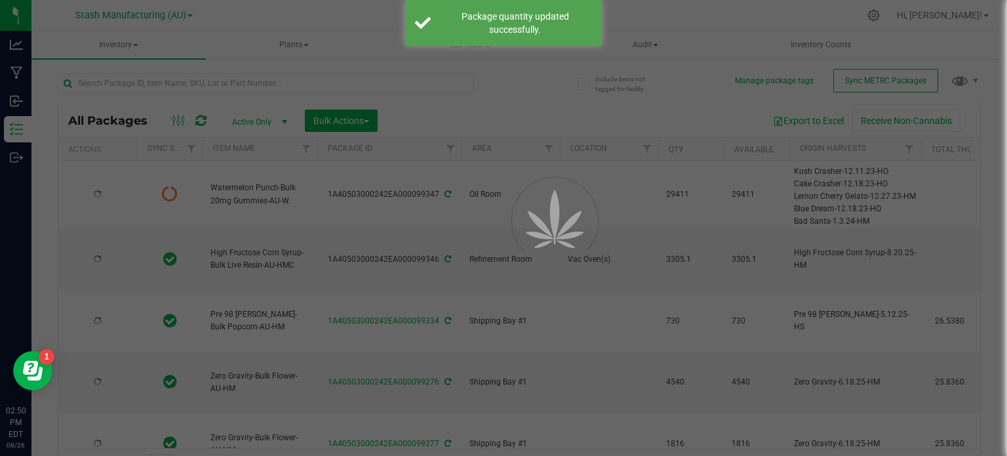
type input "[DATE]"
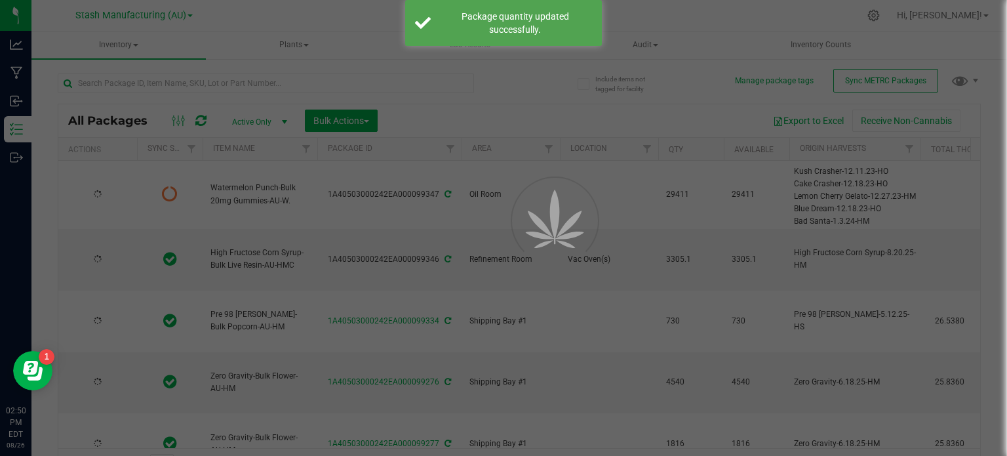
type input "[DATE]"
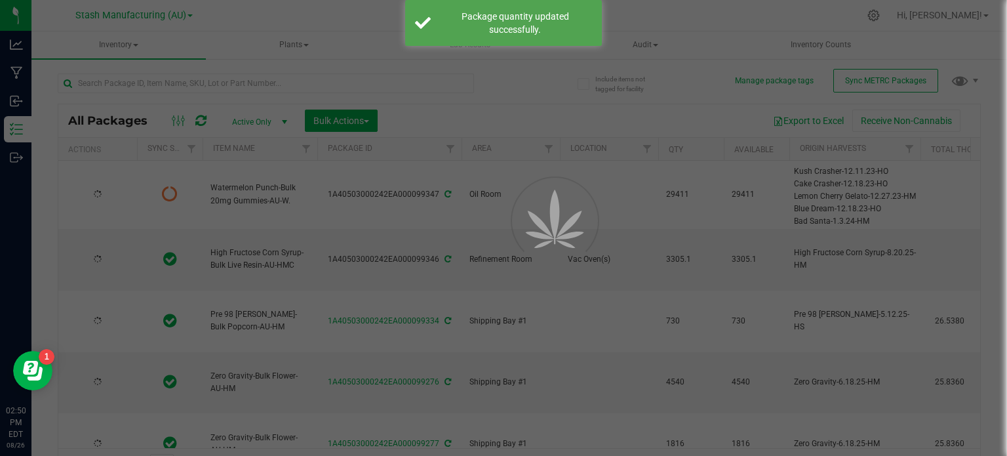
type input "[DATE]"
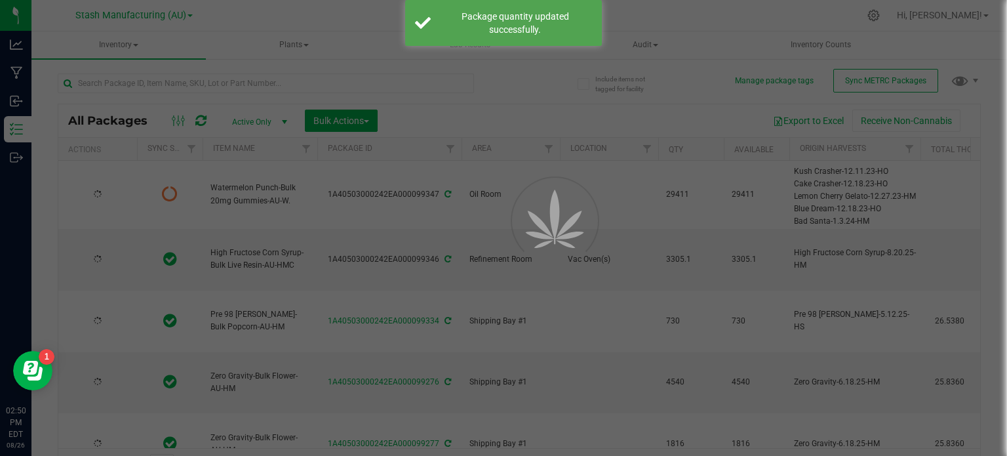
type input "[DATE]"
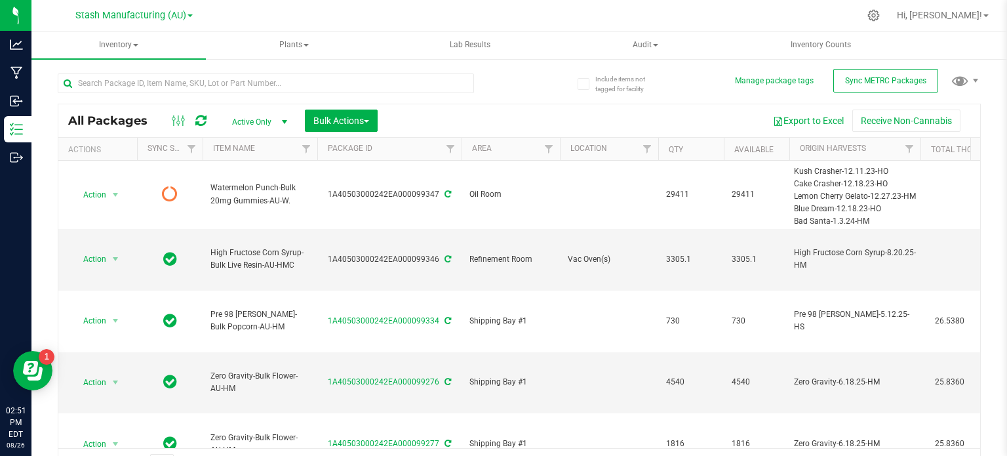
drag, startPoint x: 318, startPoint y: 13, endPoint x: 414, endPoint y: 16, distance: 96.4
click at [414, 16] on div at bounding box center [547, 16] width 624 height 26
